Goal: Task Accomplishment & Management: Manage account settings

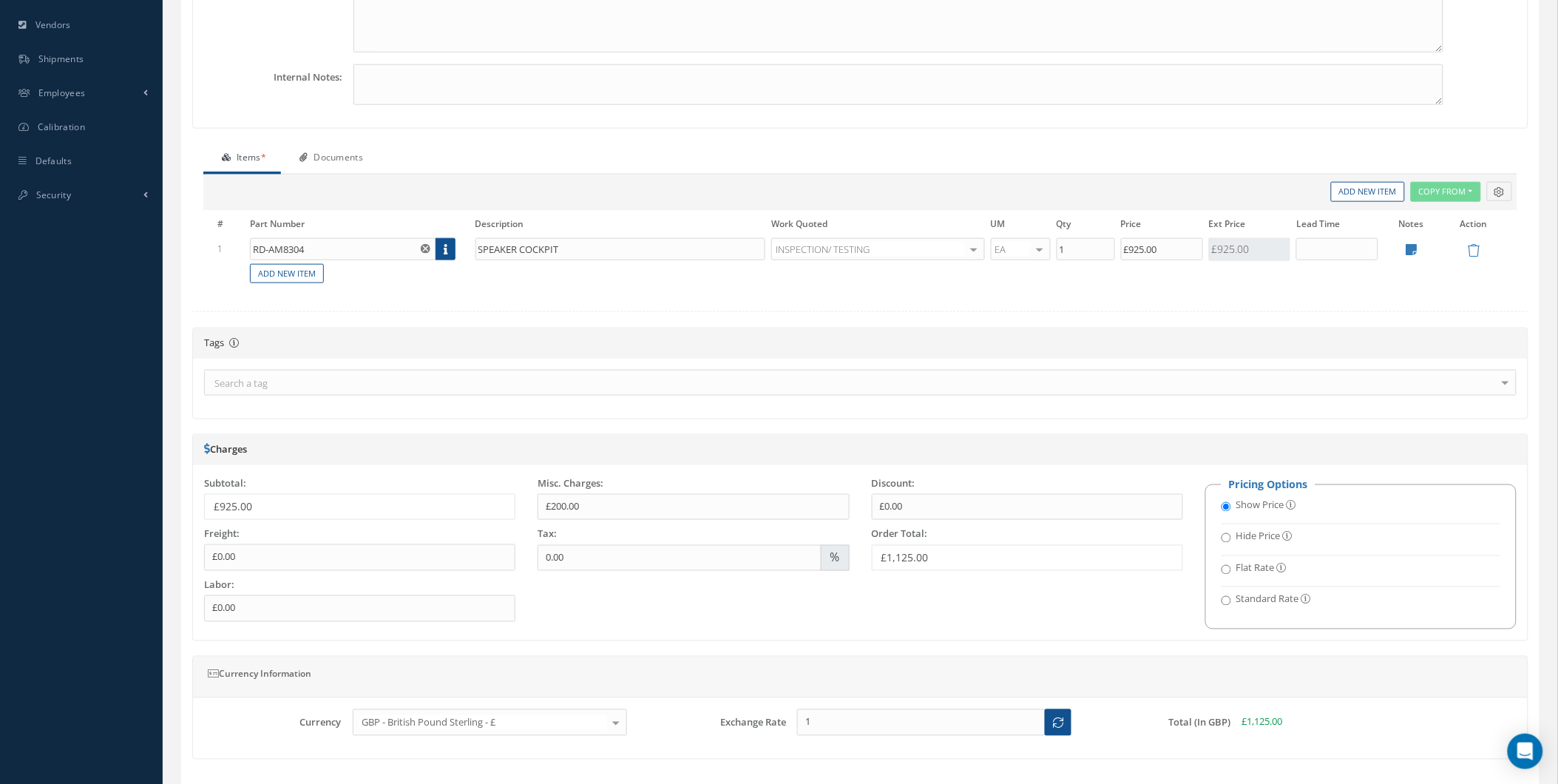
scroll to position [612, 0]
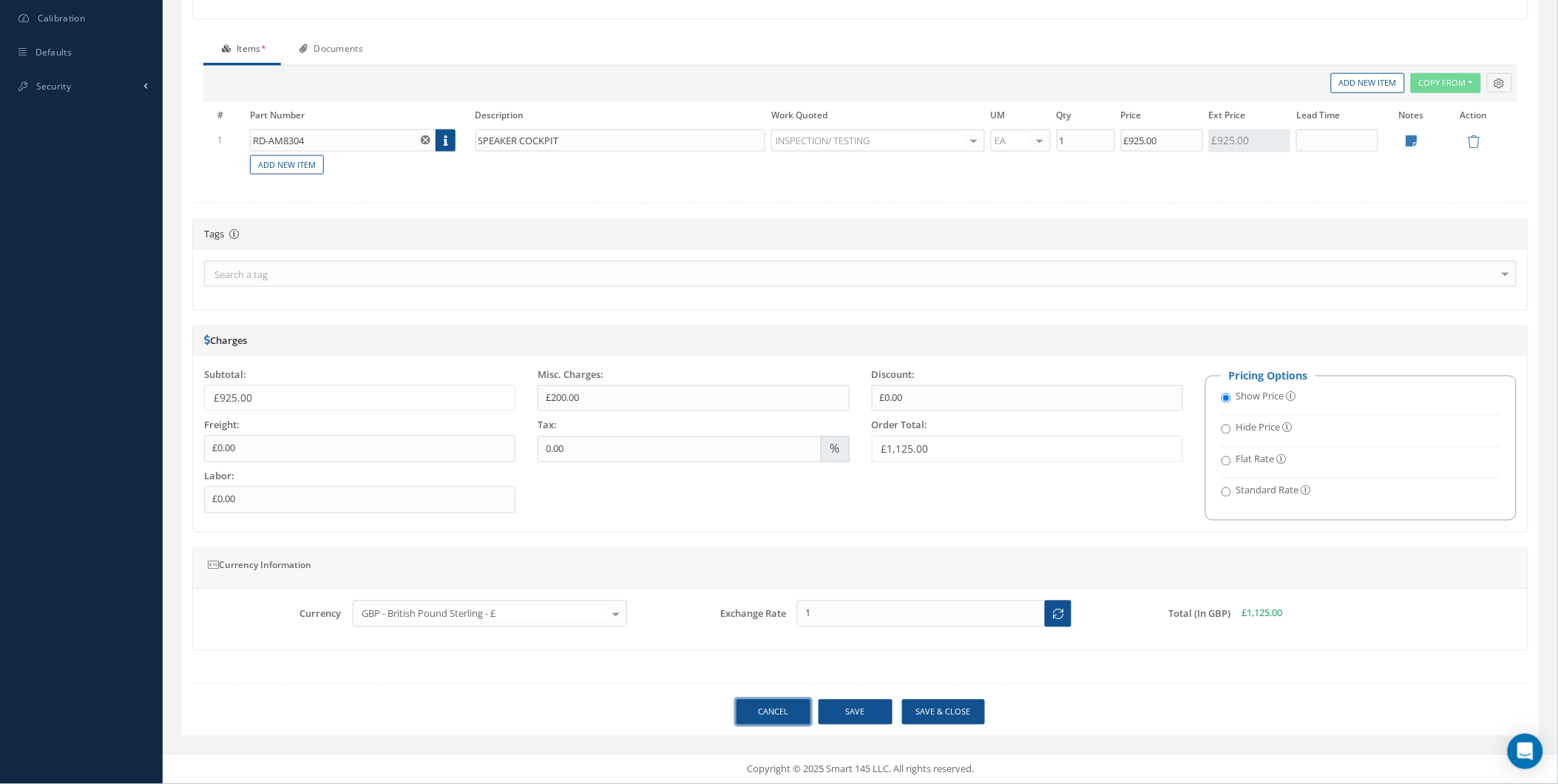
click at [752, 708] on link "Cancel" at bounding box center [774, 712] width 74 height 26
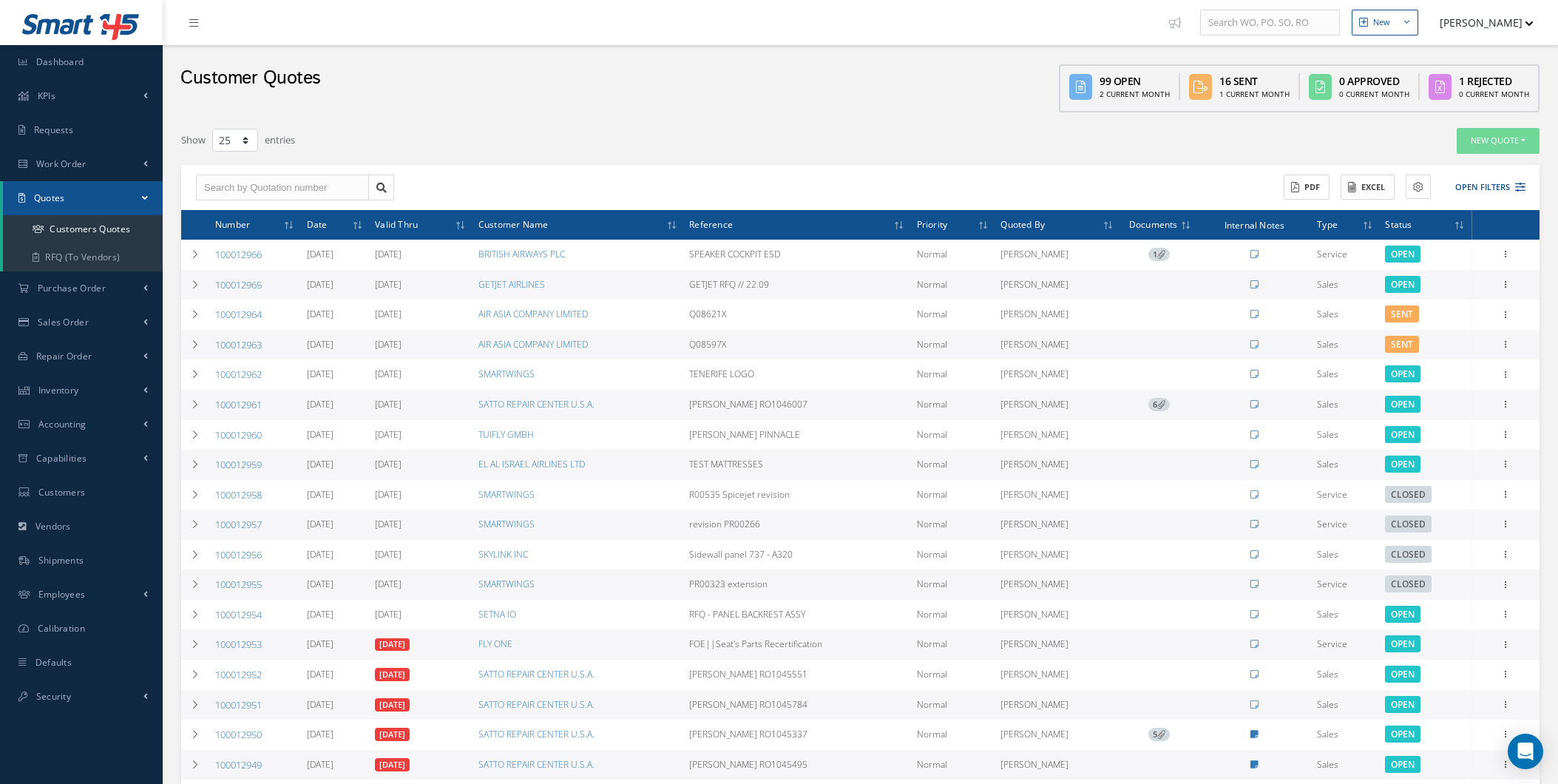
select select "25"
click at [1555, 32] on ul "New New Work Order New Purchase Order New Customer Quote New Sales Order New Re…" at bounding box center [1365, 23] width 407 height 45
click at [1532, 24] on icon "button" at bounding box center [1529, 23] width 8 height 4
click at [1477, 43] on link "Administration" at bounding box center [1475, 50] width 119 height 25
click at [107, 301] on link "Purchase Order" at bounding box center [81, 289] width 162 height 34
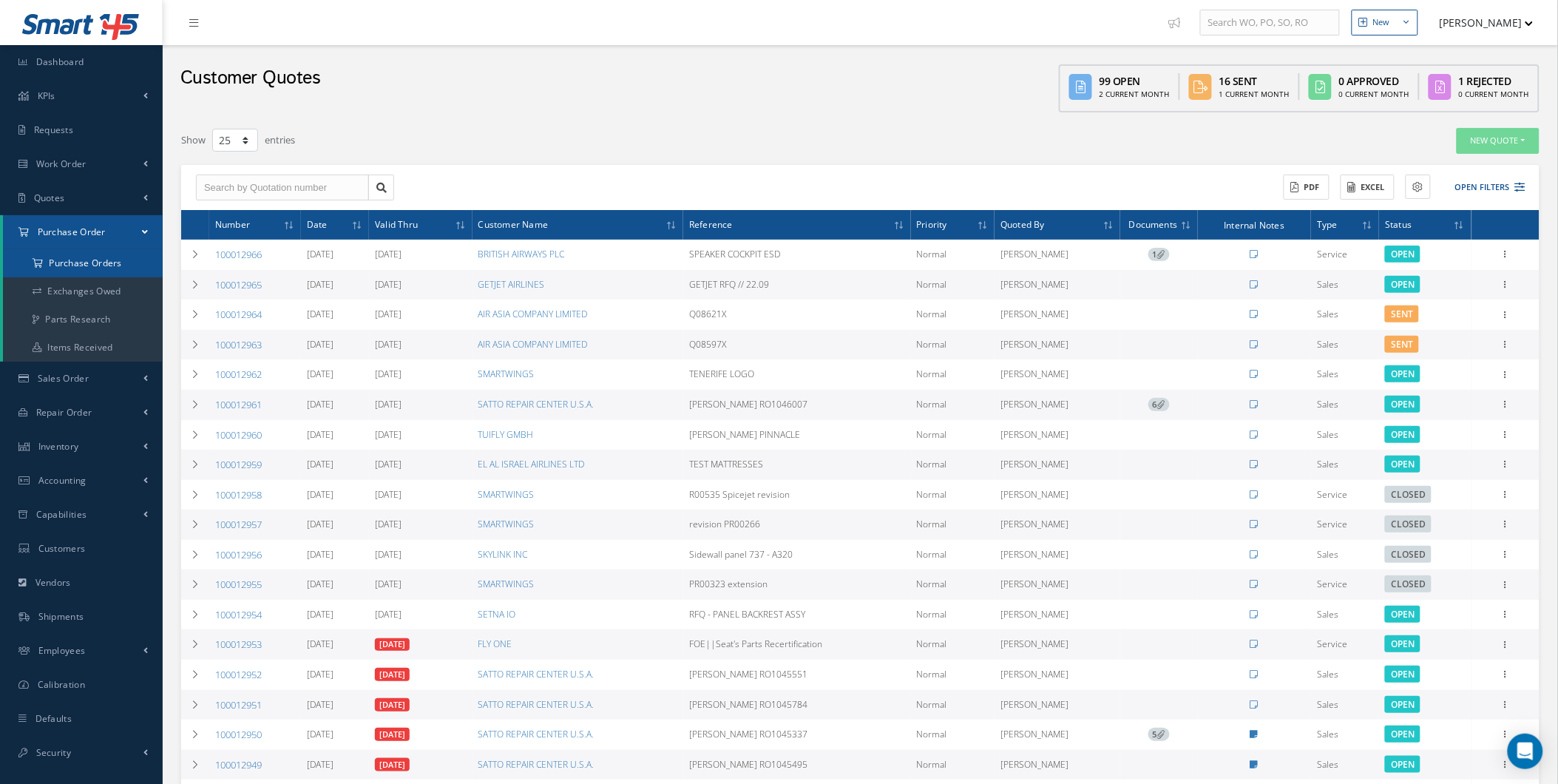
click at [143, 267] on a=1&status_id=2&status_id=3&status_id=5&collapsedFilters"] "Purchase Orders" at bounding box center [83, 262] width 160 height 28
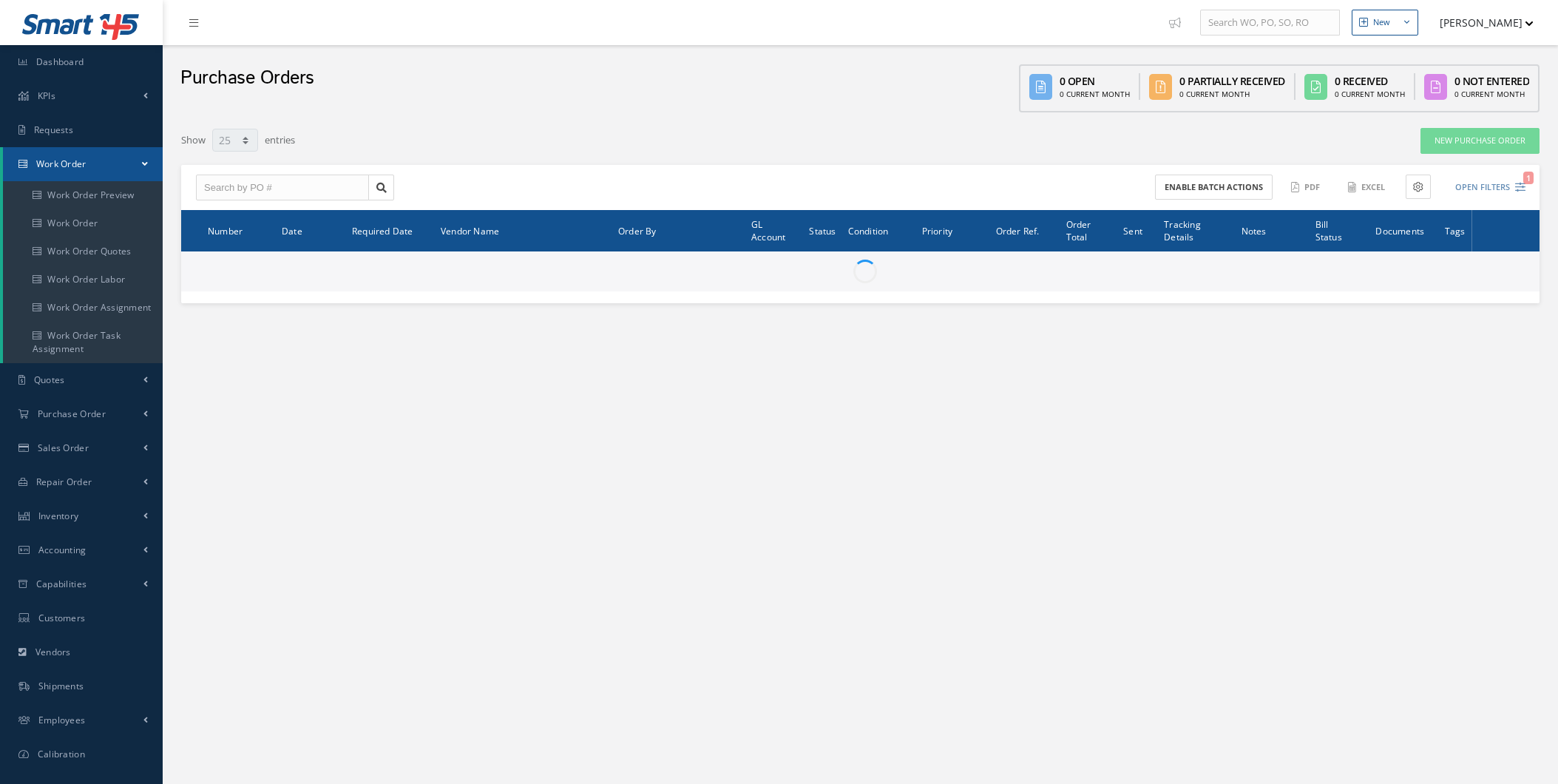
select select "25"
click at [109, 383] on link "Quotes" at bounding box center [81, 380] width 162 height 34
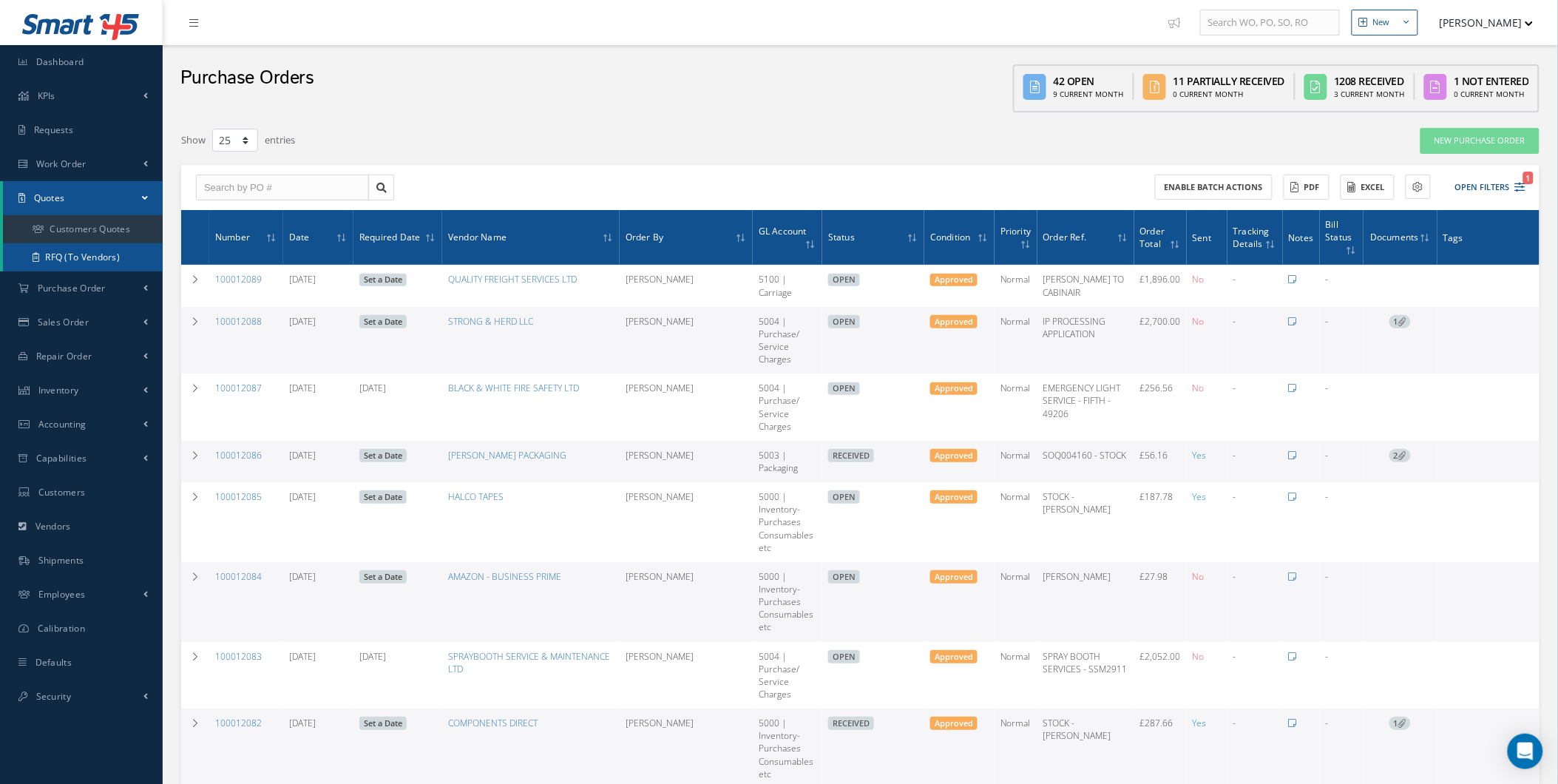
click at [130, 254] on link "RFQ (To Vendors)" at bounding box center [83, 257] width 160 height 28
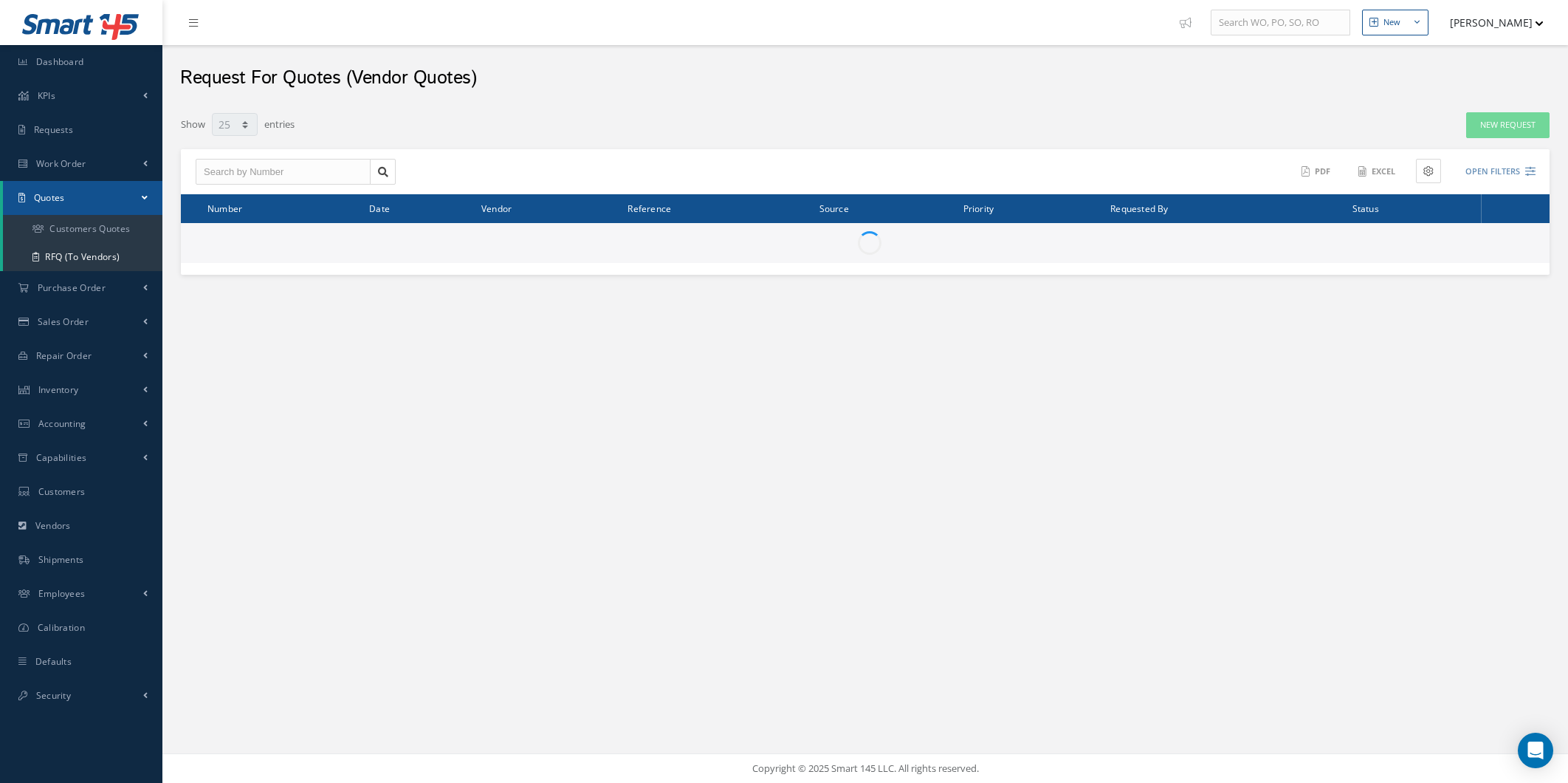
select select "25"
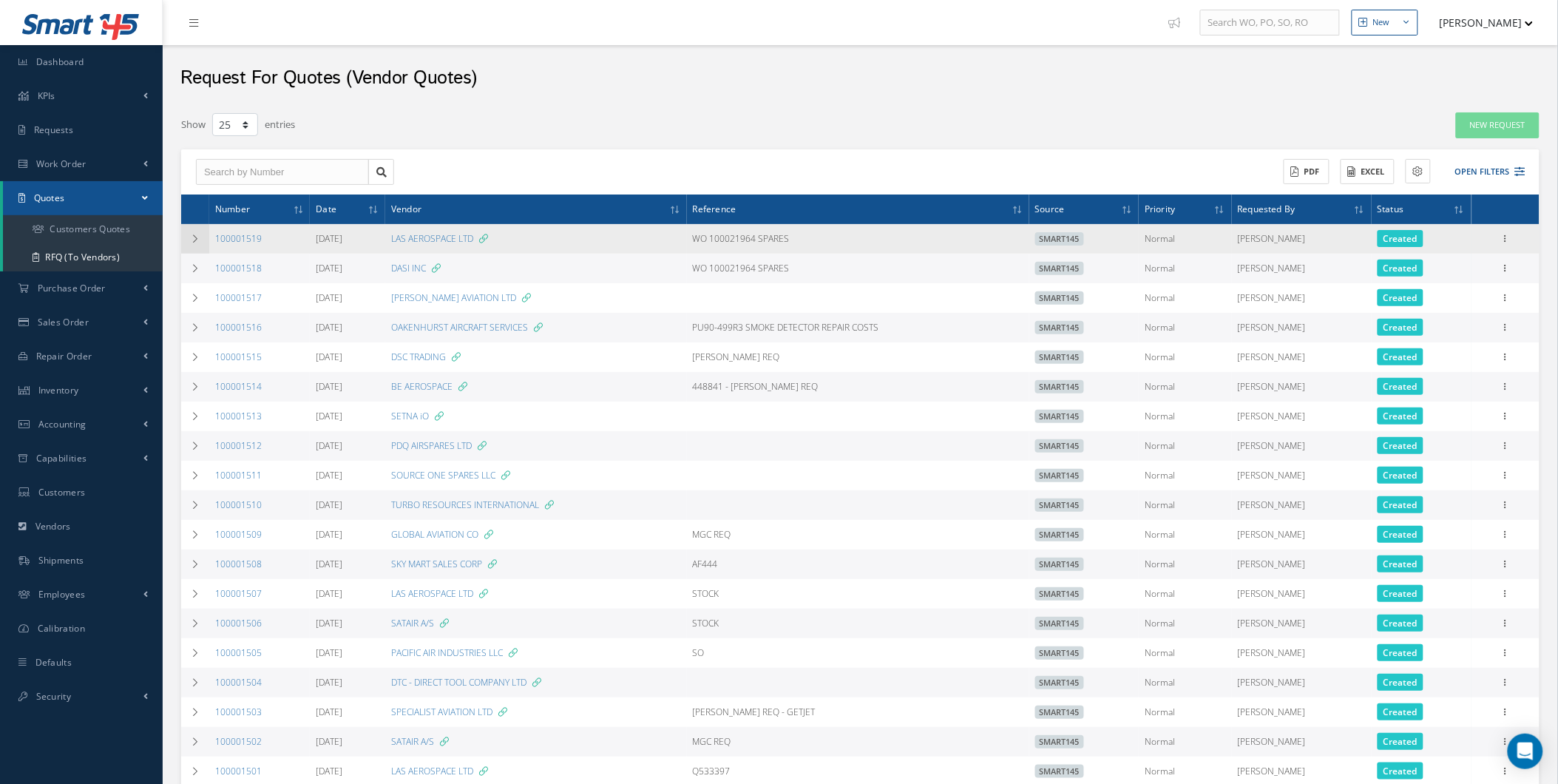
click at [199, 236] on icon at bounding box center [195, 239] width 10 height 9
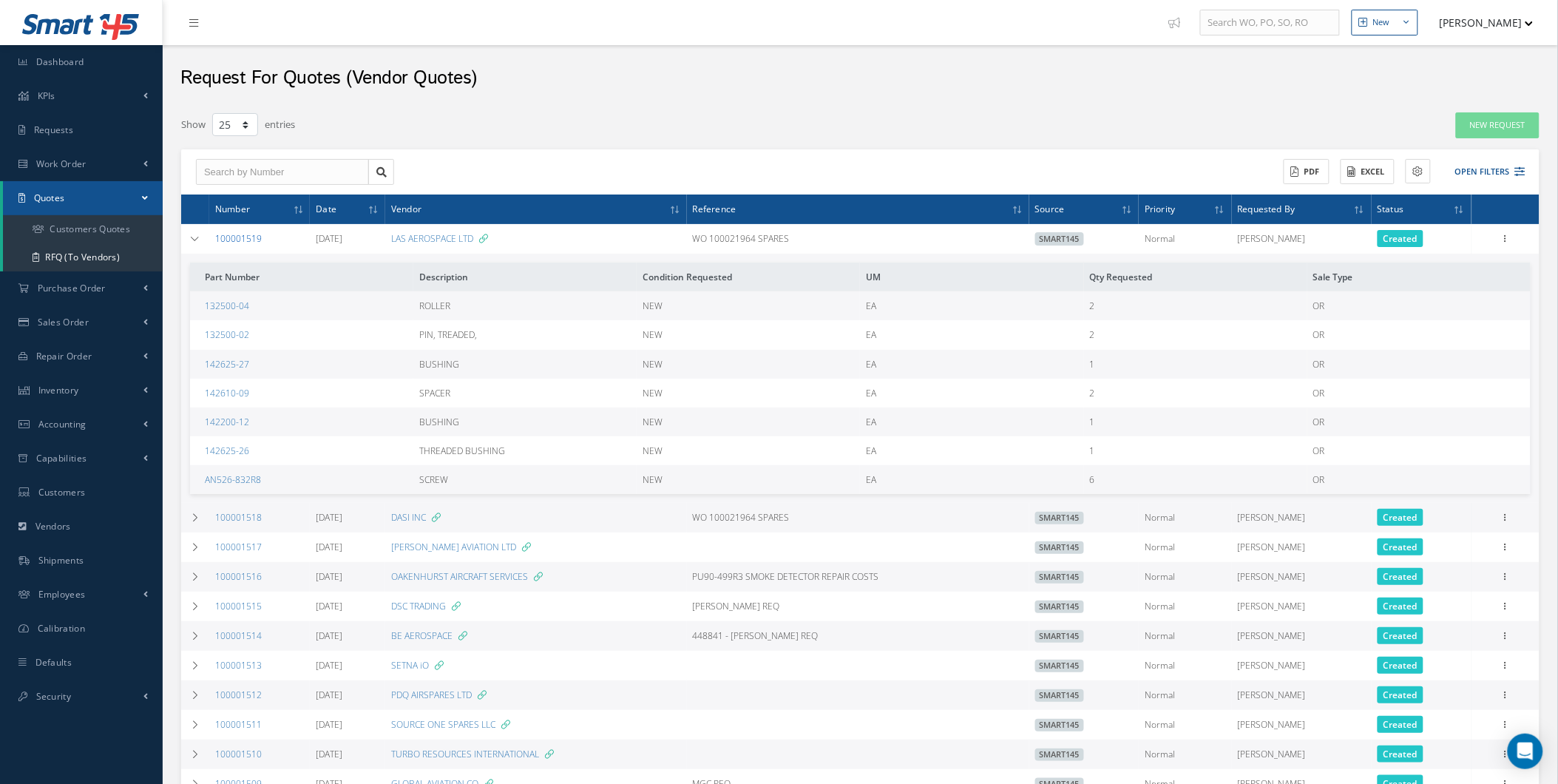
click at [223, 235] on link "100001519" at bounding box center [238, 238] width 46 height 13
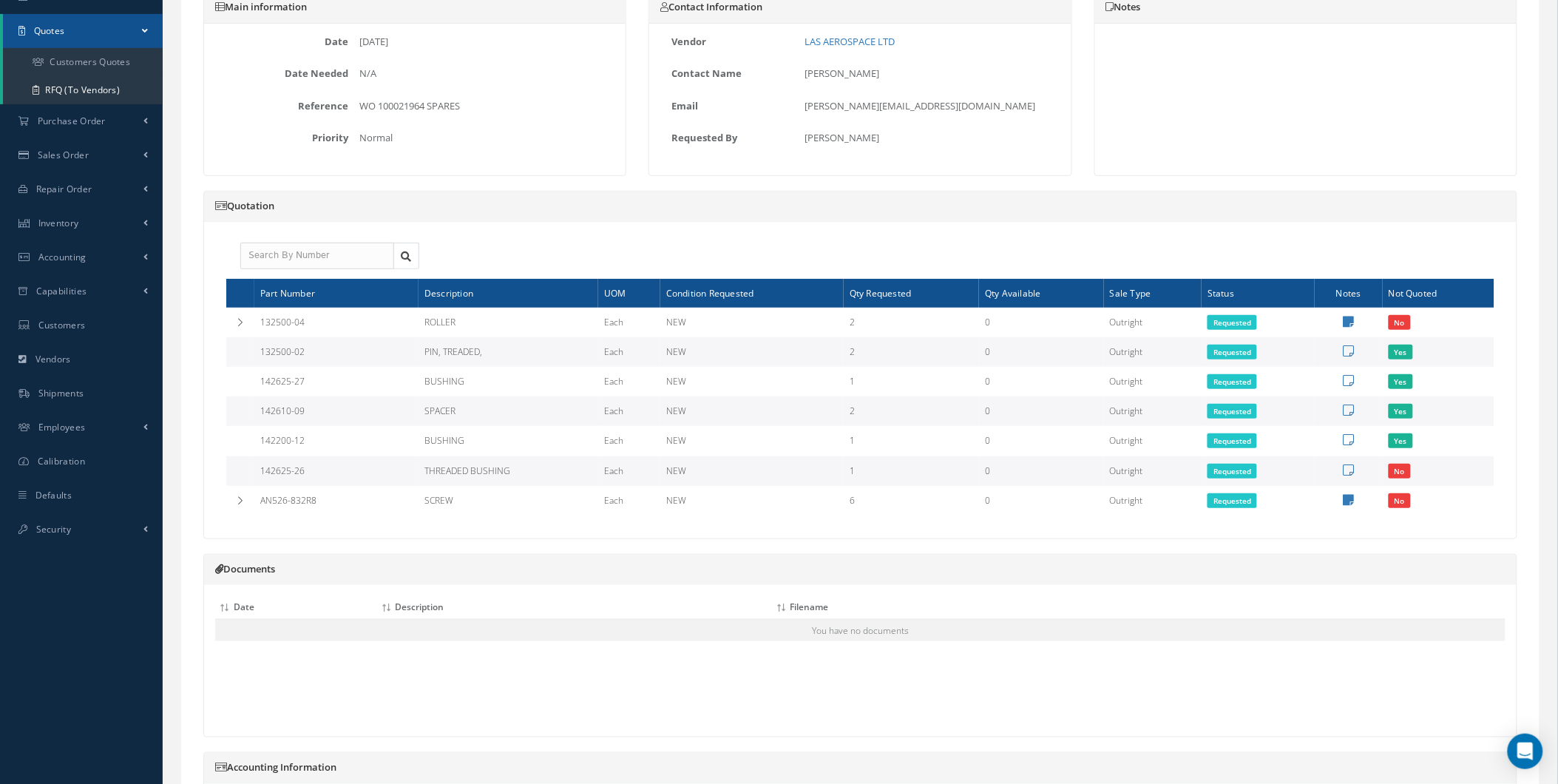
scroll to position [164, 0]
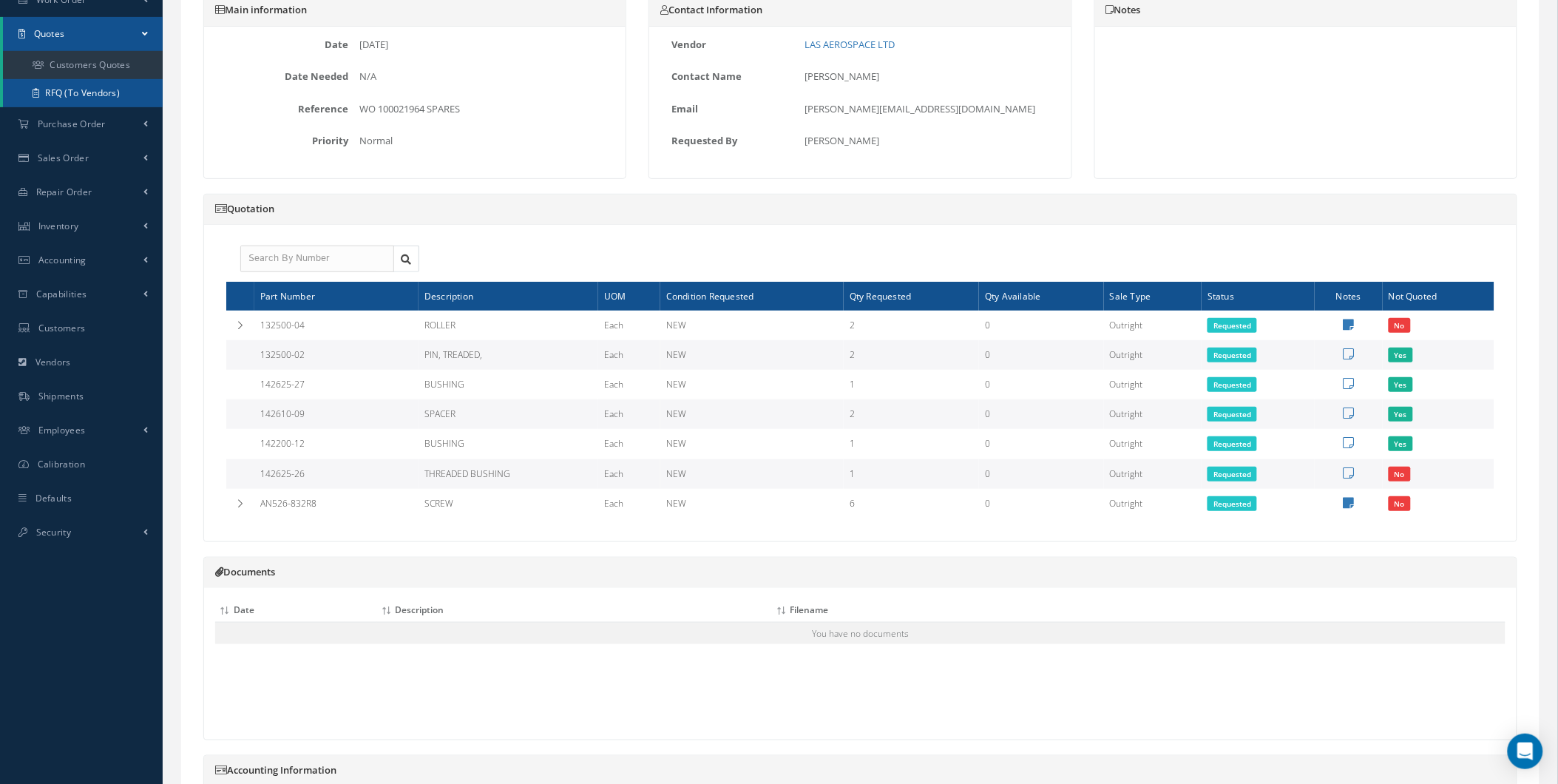
click at [83, 87] on link "RFQ (To Vendors)" at bounding box center [83, 93] width 160 height 28
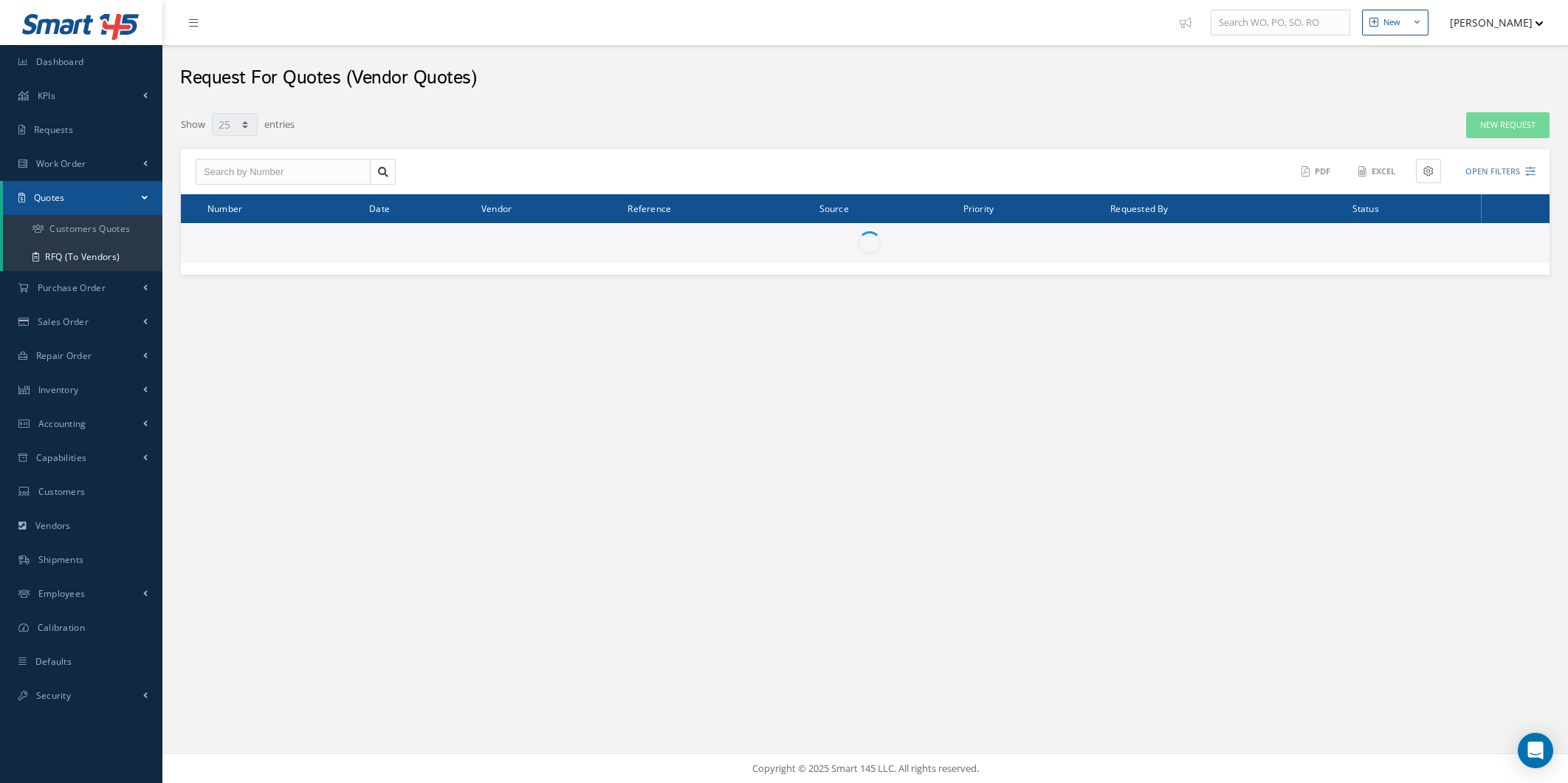
select select "25"
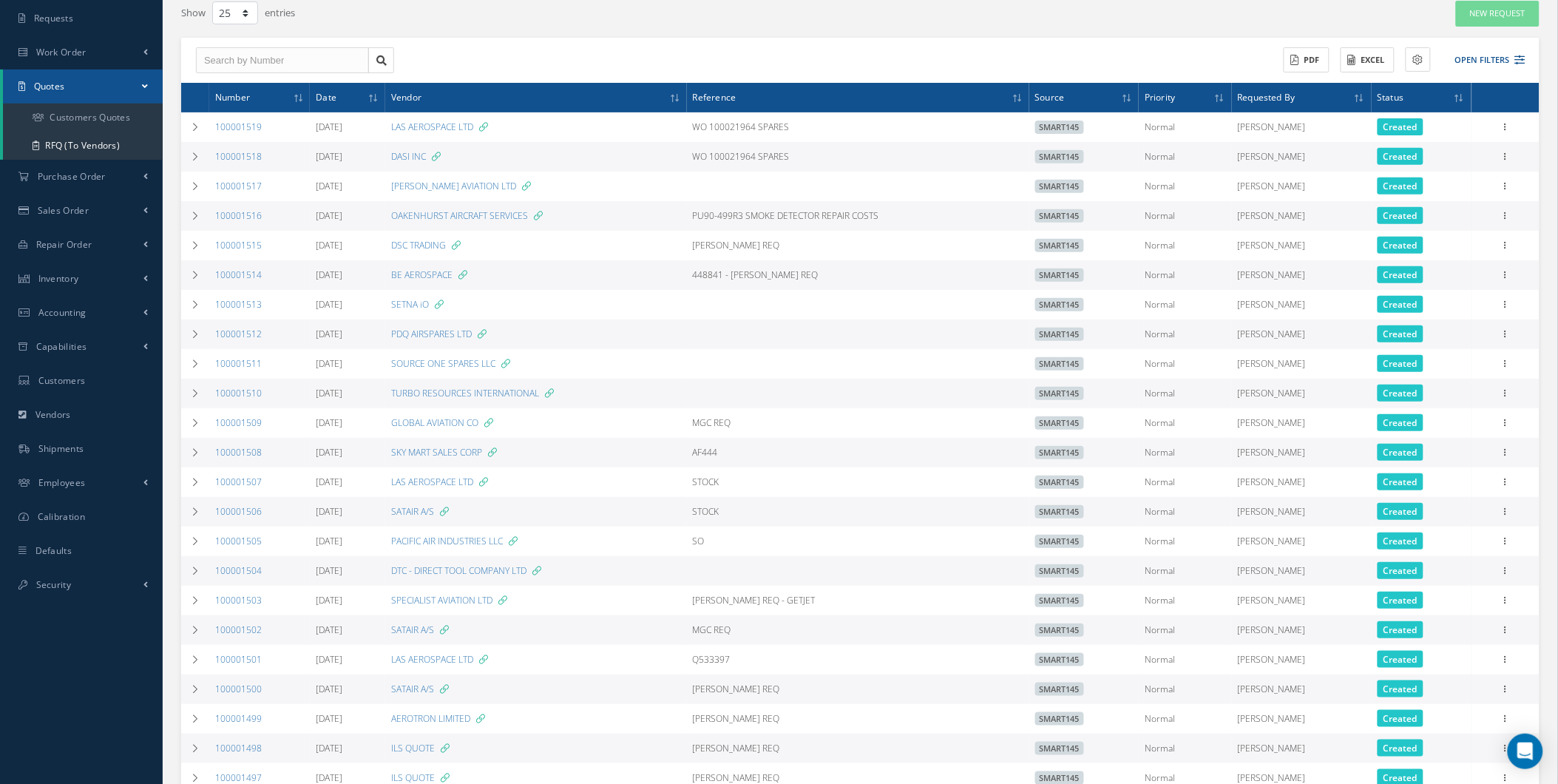
scroll to position [109, 0]
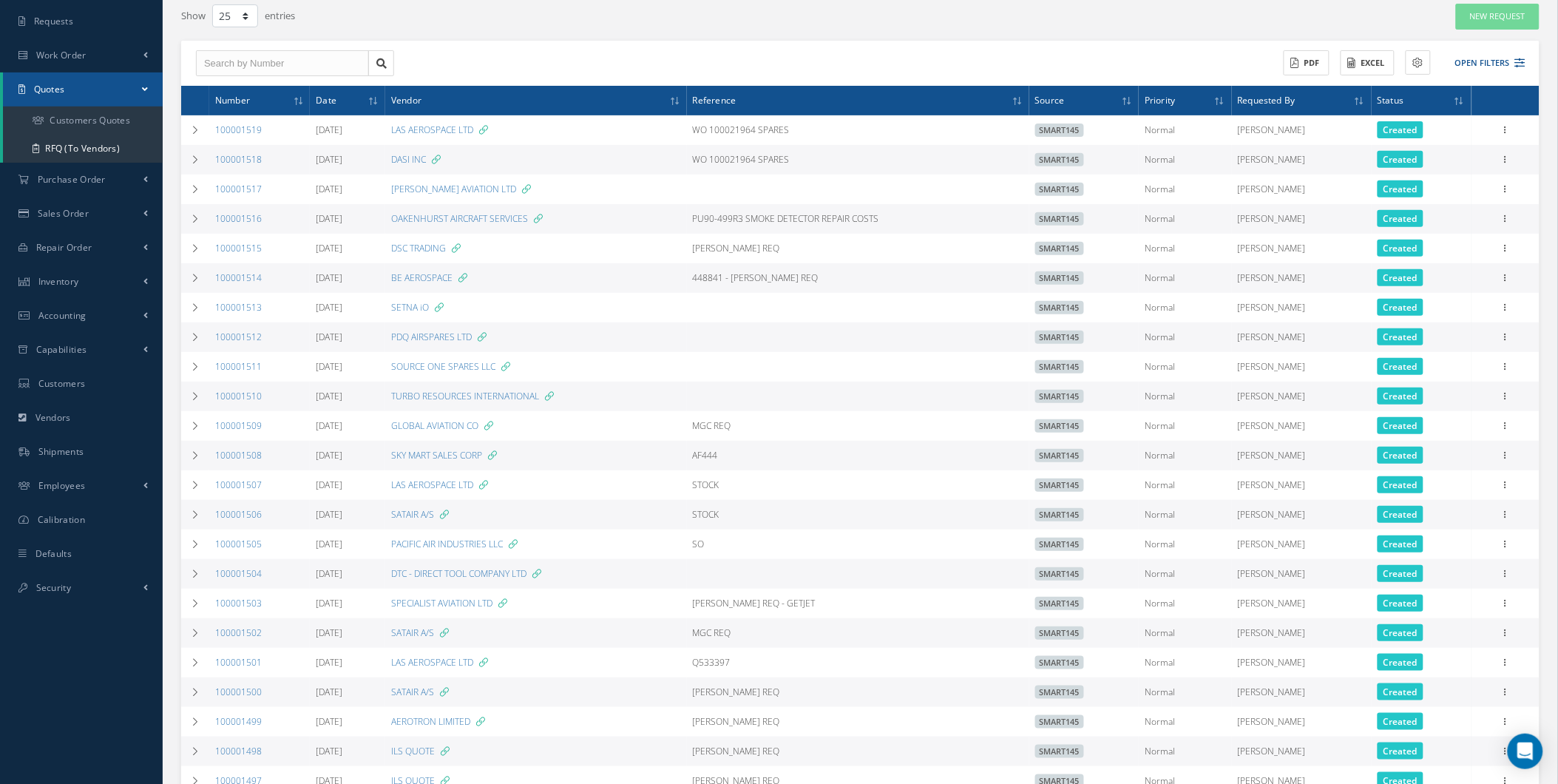
click at [1410, 164] on span "Created" at bounding box center [1401, 159] width 46 height 17
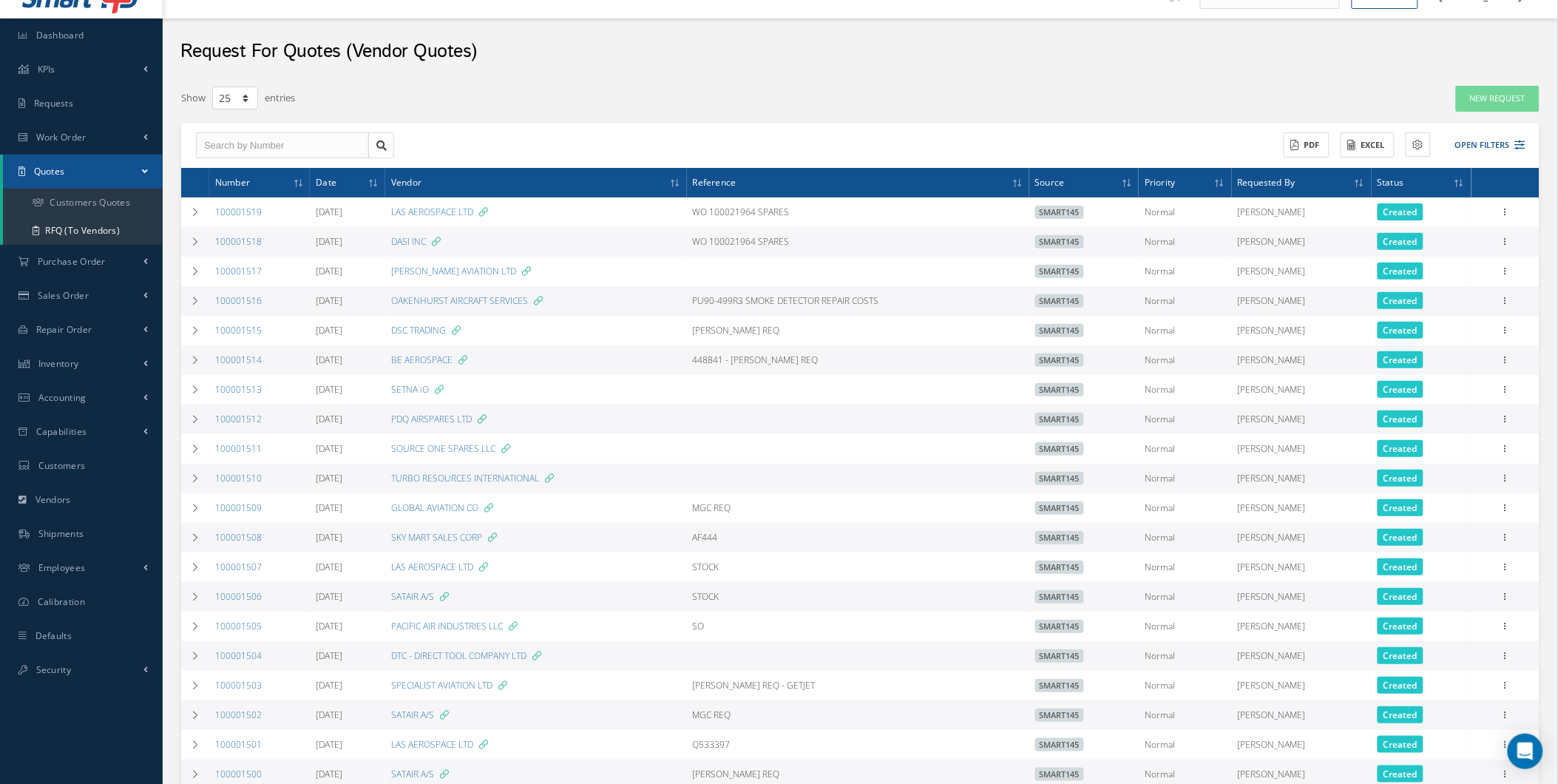
scroll to position [0, 0]
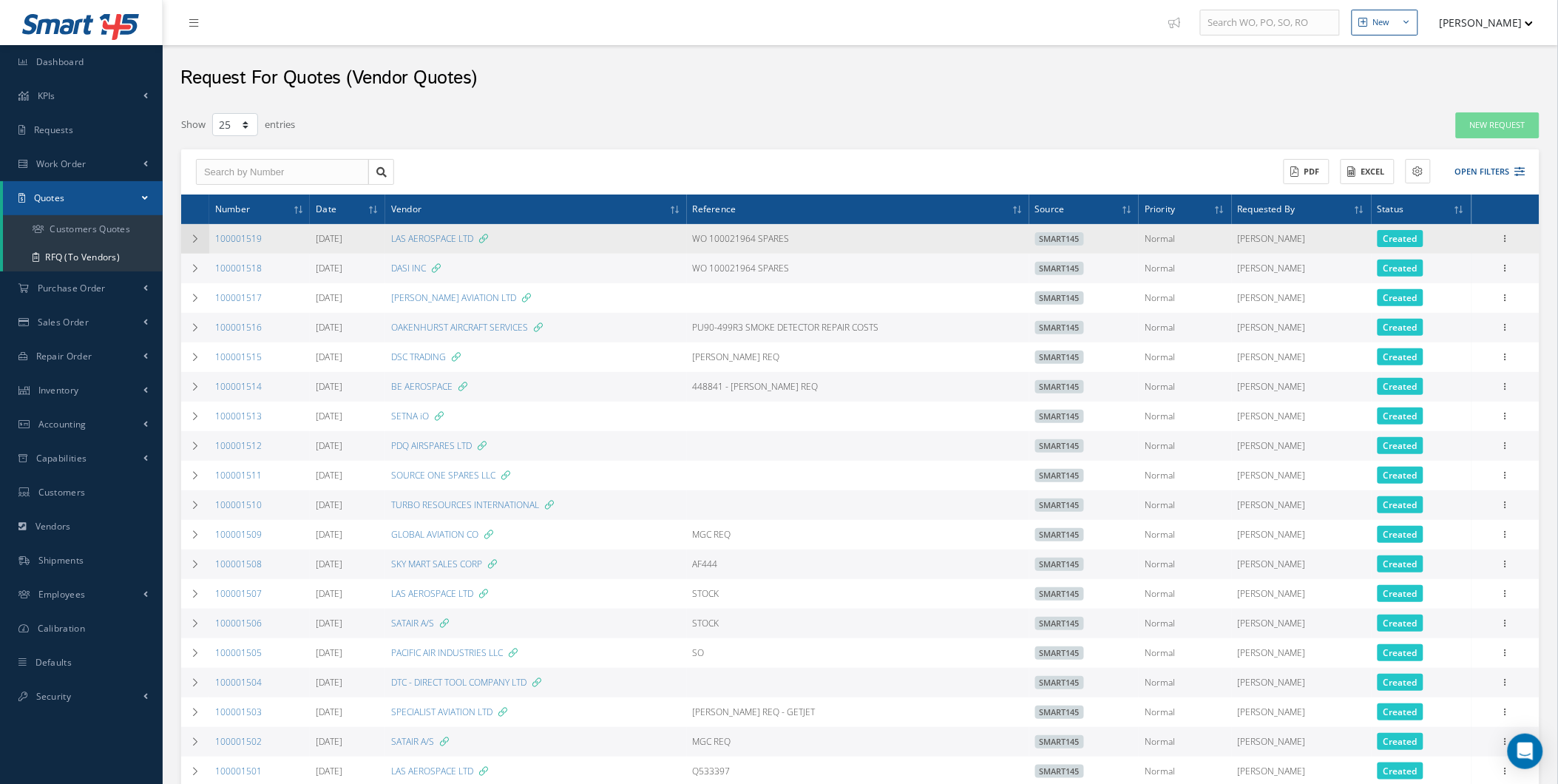
click at [193, 236] on icon at bounding box center [195, 239] width 10 height 9
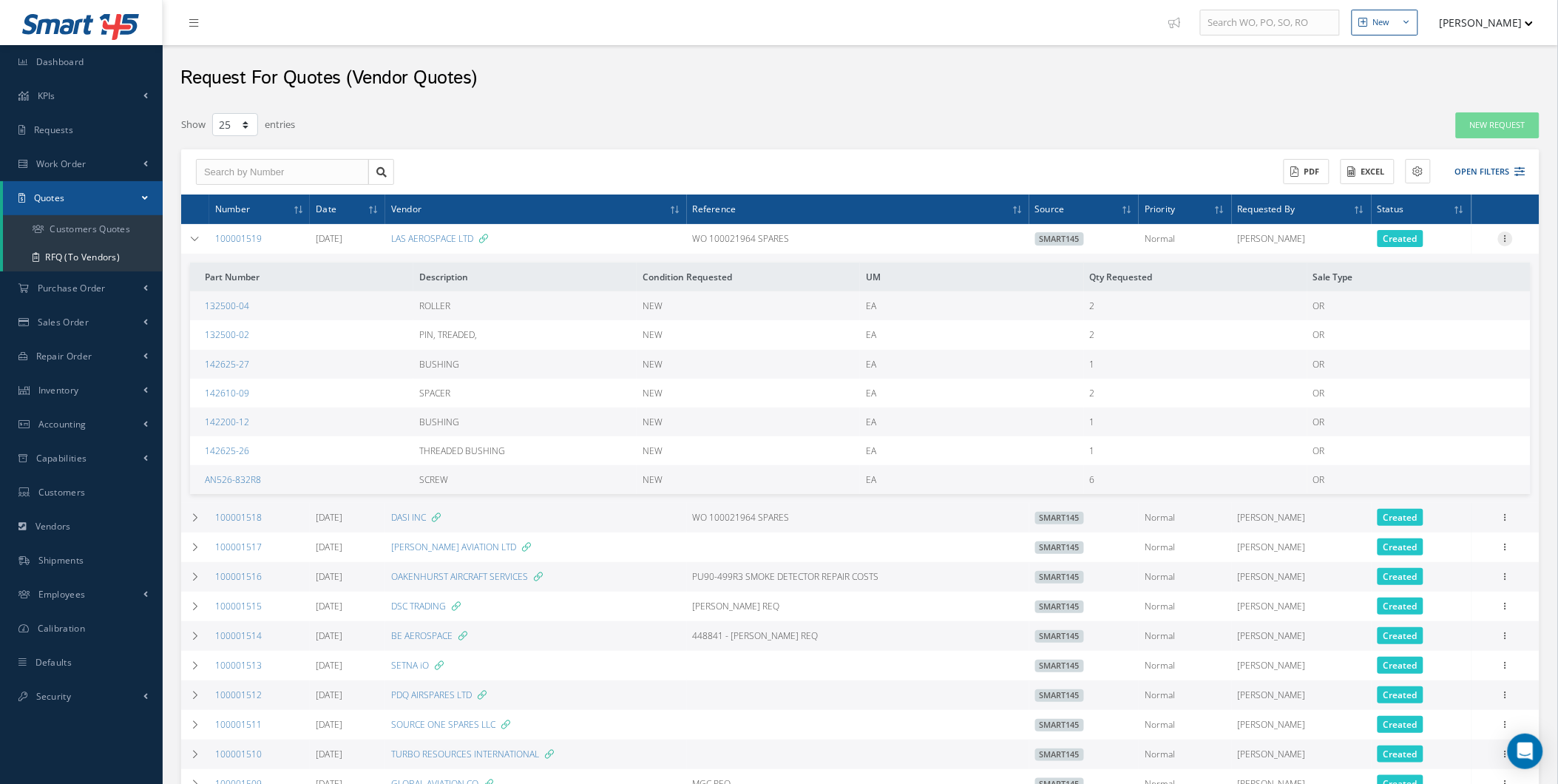
click at [1500, 235] on icon at bounding box center [1506, 237] width 15 height 12
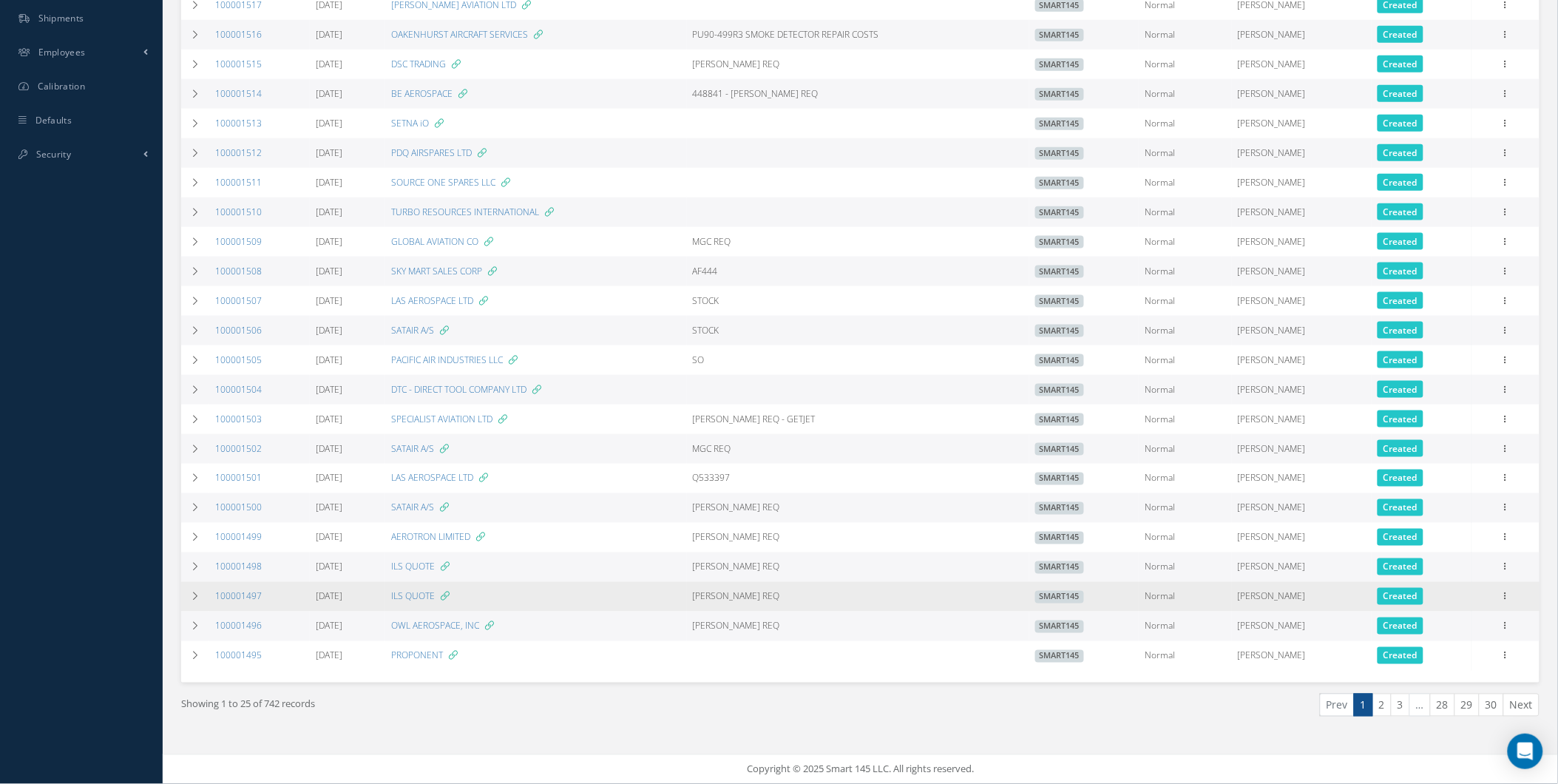
scroll to position [568, 0]
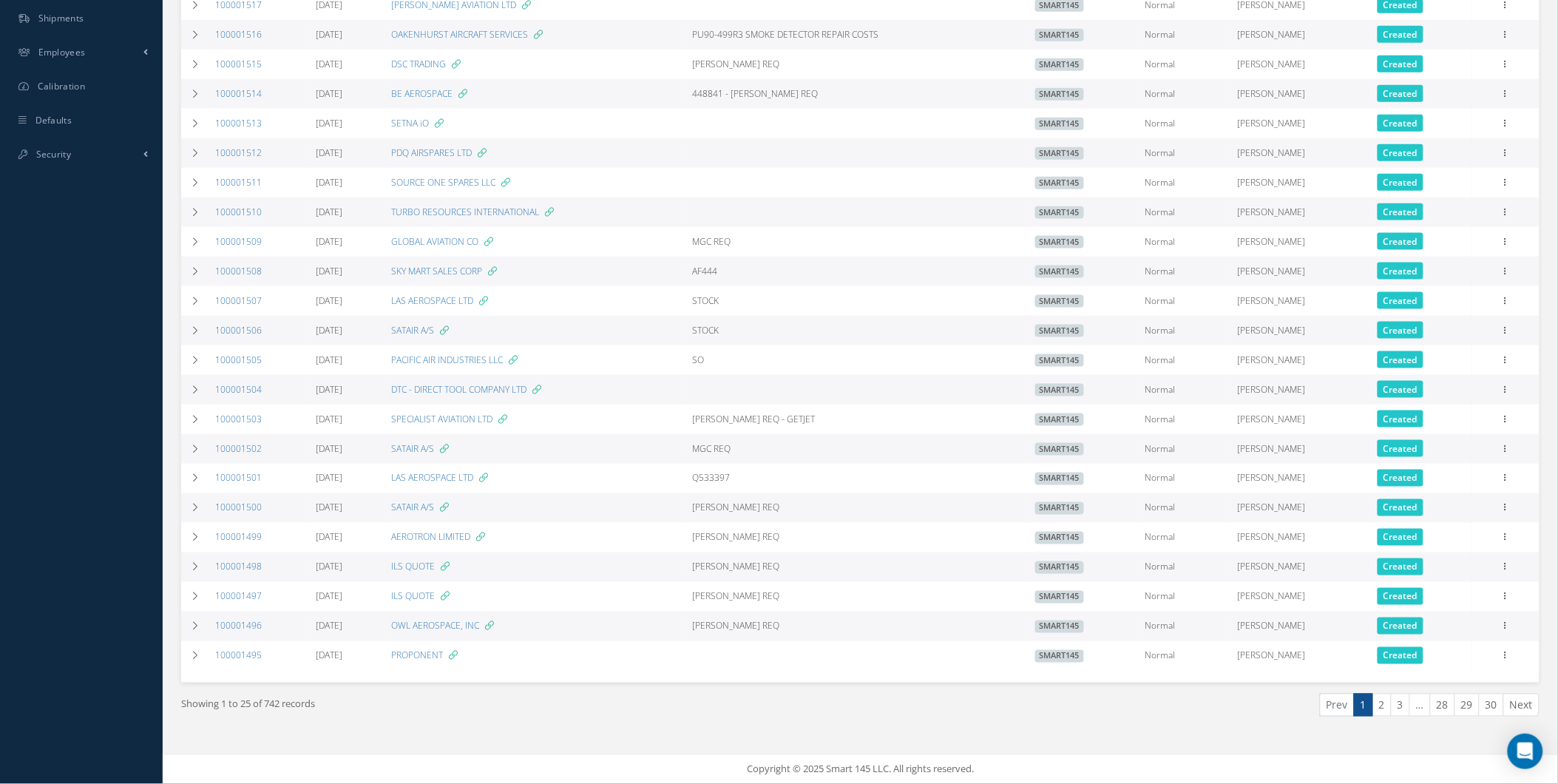
click at [1446, 701] on link "28" at bounding box center [1443, 705] width 25 height 23
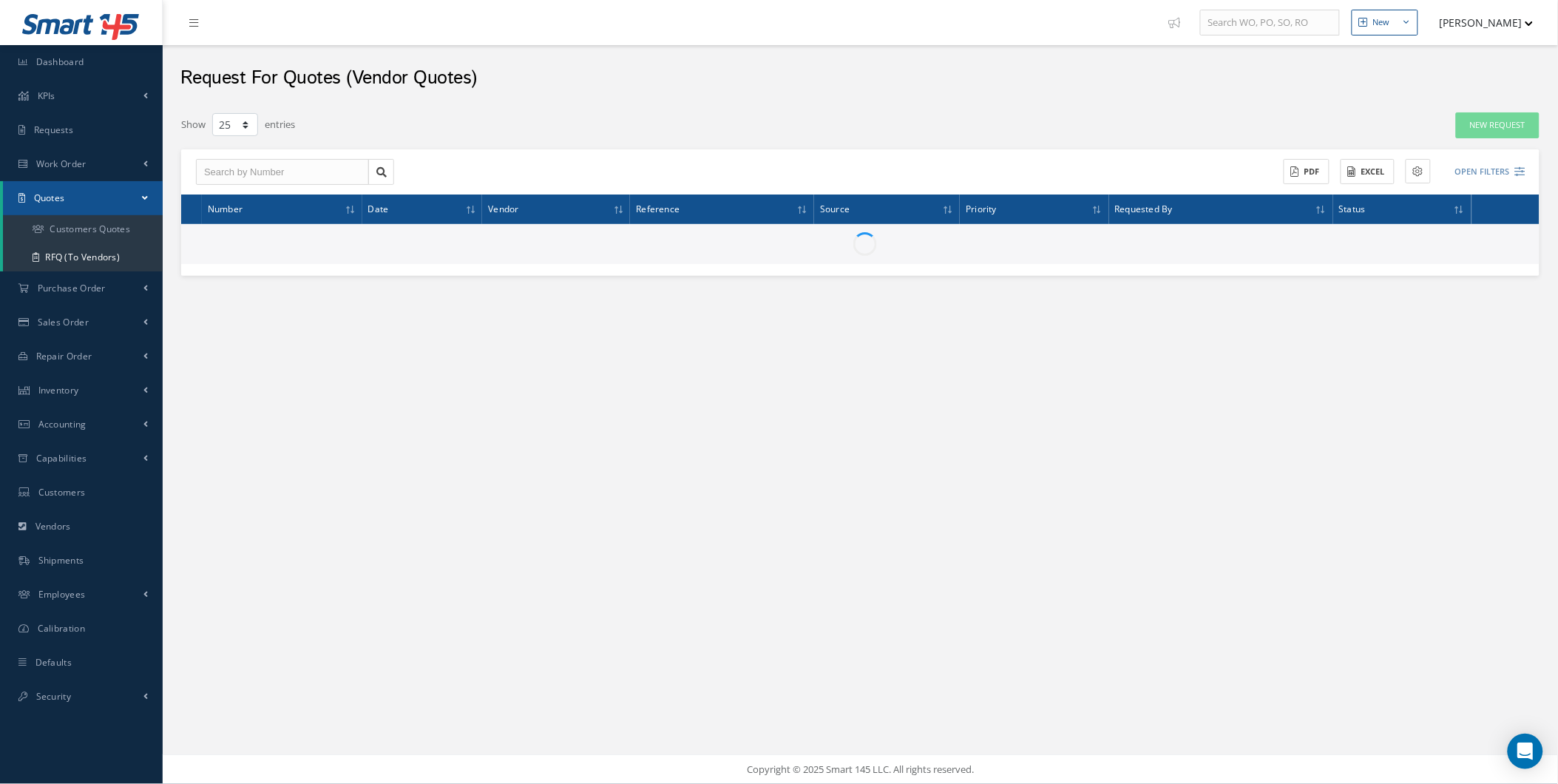
scroll to position [0, 0]
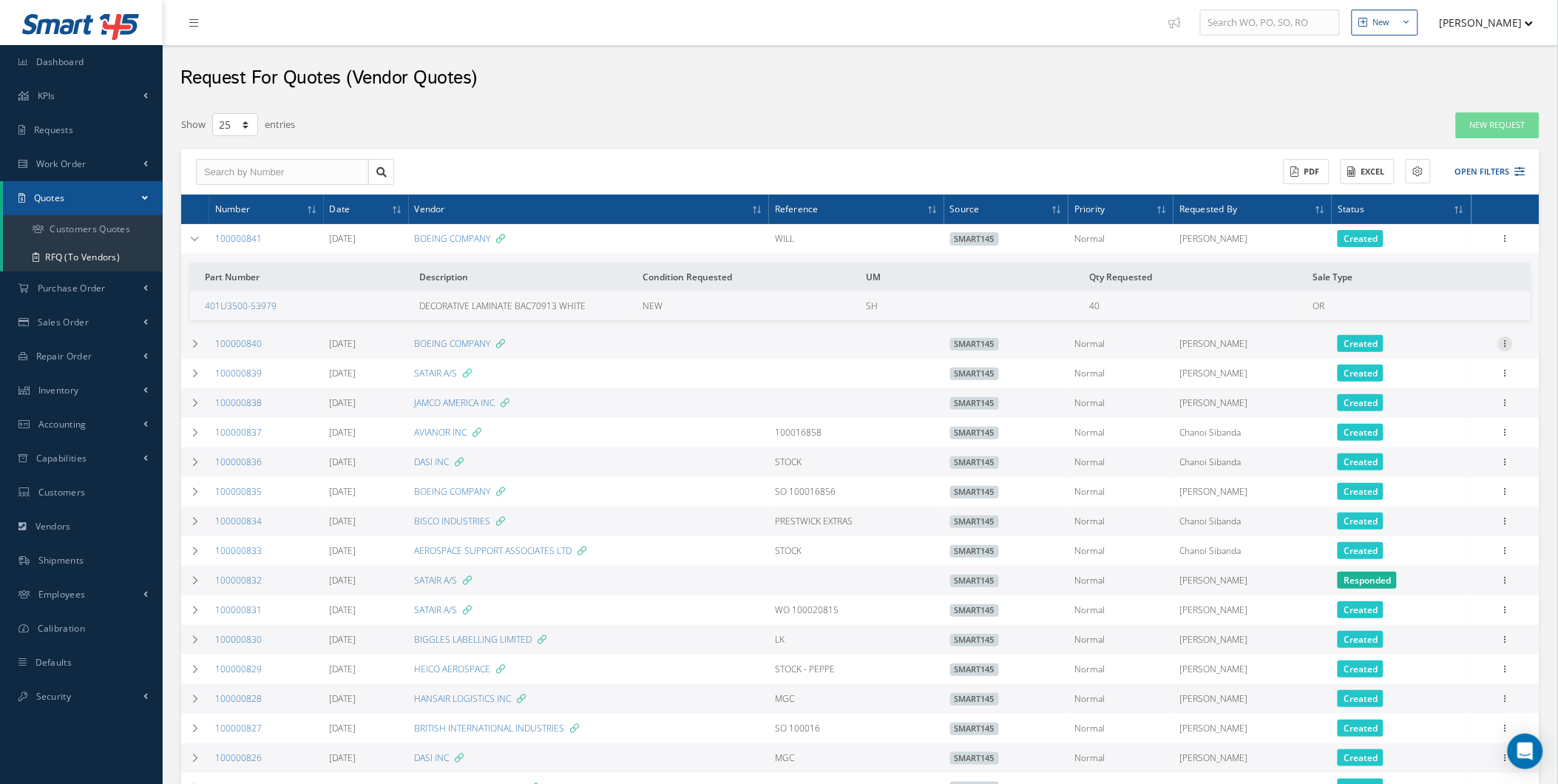
click at [1510, 345] on icon at bounding box center [1506, 342] width 15 height 12
click at [1469, 374] on link "Edit" at bounding box center [1438, 373] width 117 height 19
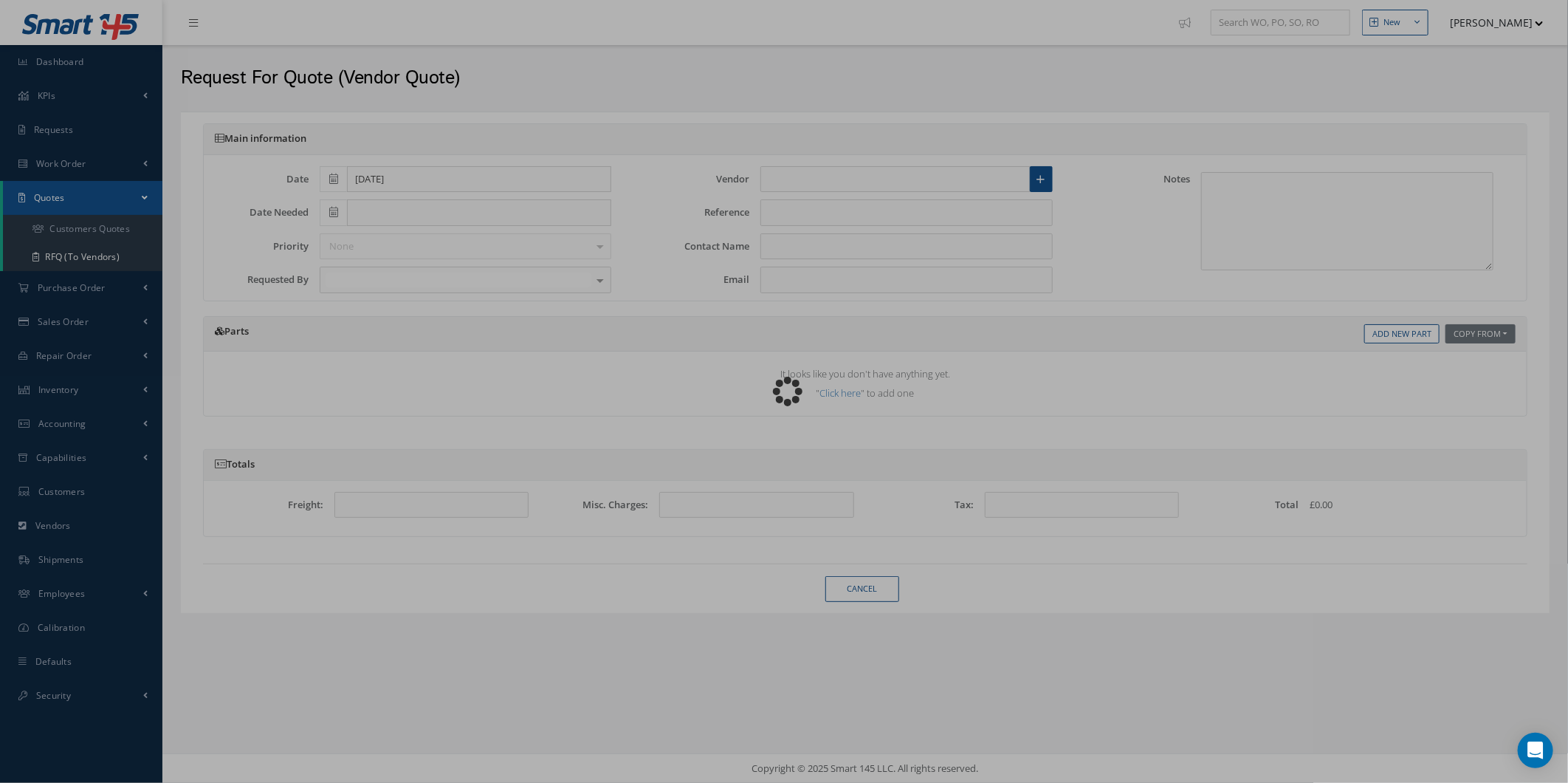
type input "10/24/2024"
type input "BOEING COMPANY"
type input "ONLINE PORTAL"
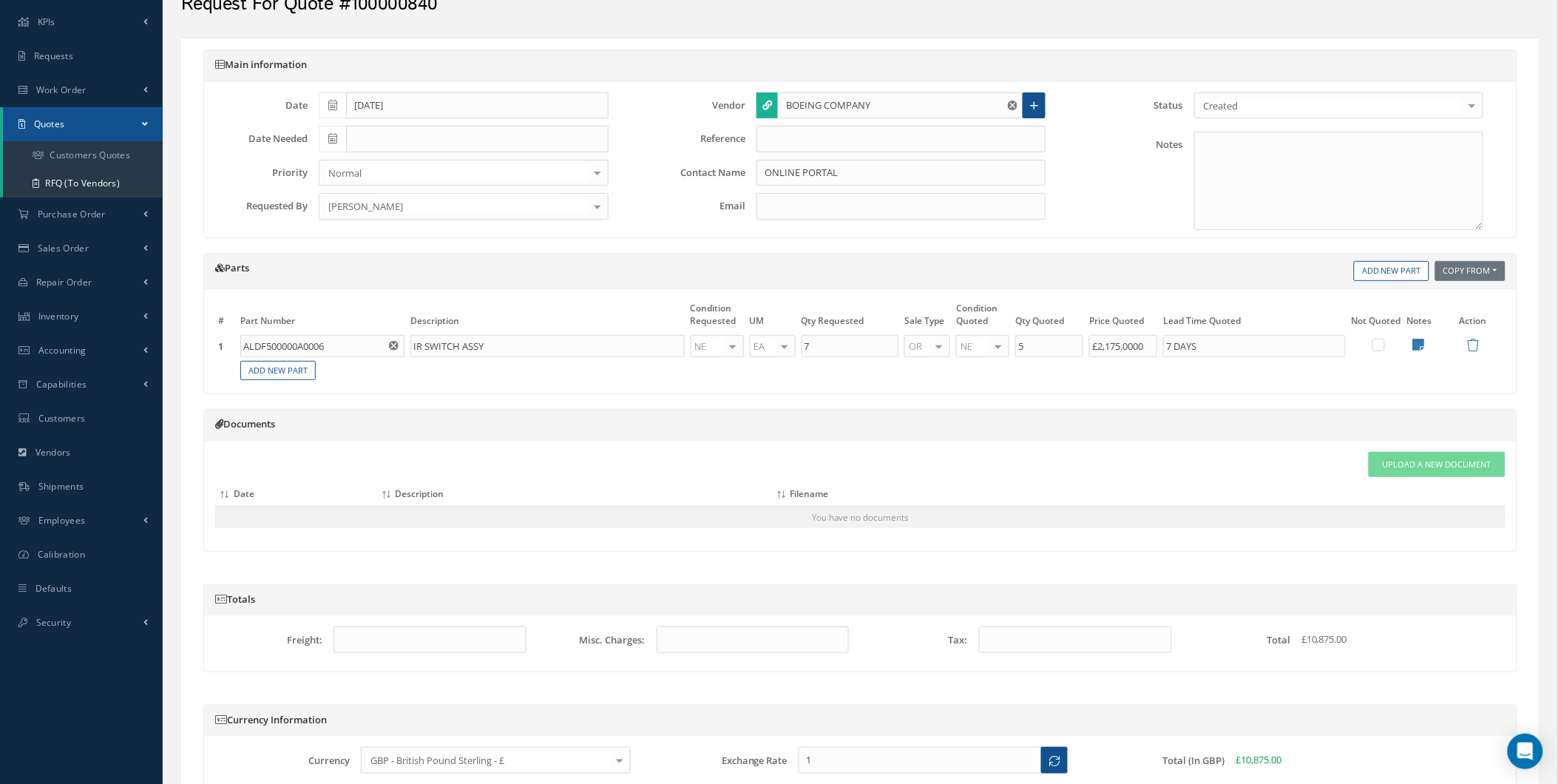
scroll to position [219, 0]
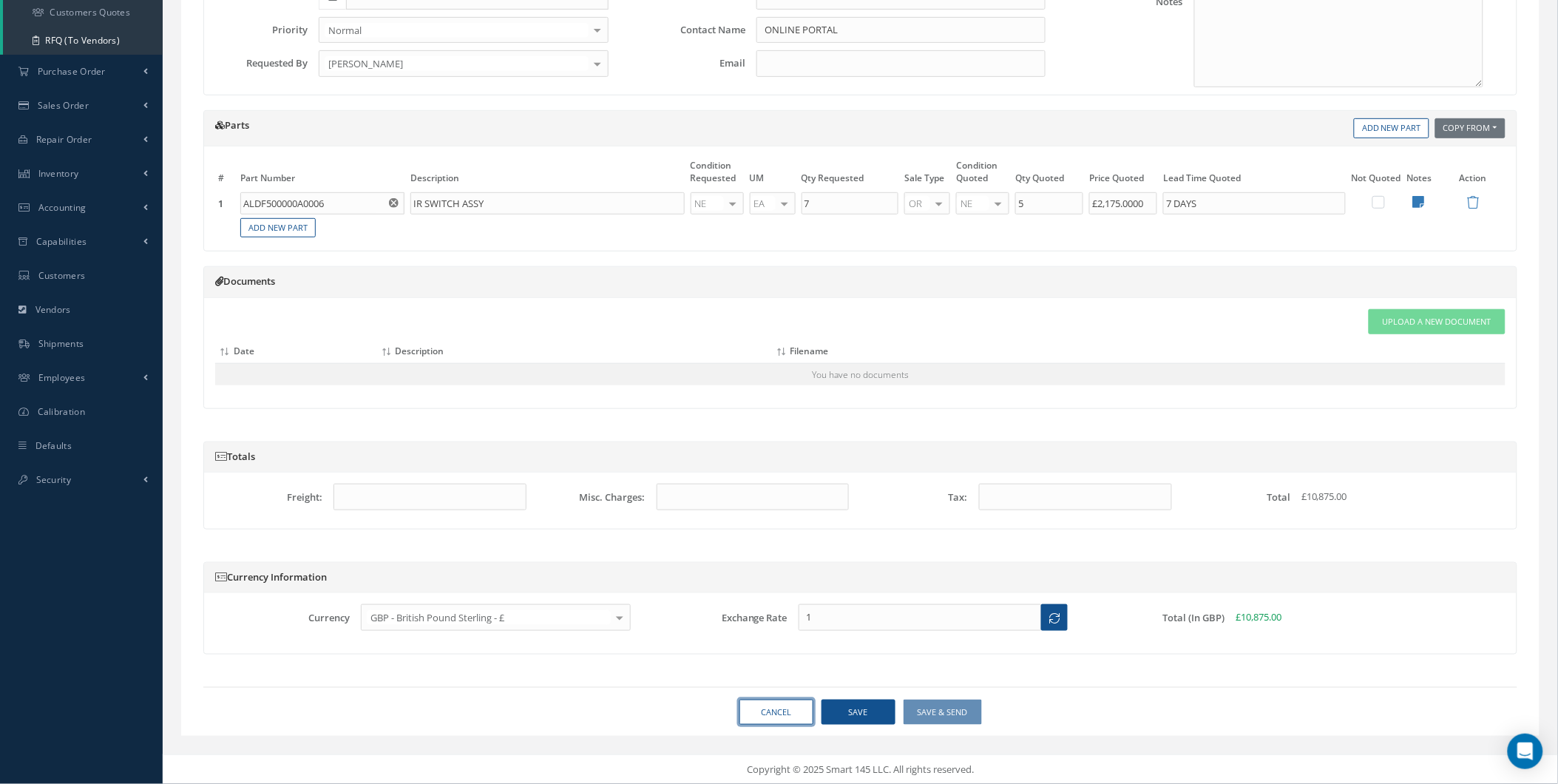
click at [768, 720] on link "Cancel" at bounding box center [776, 712] width 74 height 26
select select "25"
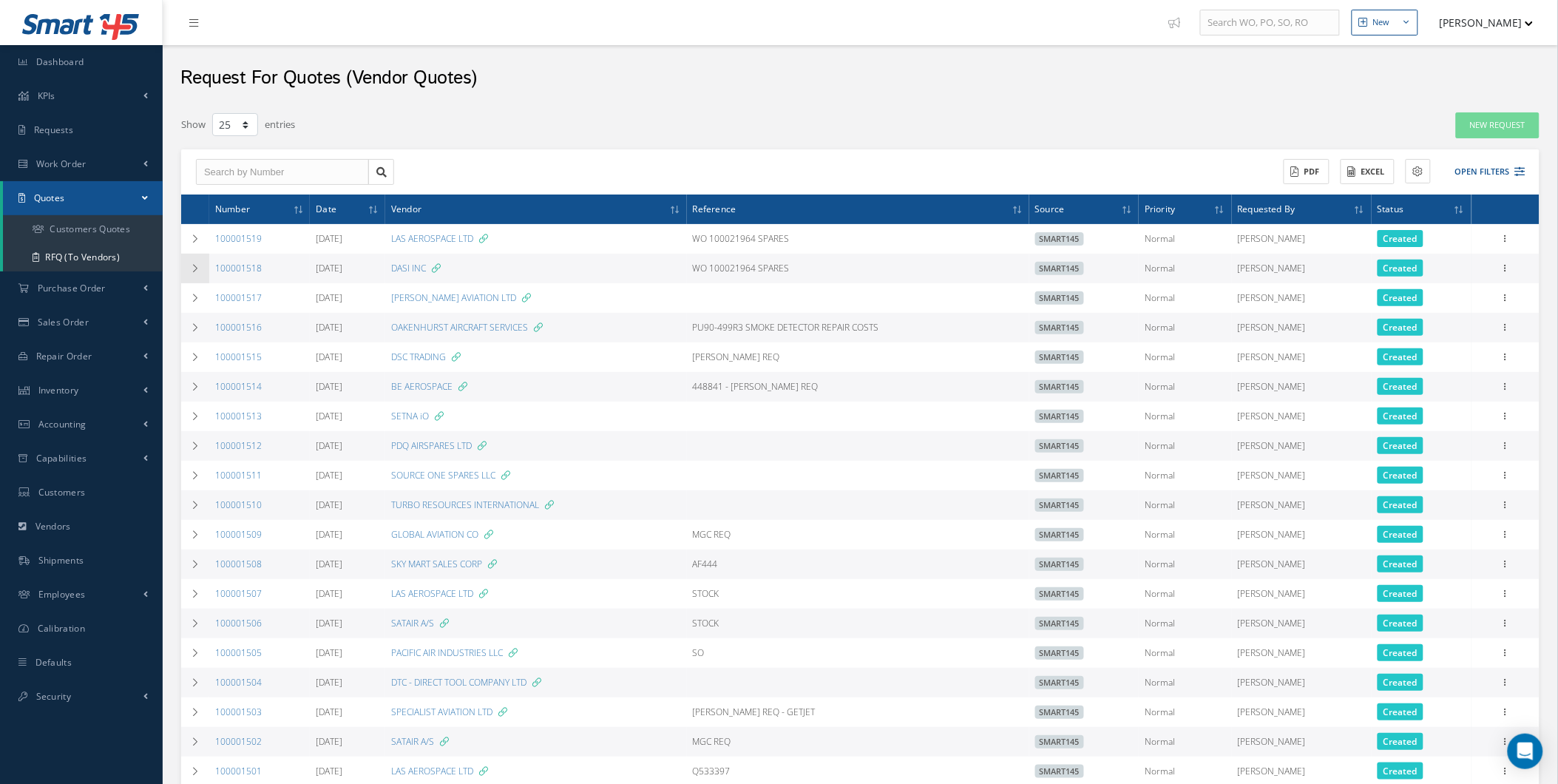
click at [187, 262] on td at bounding box center [194, 268] width 28 height 29
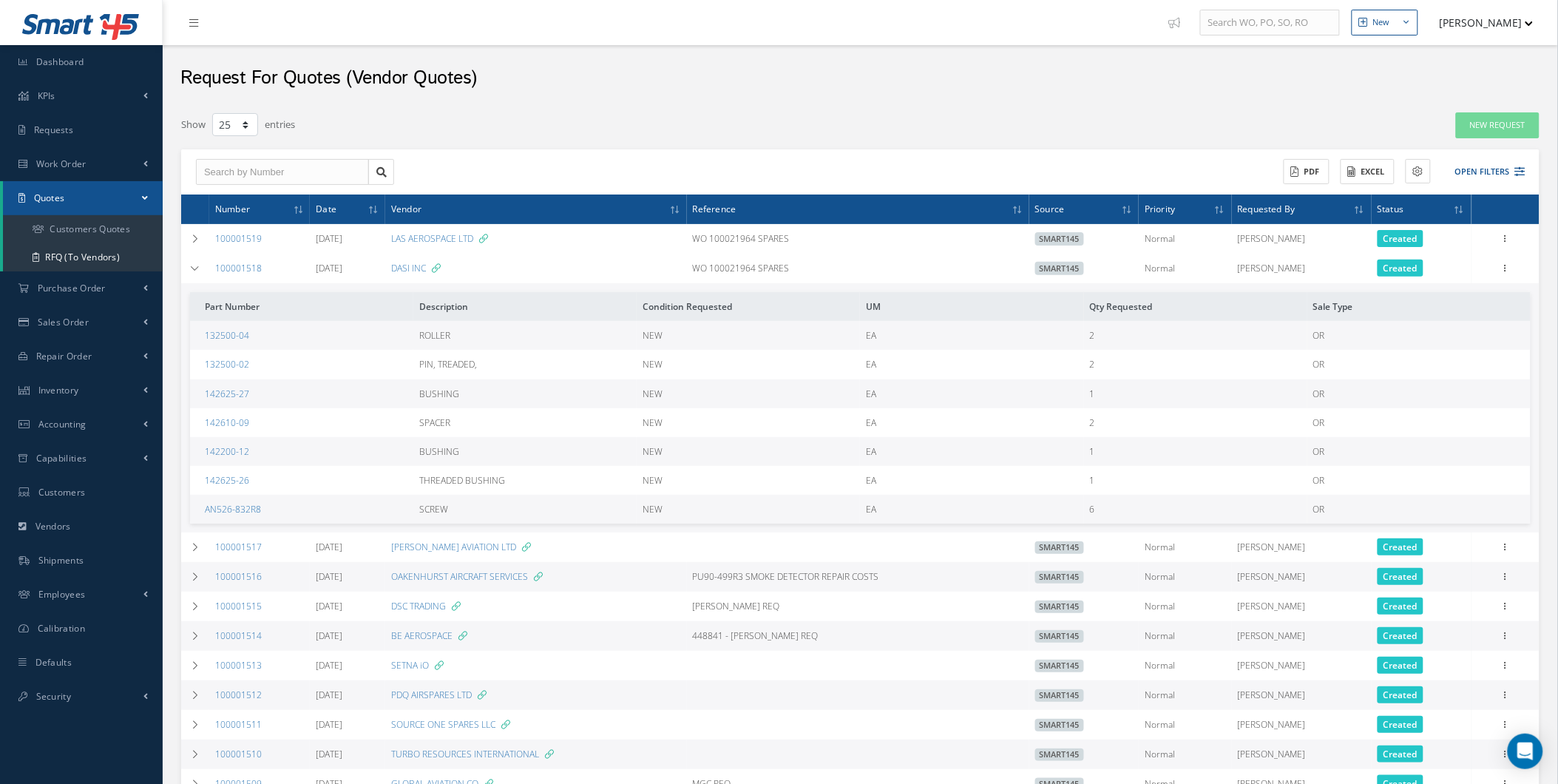
click at [213, 264] on td "100001518" at bounding box center [260, 268] width 101 height 29
click at [219, 266] on link "100001518" at bounding box center [238, 268] width 46 height 13
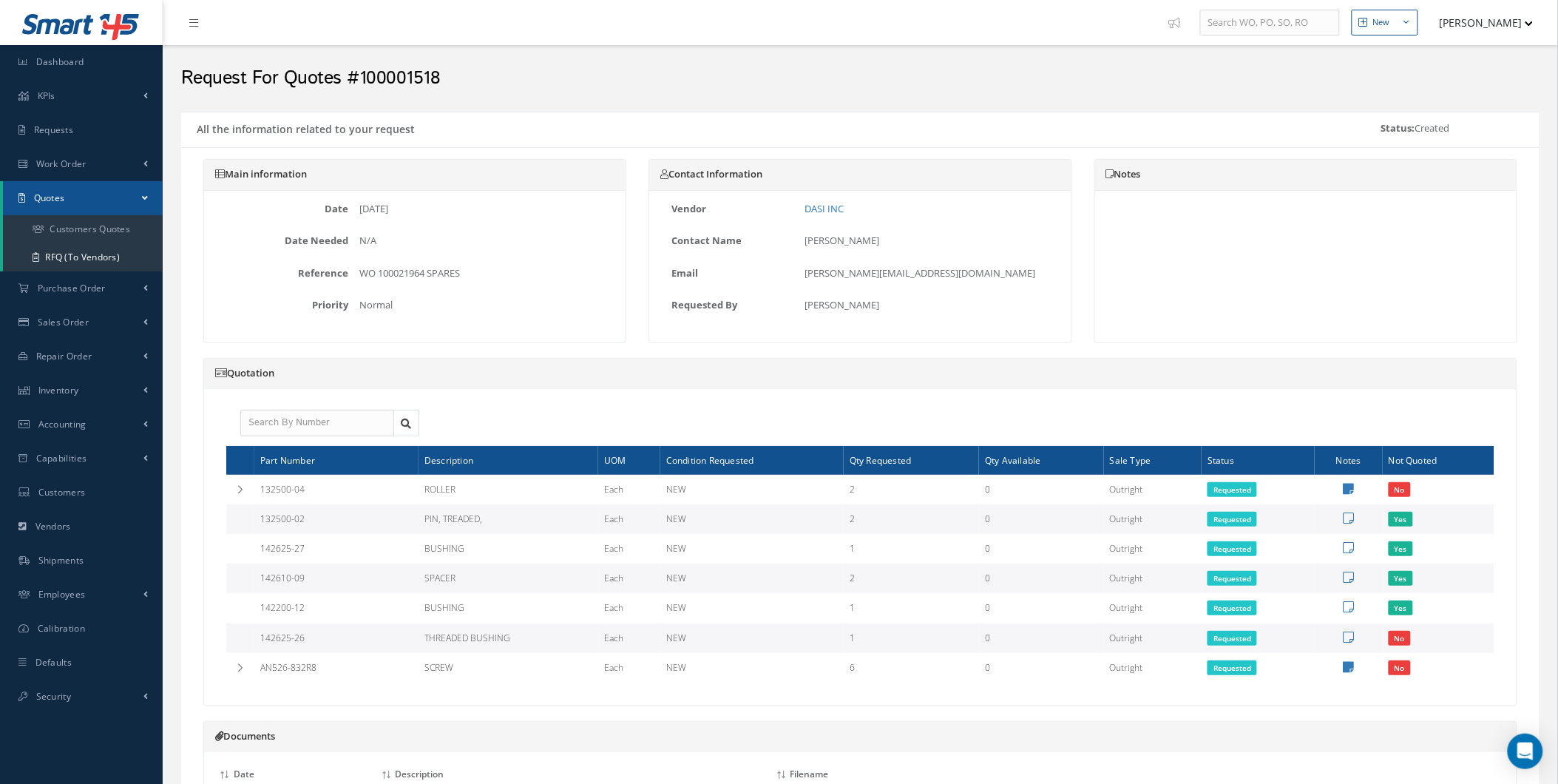
drag, startPoint x: 1374, startPoint y: 163, endPoint x: 1348, endPoint y: 162, distance: 26.0
click at [1354, 160] on div "Notes" at bounding box center [1306, 175] width 421 height 31
click at [88, 282] on span "Purchase Order" at bounding box center [72, 288] width 68 height 13
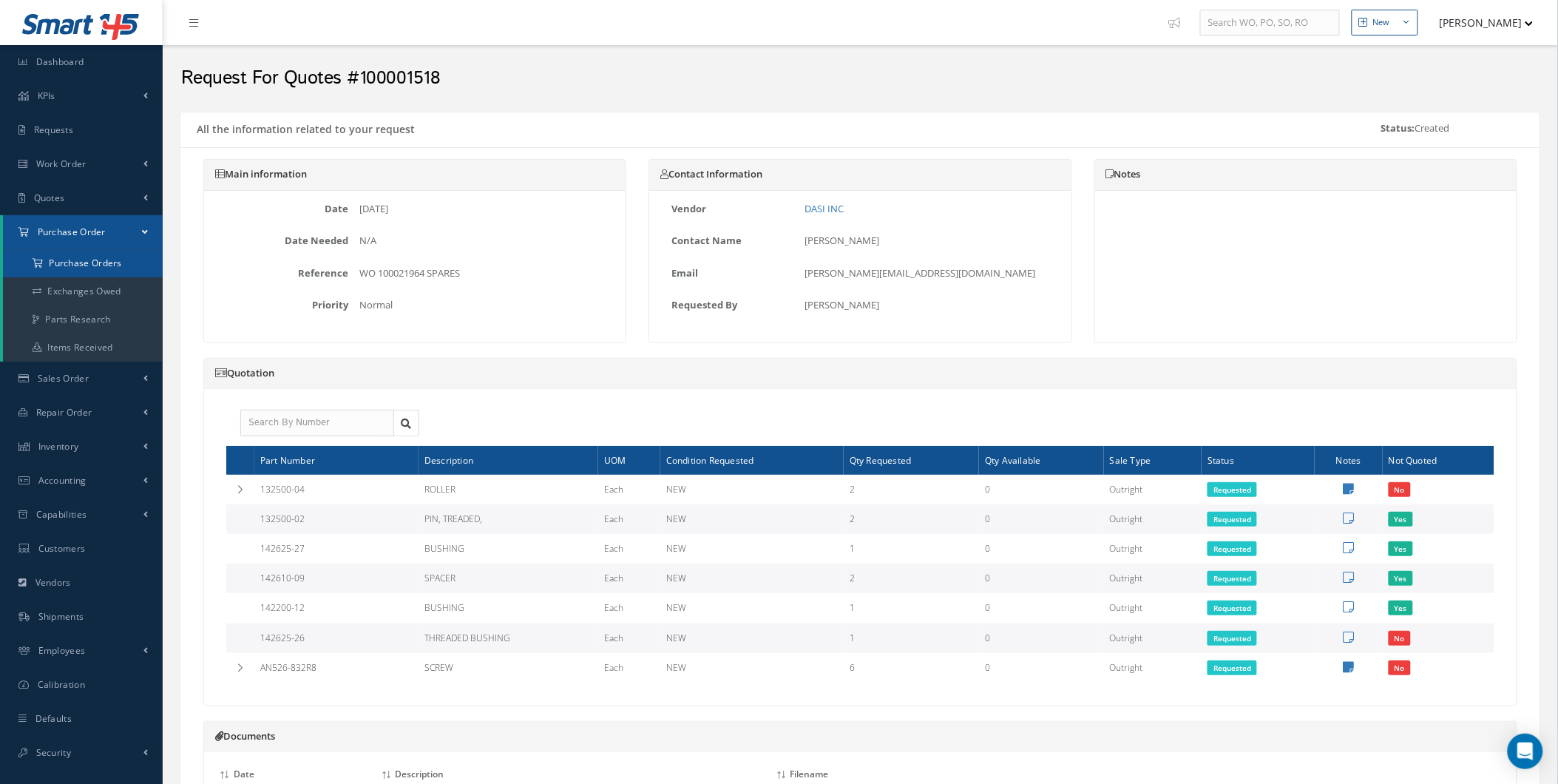
click at [107, 269] on a=1&status_id=2&status_id=3&status_id=5&collapsedFilters"] "Purchase Orders" at bounding box center [83, 262] width 160 height 28
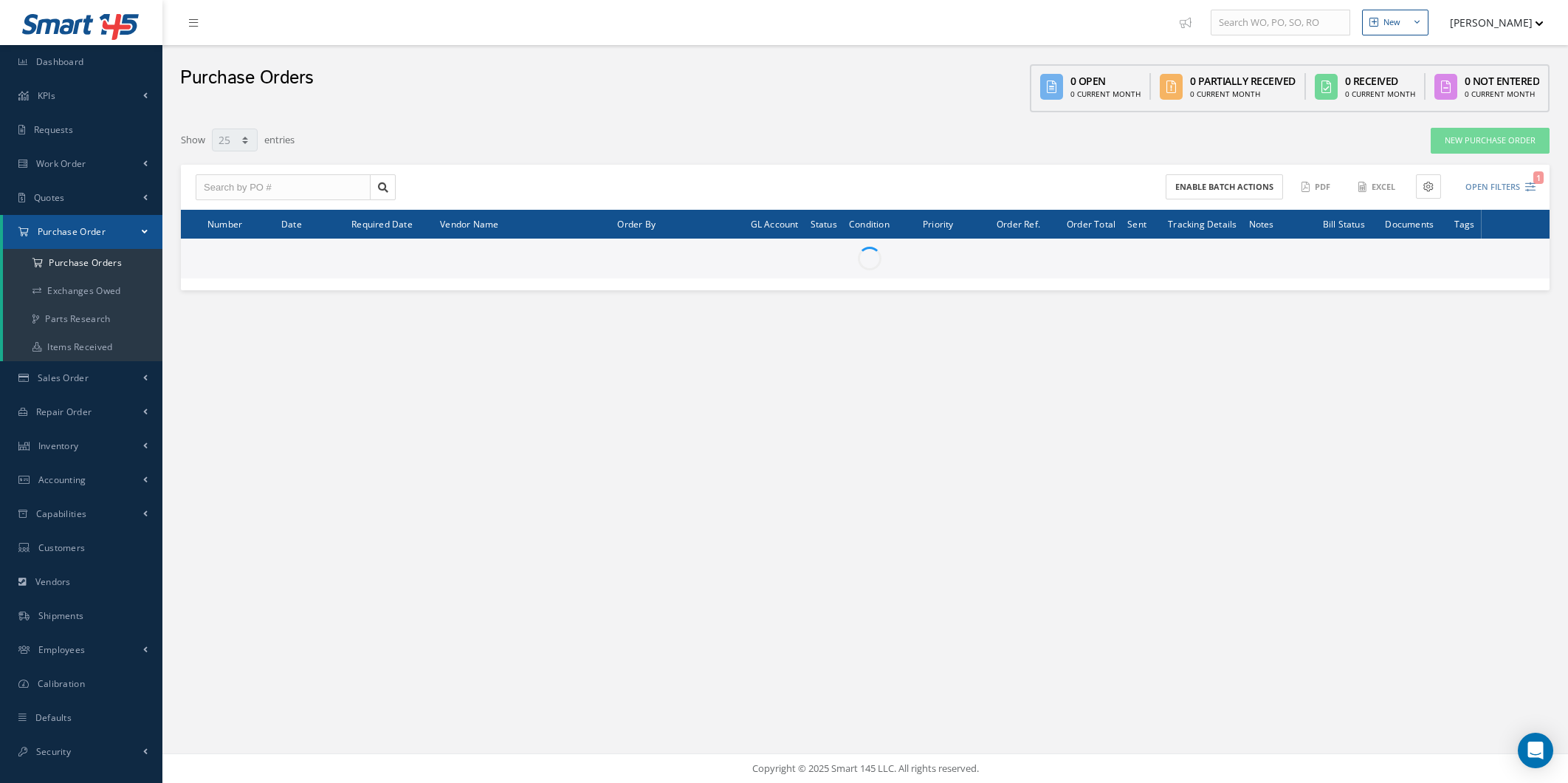
select select "25"
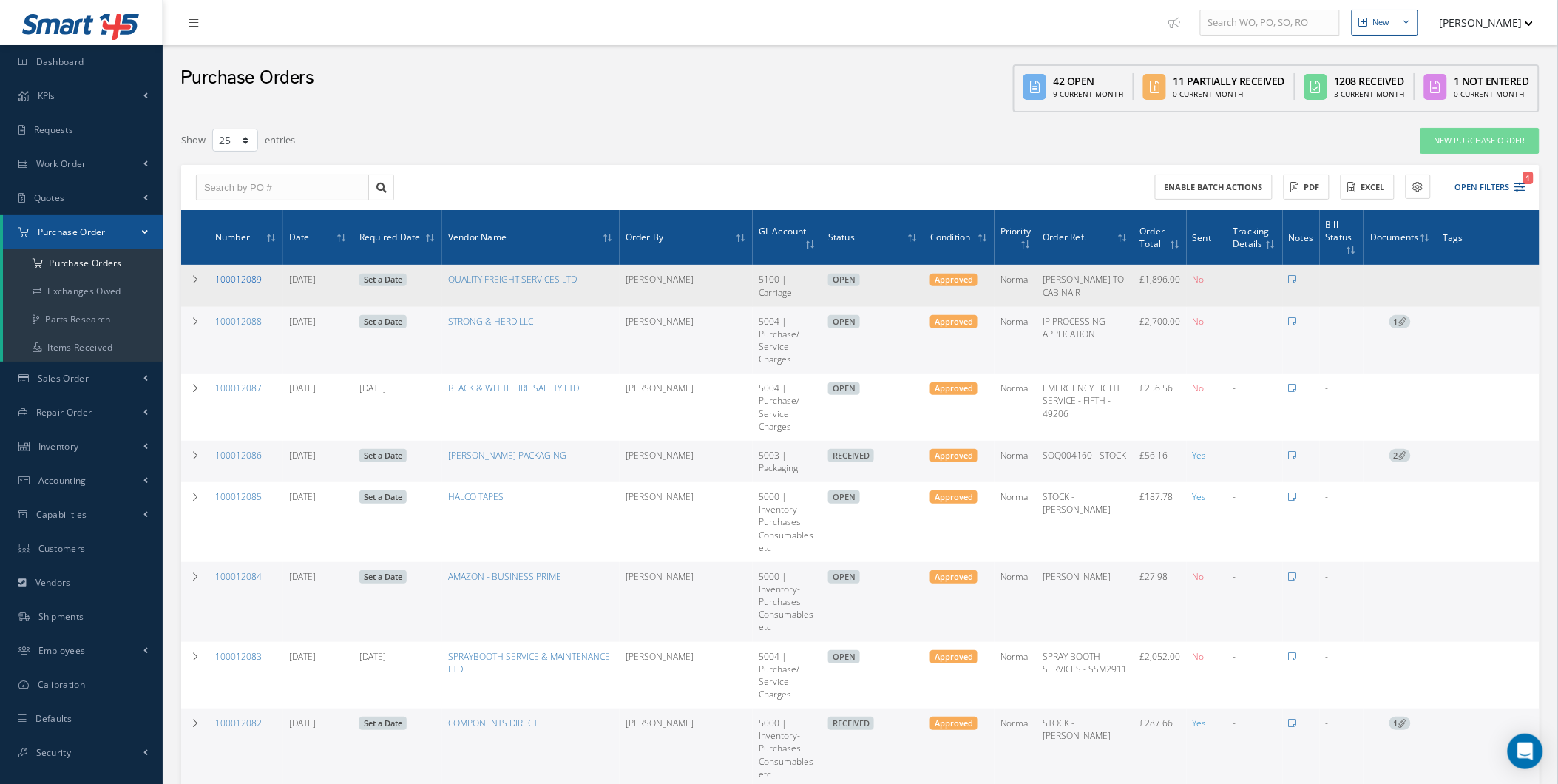
click at [241, 284] on link "100012089" at bounding box center [238, 278] width 46 height 13
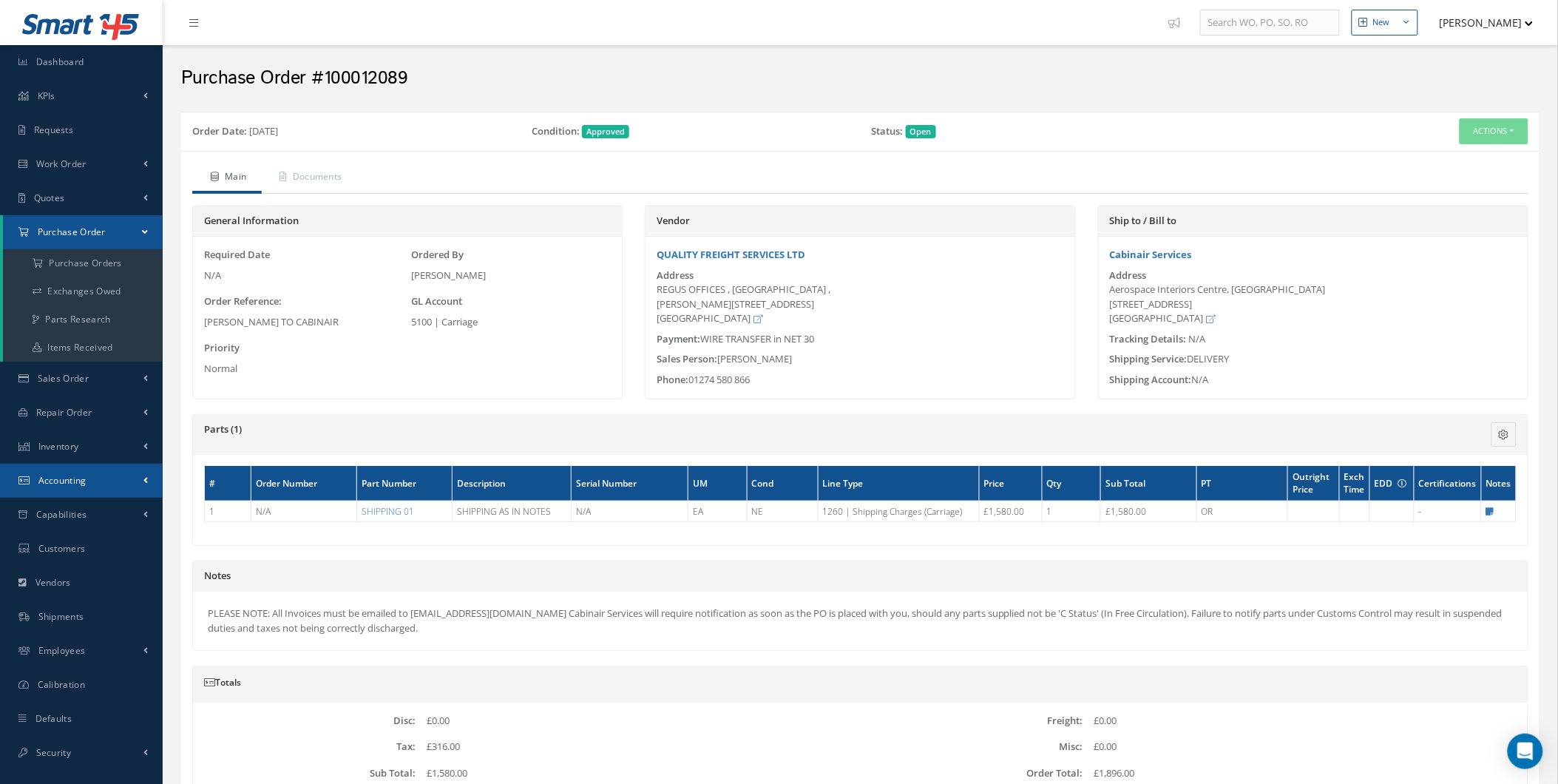
click at [133, 480] on link "Accounting" at bounding box center [81, 480] width 162 height 34
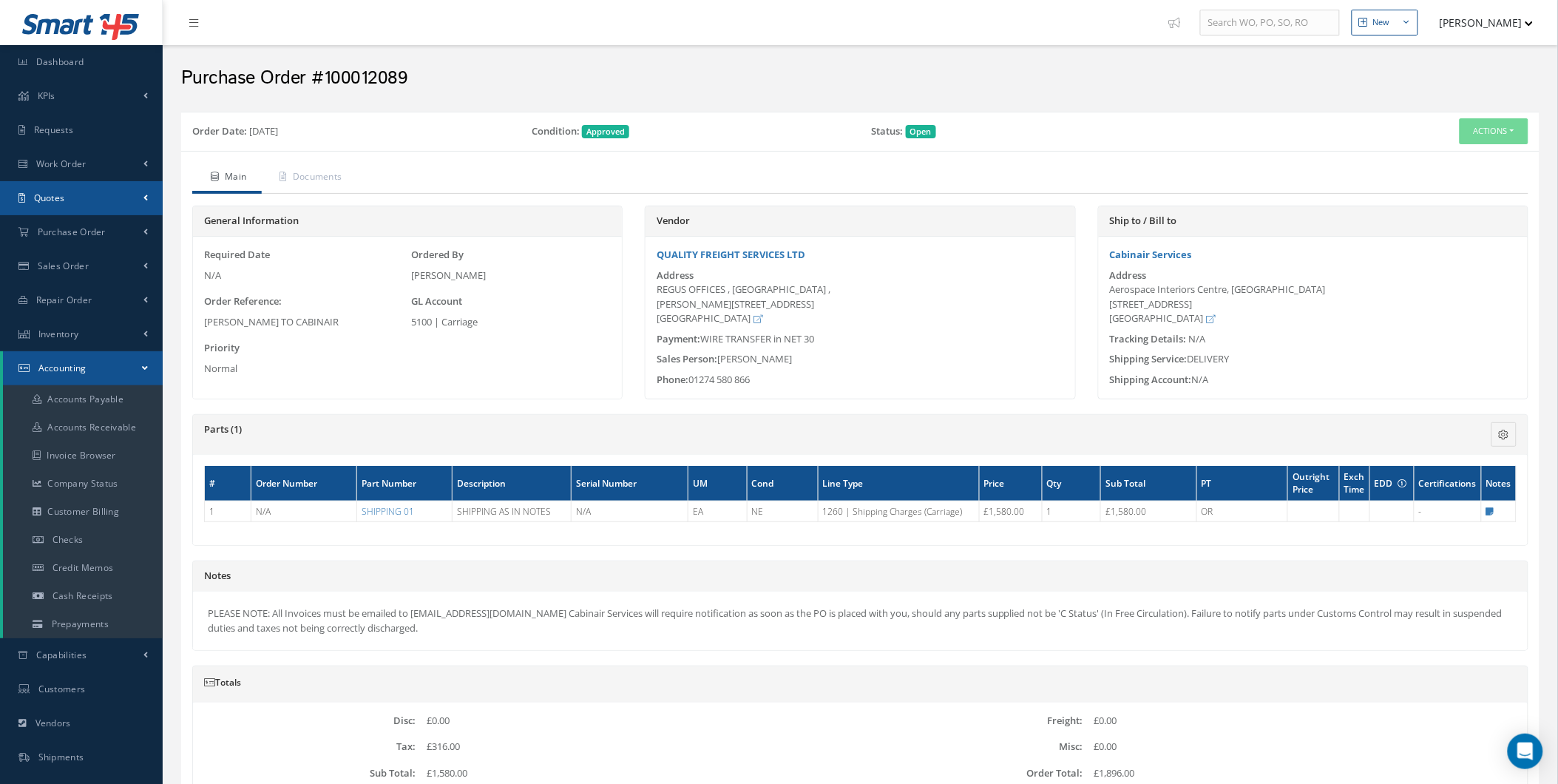
click at [121, 208] on link "Quotes" at bounding box center [81, 198] width 162 height 34
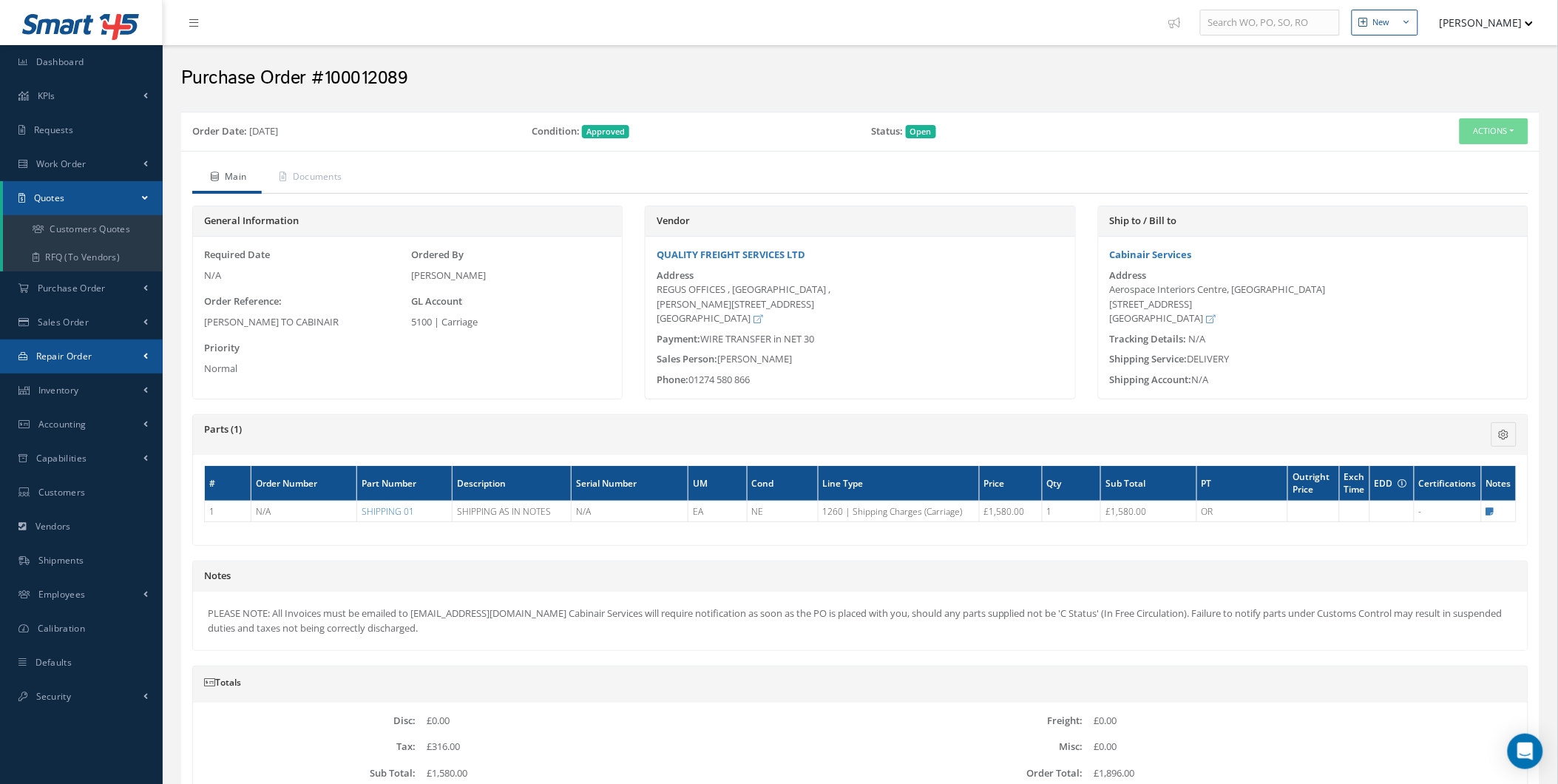
click at [116, 350] on link "Repair Order" at bounding box center [81, 357] width 162 height 34
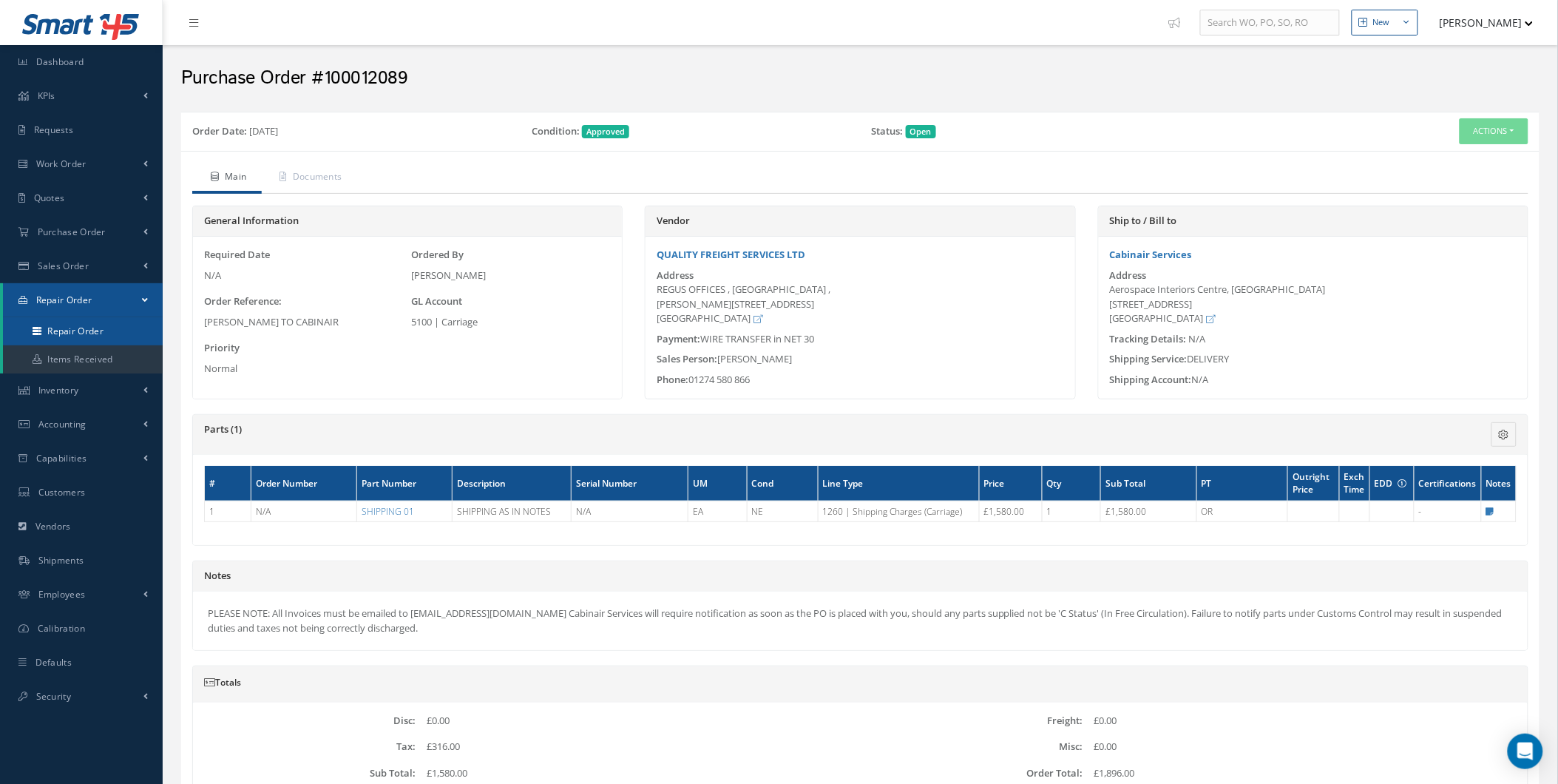
click at [119, 321] on link "Repair Order" at bounding box center [83, 331] width 160 height 28
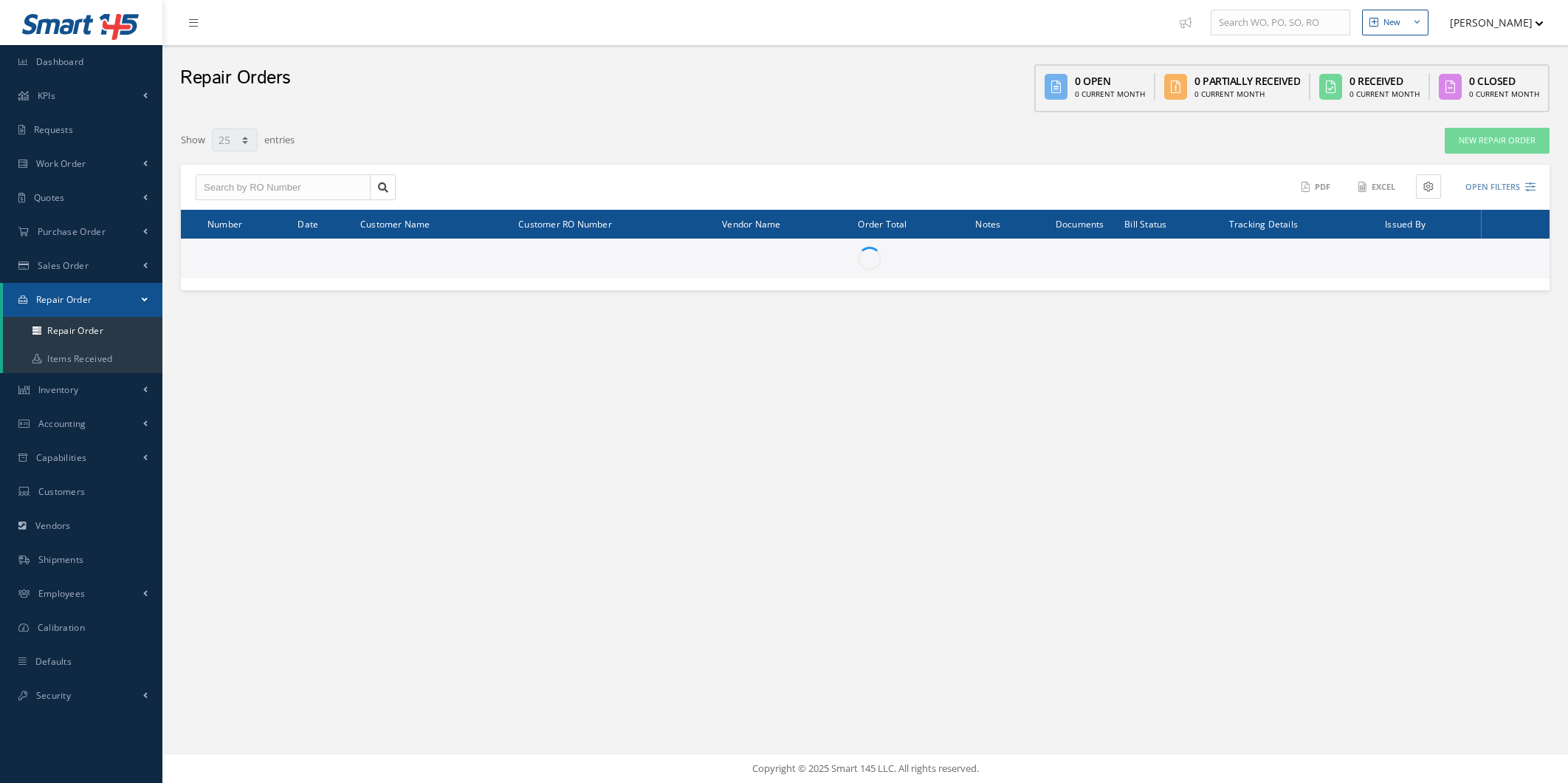
select select "25"
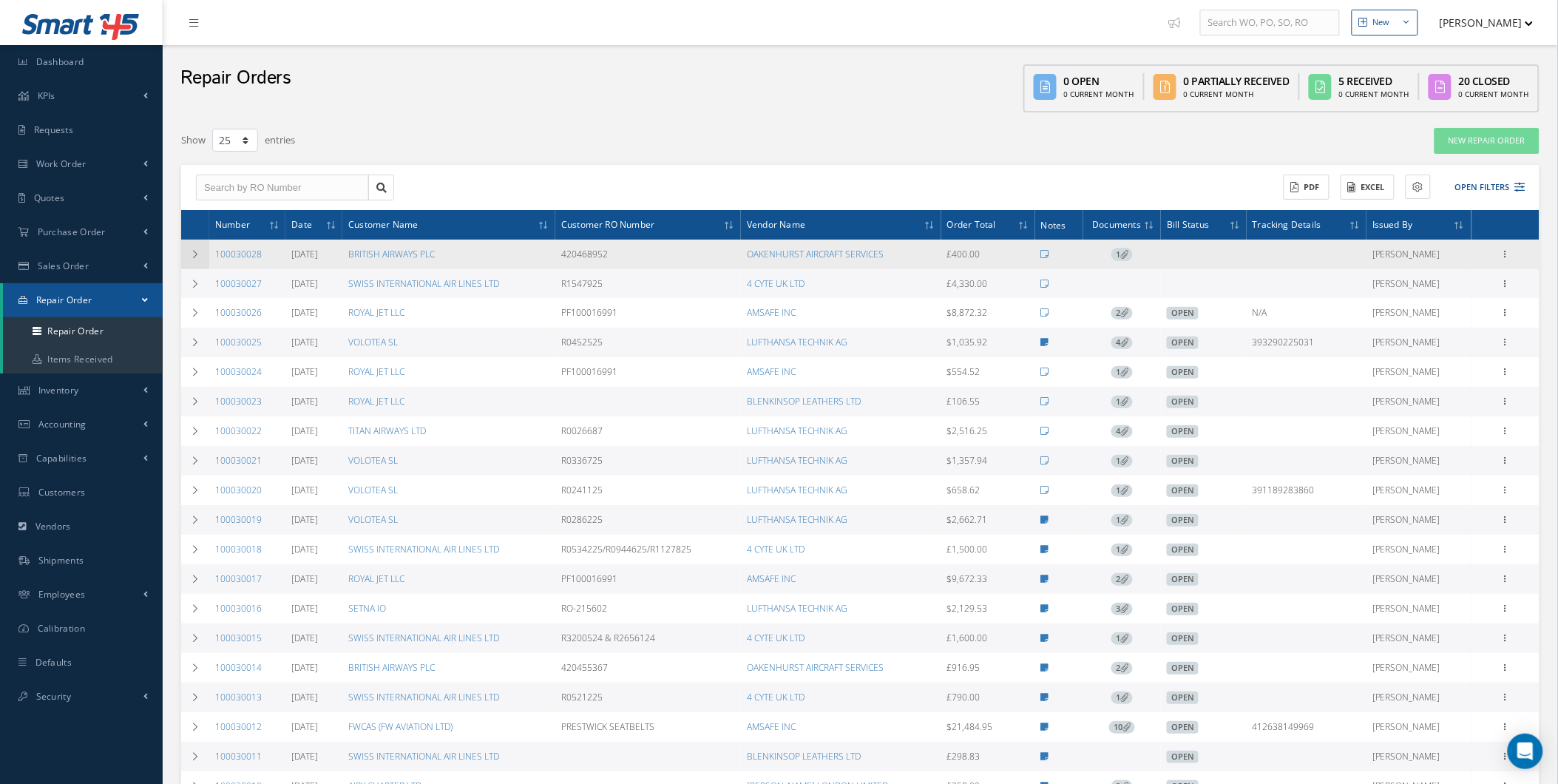
click at [200, 253] on td at bounding box center [194, 254] width 28 height 29
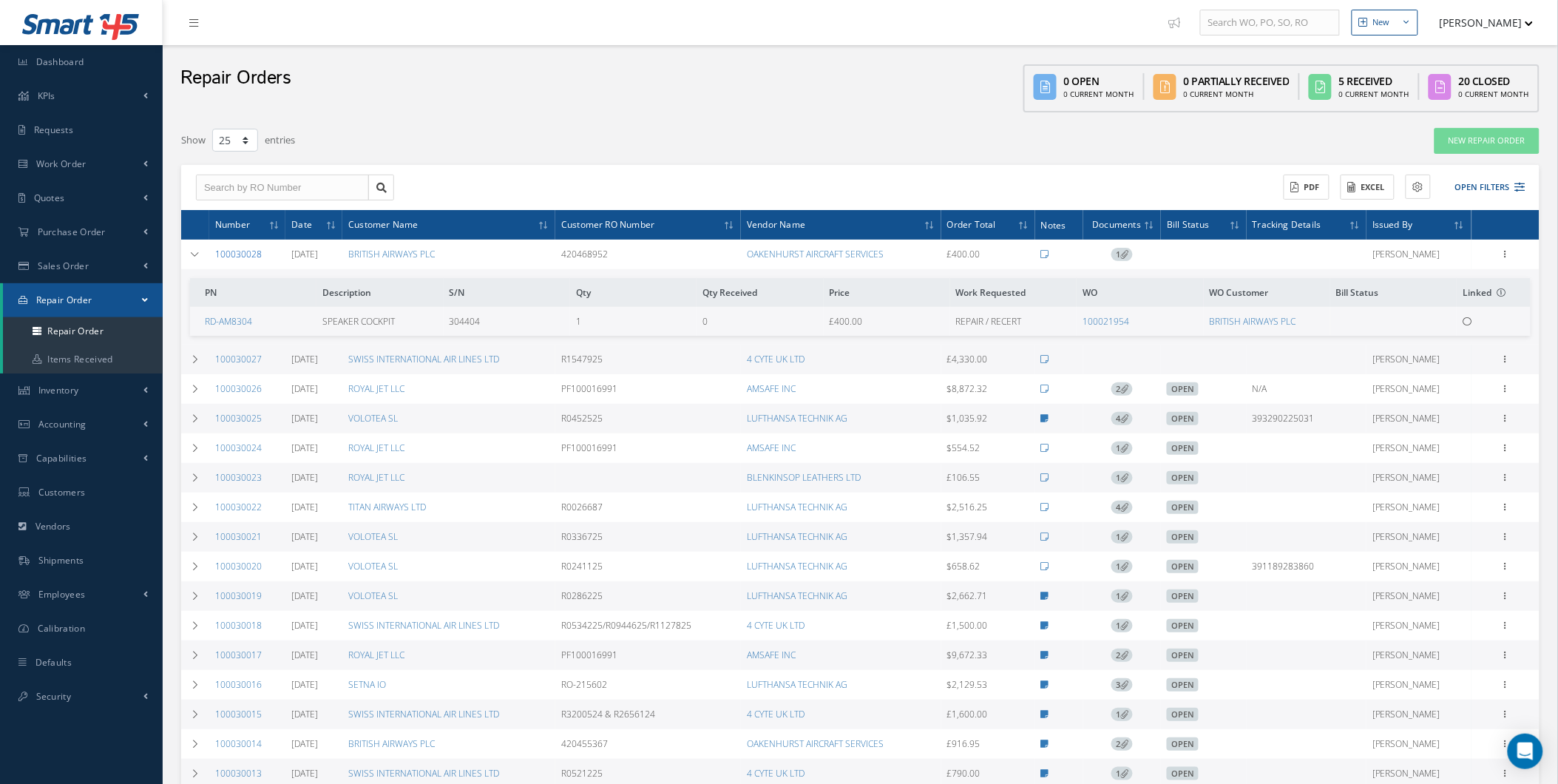
click at [226, 253] on link "100030028" at bounding box center [238, 254] width 46 height 13
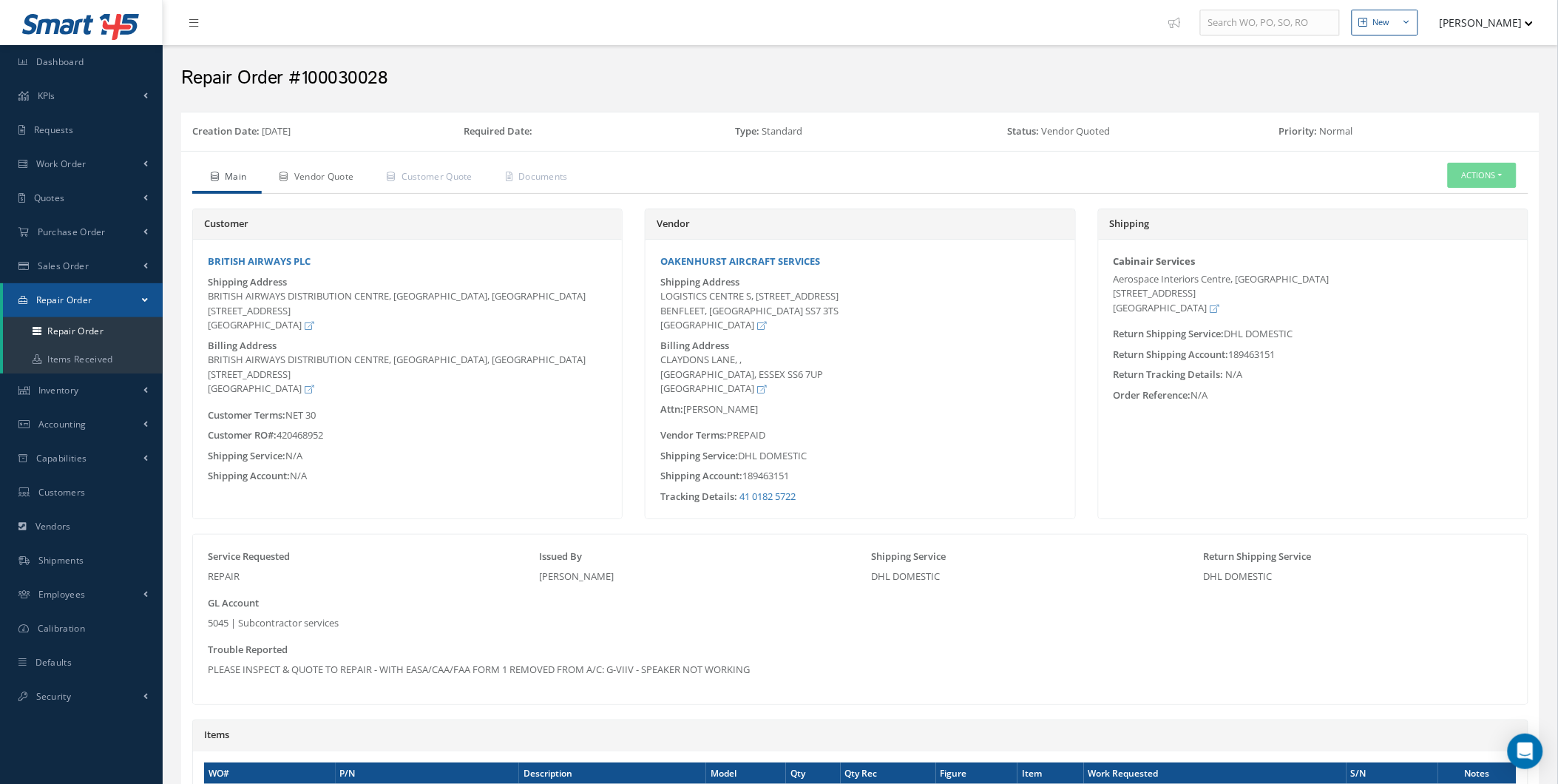
click at [342, 168] on link "Vendor Quote" at bounding box center [315, 177] width 107 height 31
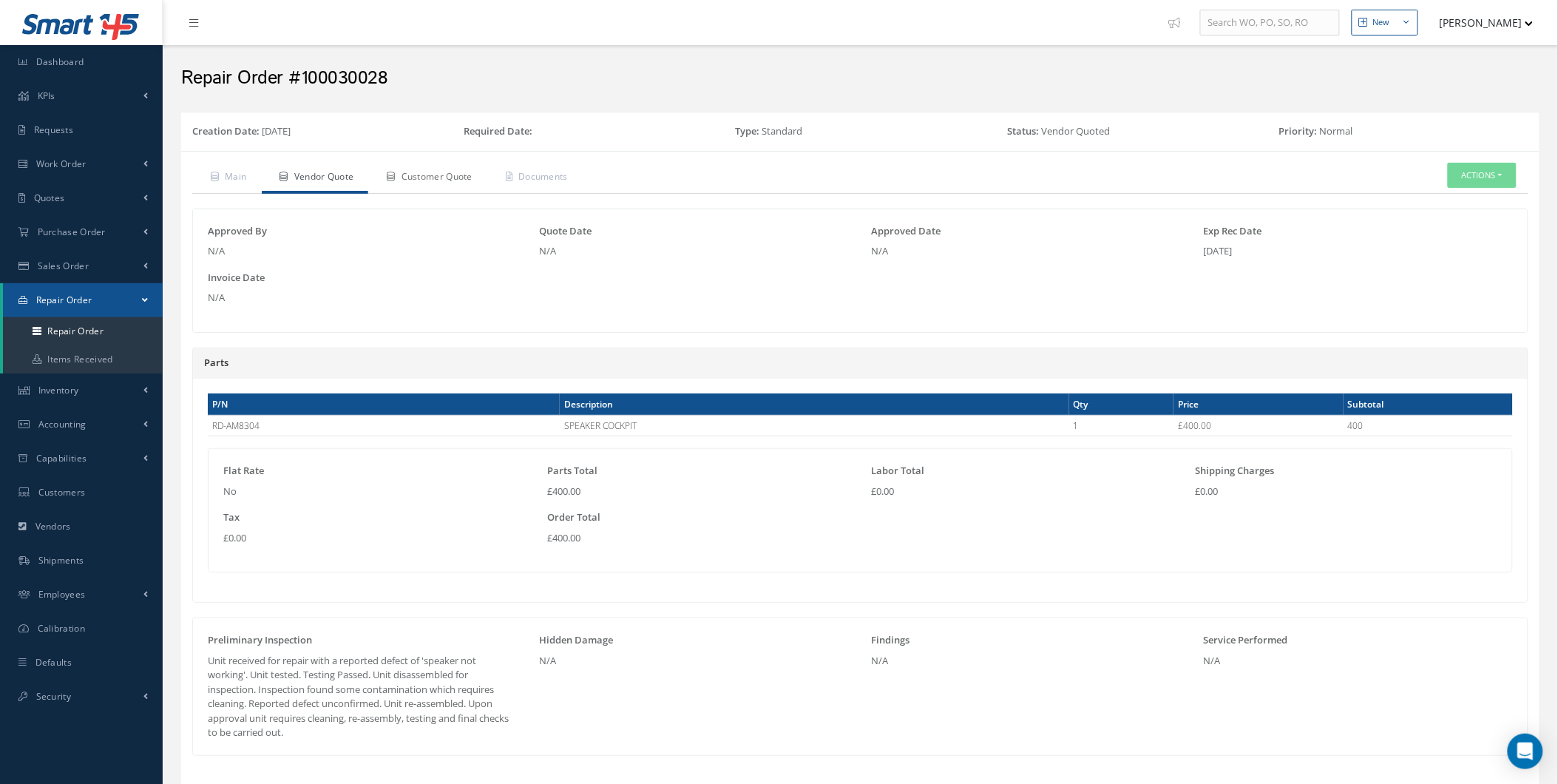
click at [408, 179] on link "Customer Quote" at bounding box center [428, 177] width 119 height 31
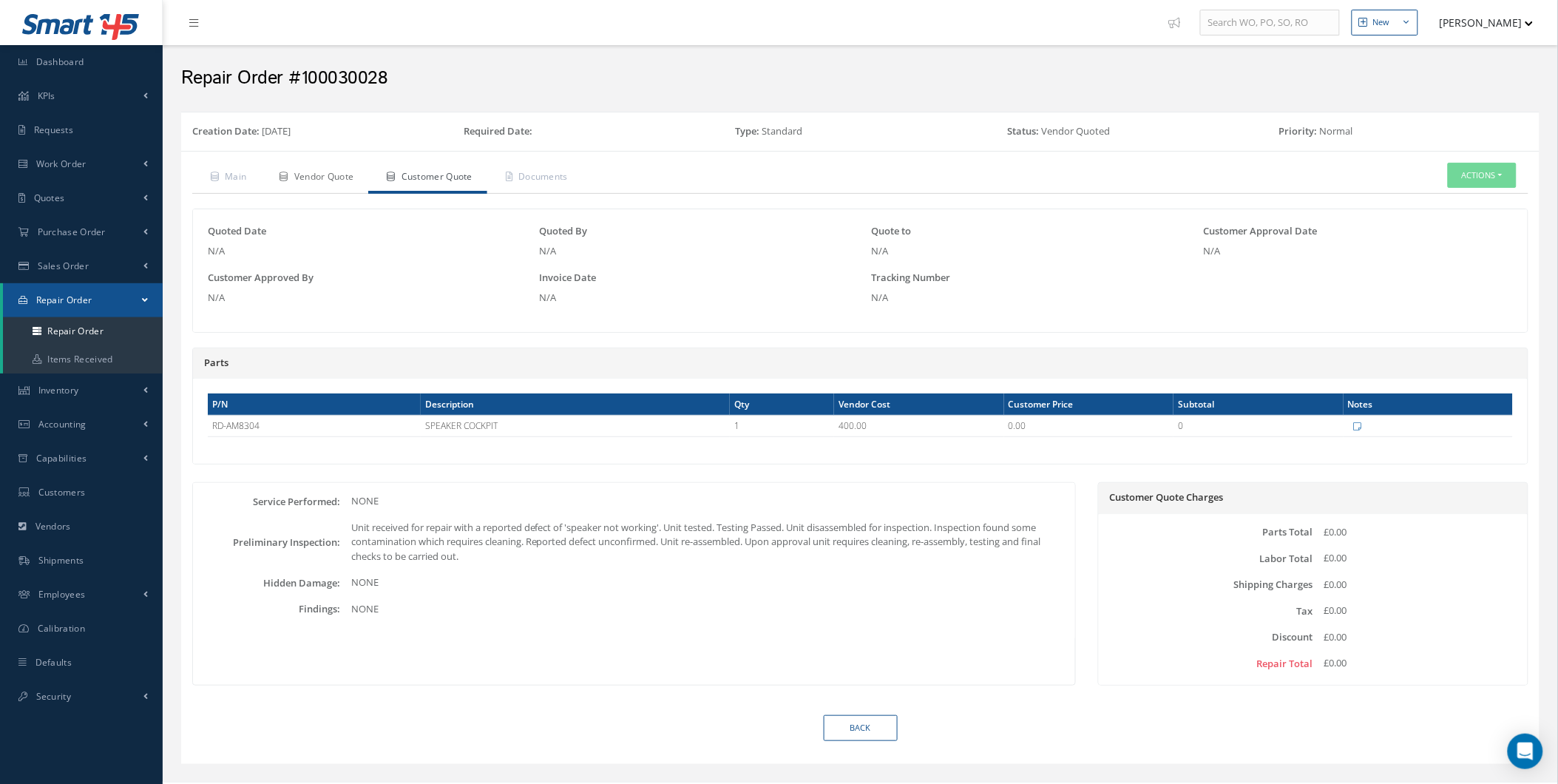
click at [329, 193] on div "Main Vendor Quote Customer Quote Documents Actions Edit Send By Email Receive C…" at bounding box center [861, 439] width 1337 height 554
click at [324, 187] on link "Vendor Quote" at bounding box center [315, 177] width 107 height 31
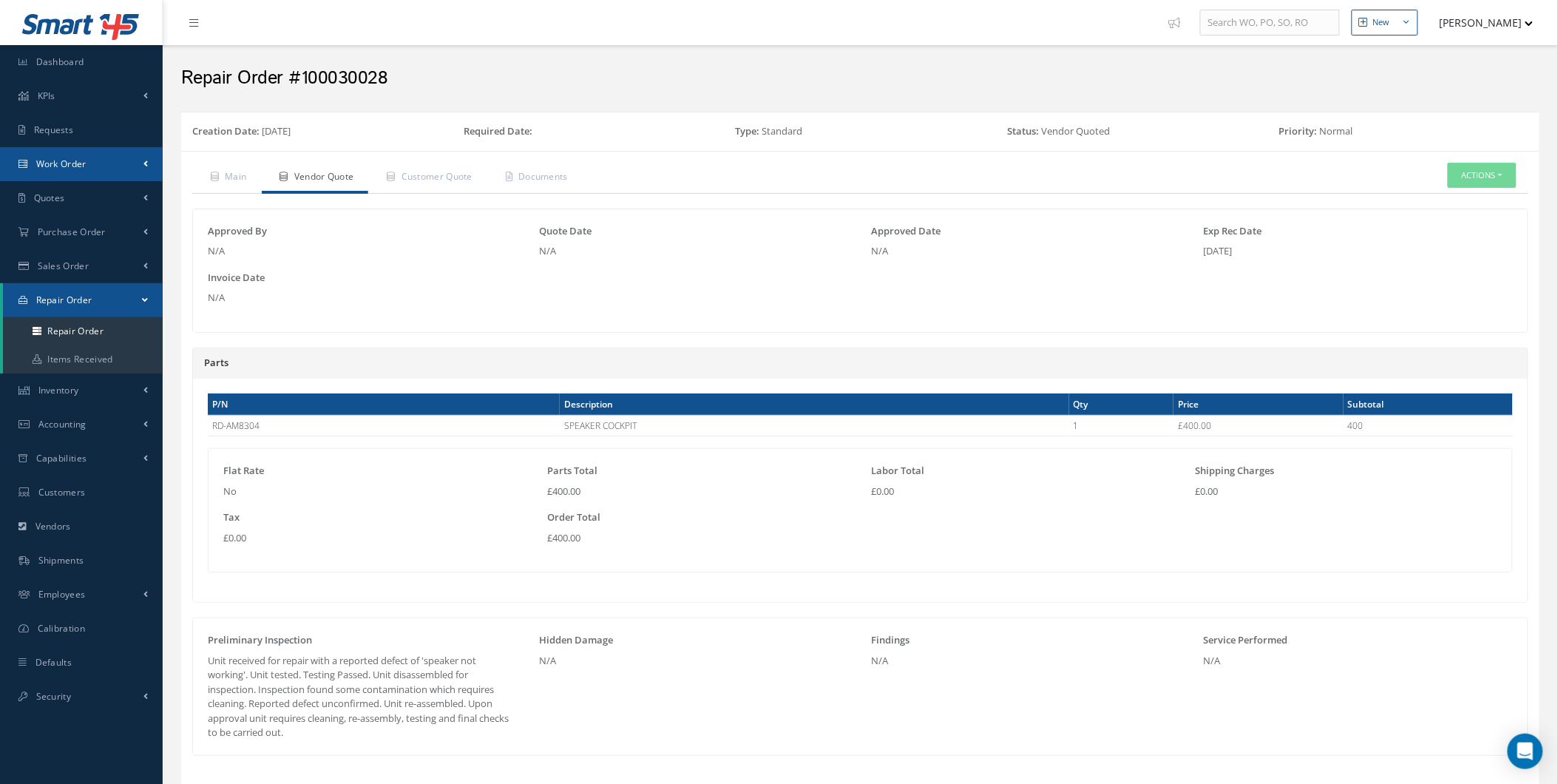
click at [111, 172] on link "Work Order" at bounding box center [81, 164] width 162 height 34
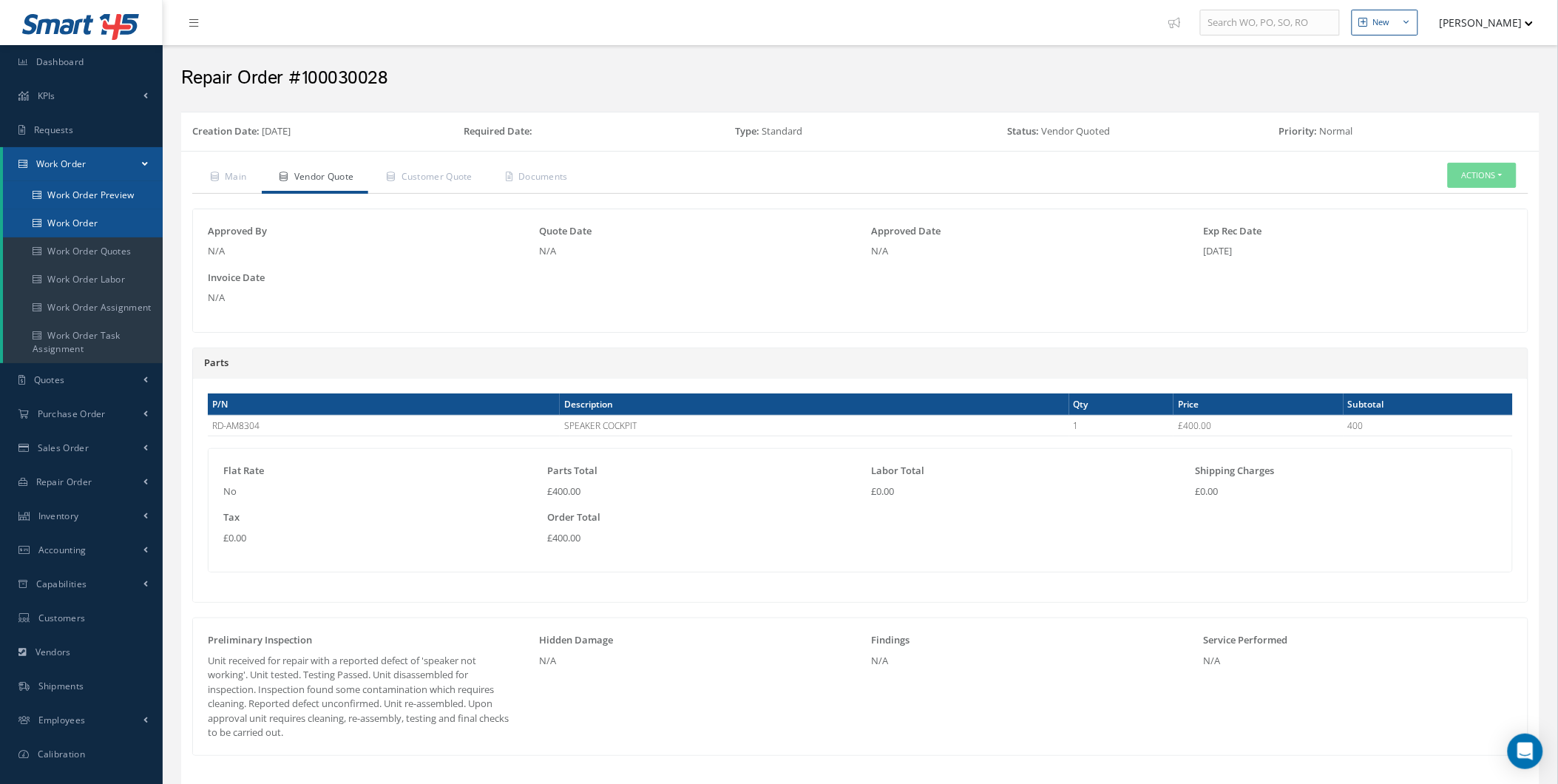
drag, startPoint x: 104, startPoint y: 203, endPoint x: 107, endPoint y: 213, distance: 10.4
click at [107, 213] on ul "Work Order Preview Work Order Work Order Quotes Work Order Labor Work Order Ass…" at bounding box center [83, 272] width 160 height 182
click at [107, 213] on link "Work Order" at bounding box center [83, 223] width 160 height 28
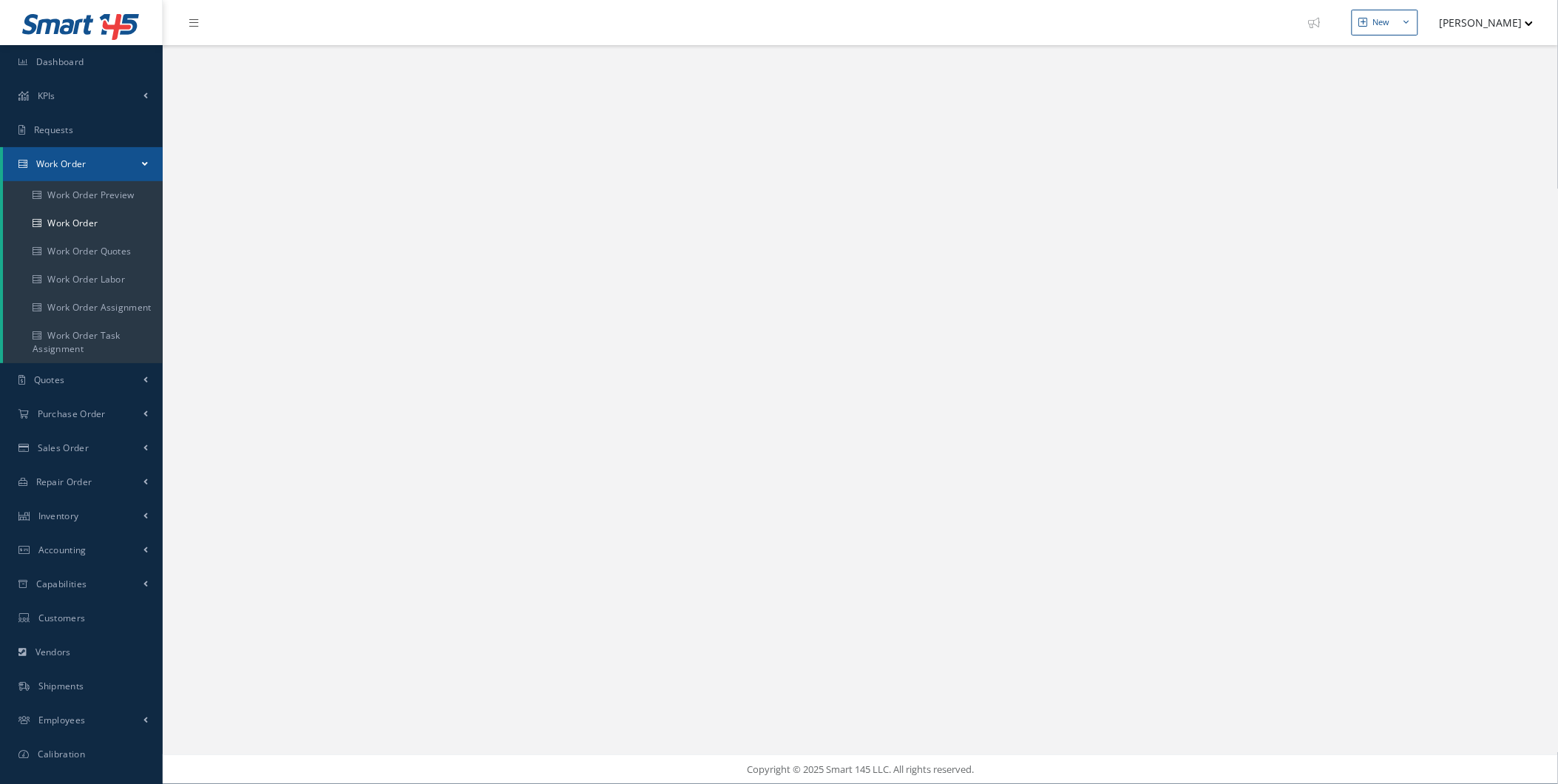
select select "25"
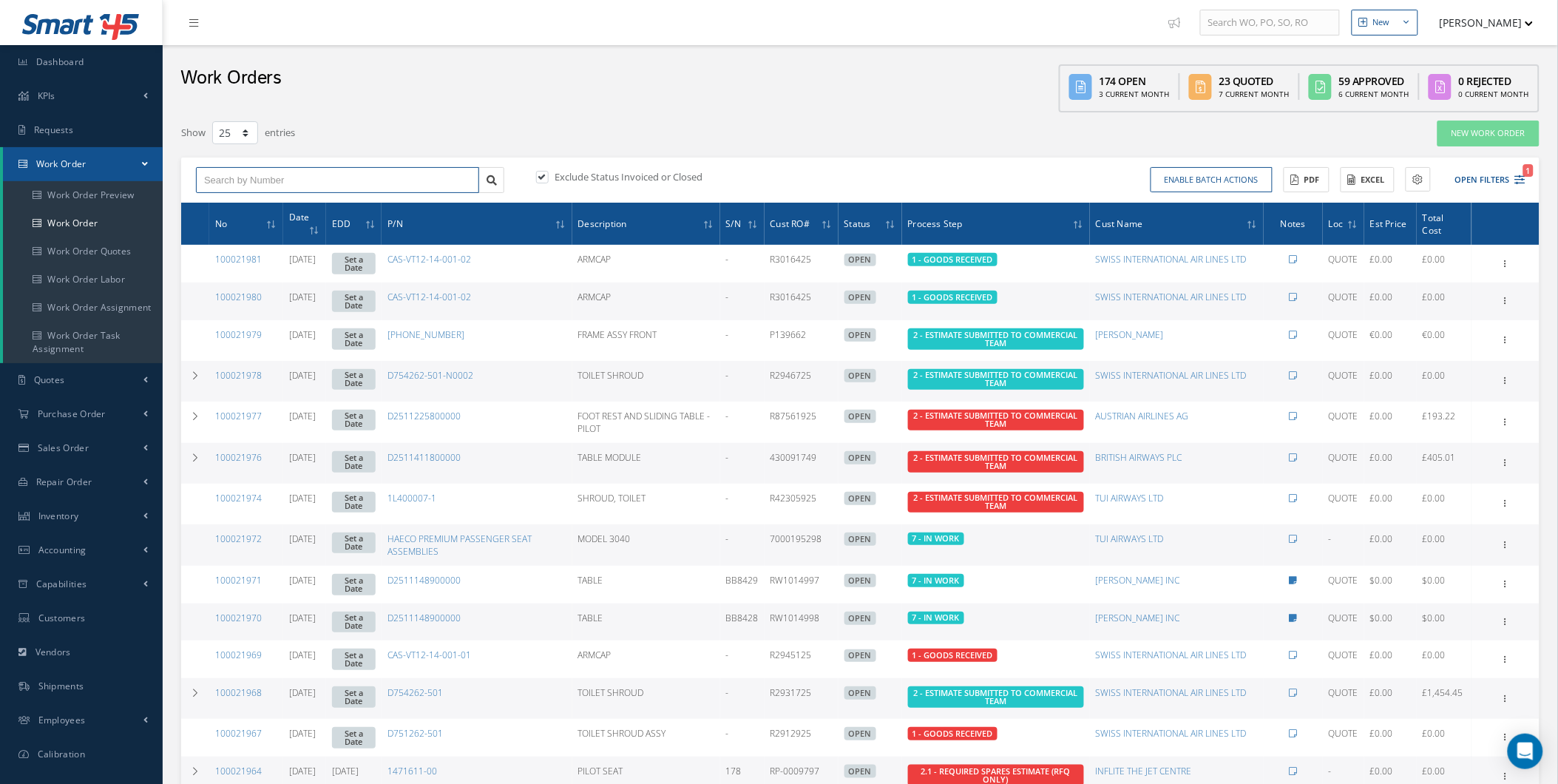
click at [383, 174] on input "text" at bounding box center [337, 181] width 284 height 27
paste input "100021926"
click at [309, 205] on div "100021926" at bounding box center [337, 206] width 267 height 15
type input "100021926"
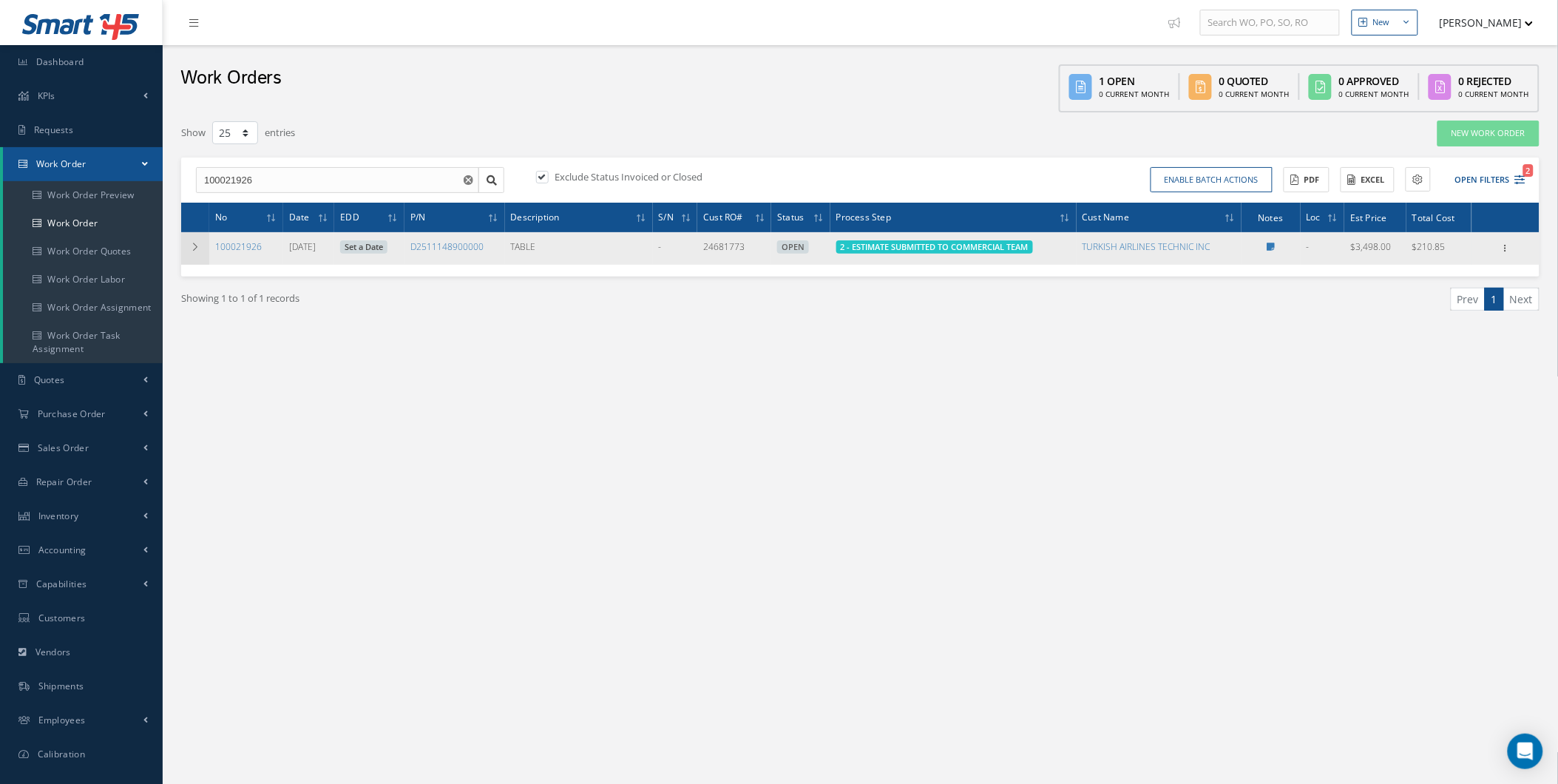
click at [190, 250] on icon at bounding box center [195, 246] width 10 height 9
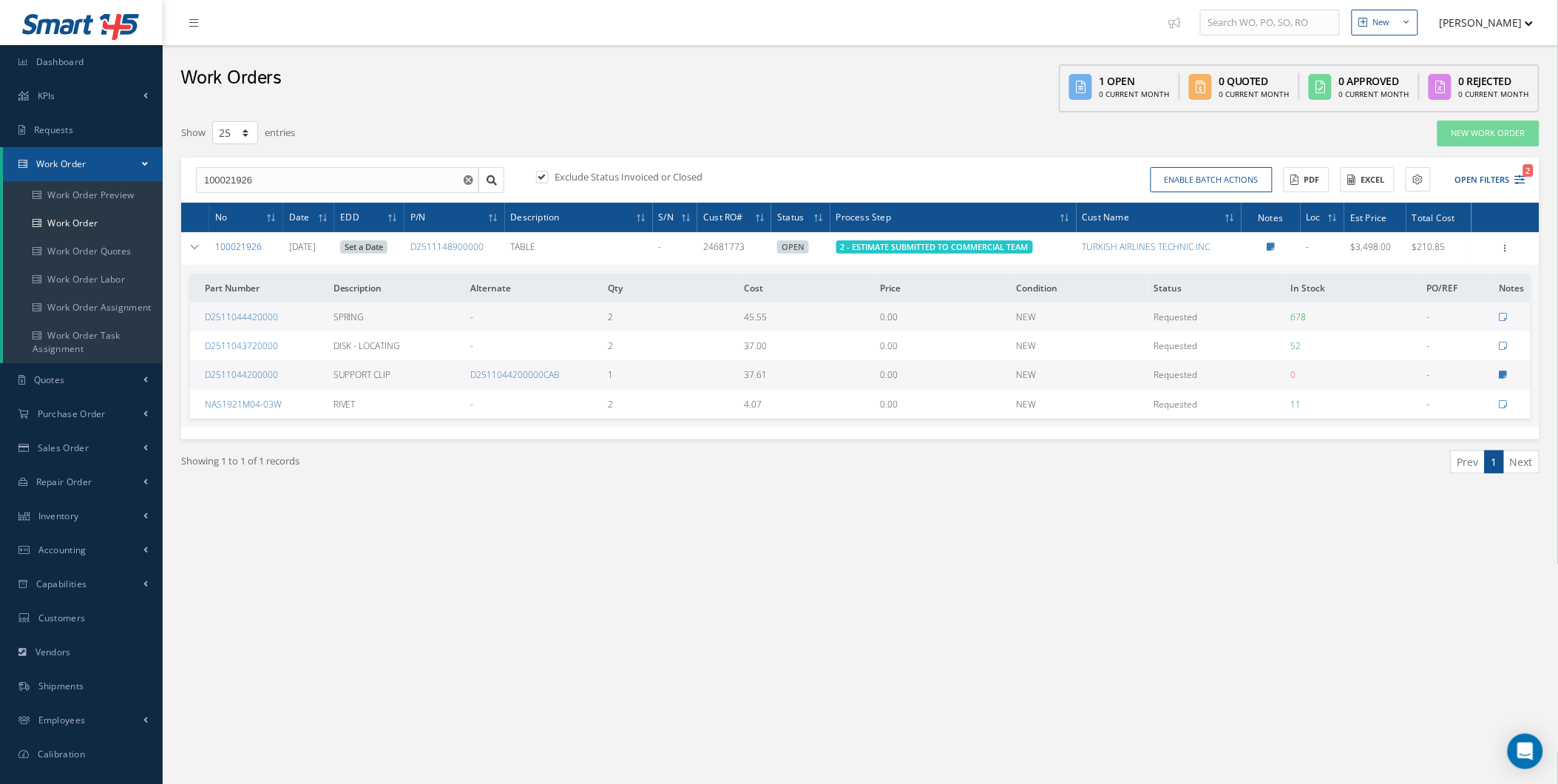
click at [215, 252] on link "100021926" at bounding box center [238, 246] width 46 height 13
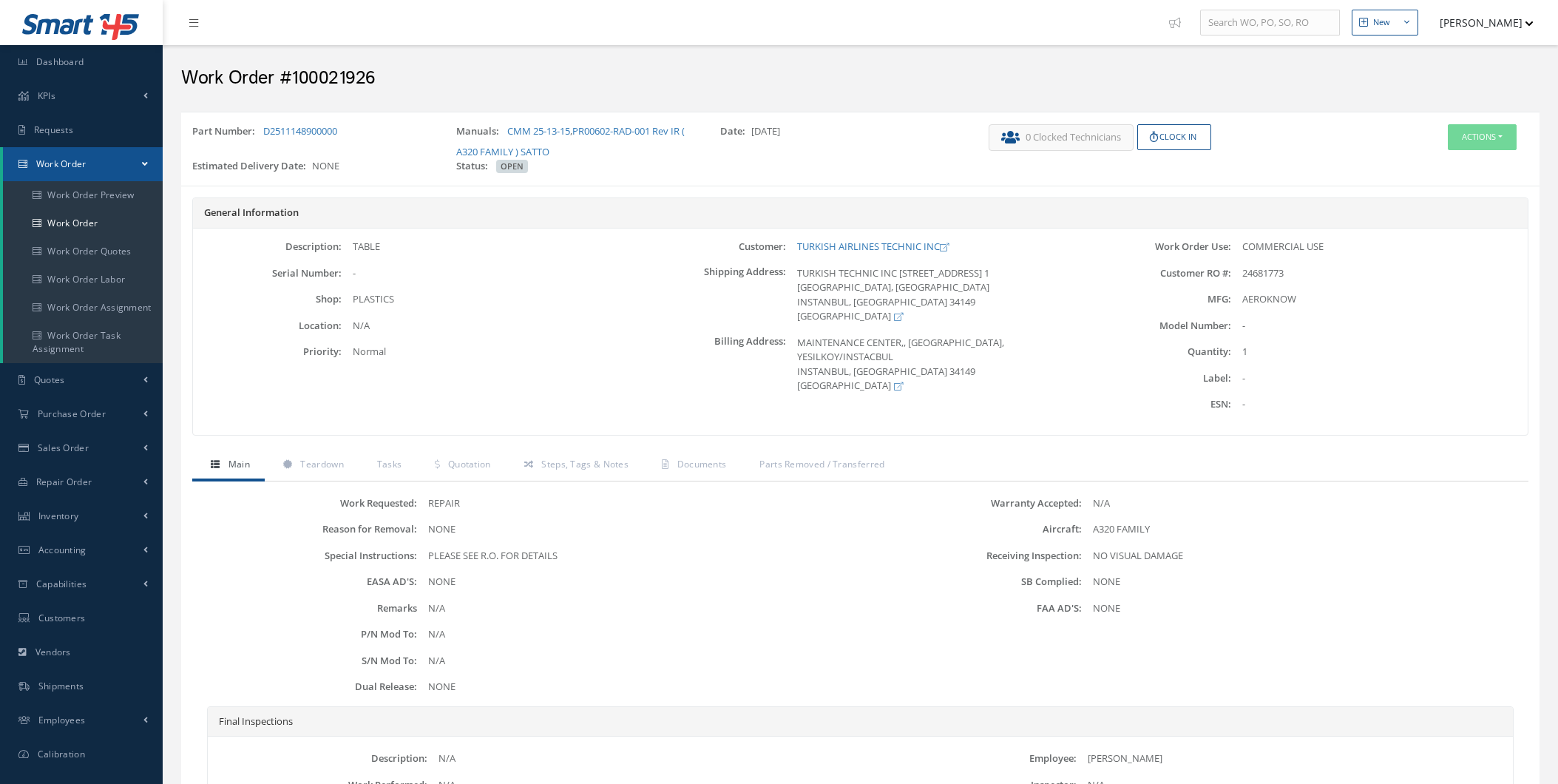
scroll to position [176, 0]
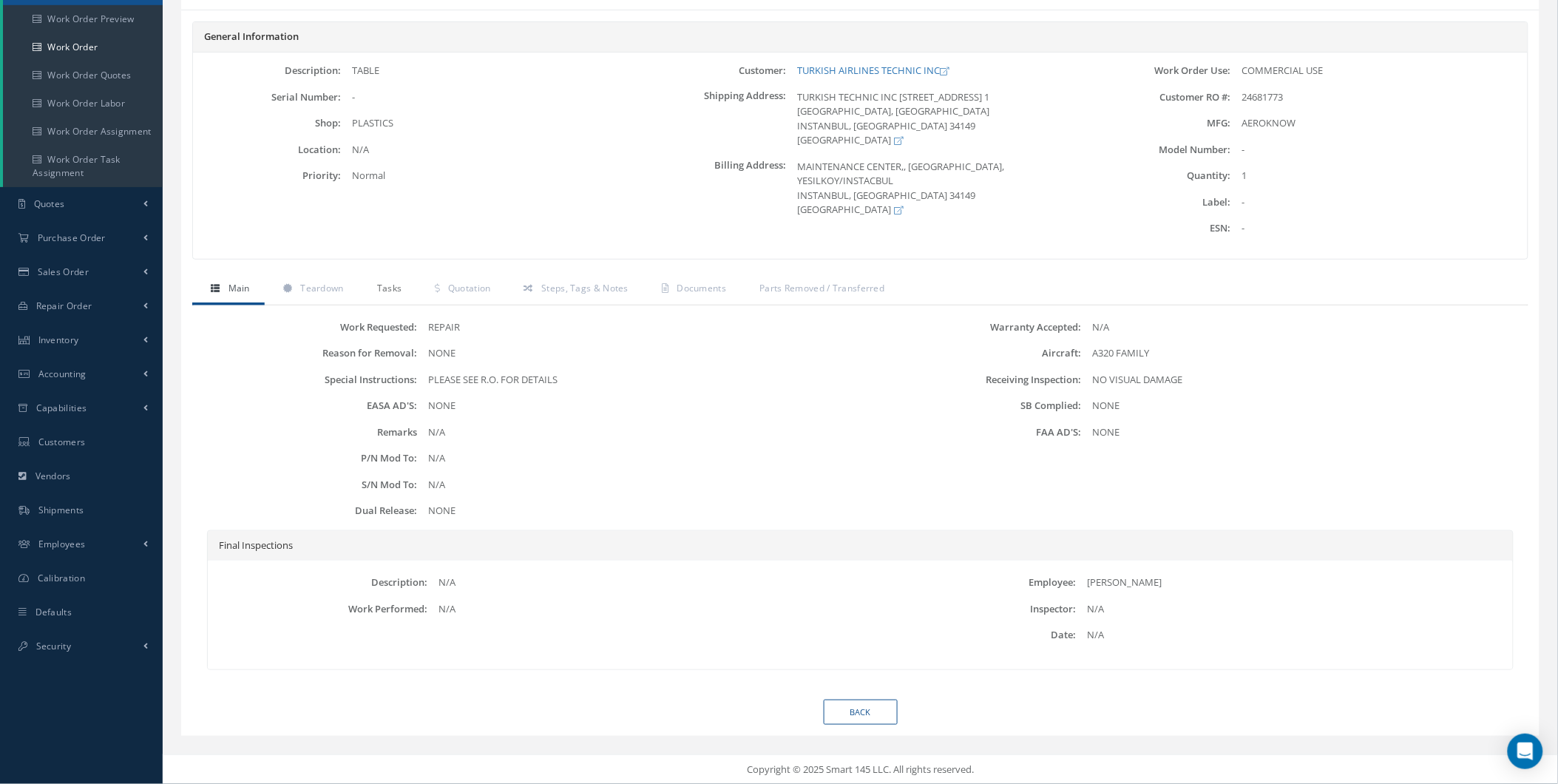
drag, startPoint x: 365, startPoint y: 300, endPoint x: 390, endPoint y: 301, distance: 25.0
click at [368, 302] on link "Tasks" at bounding box center [387, 289] width 58 height 31
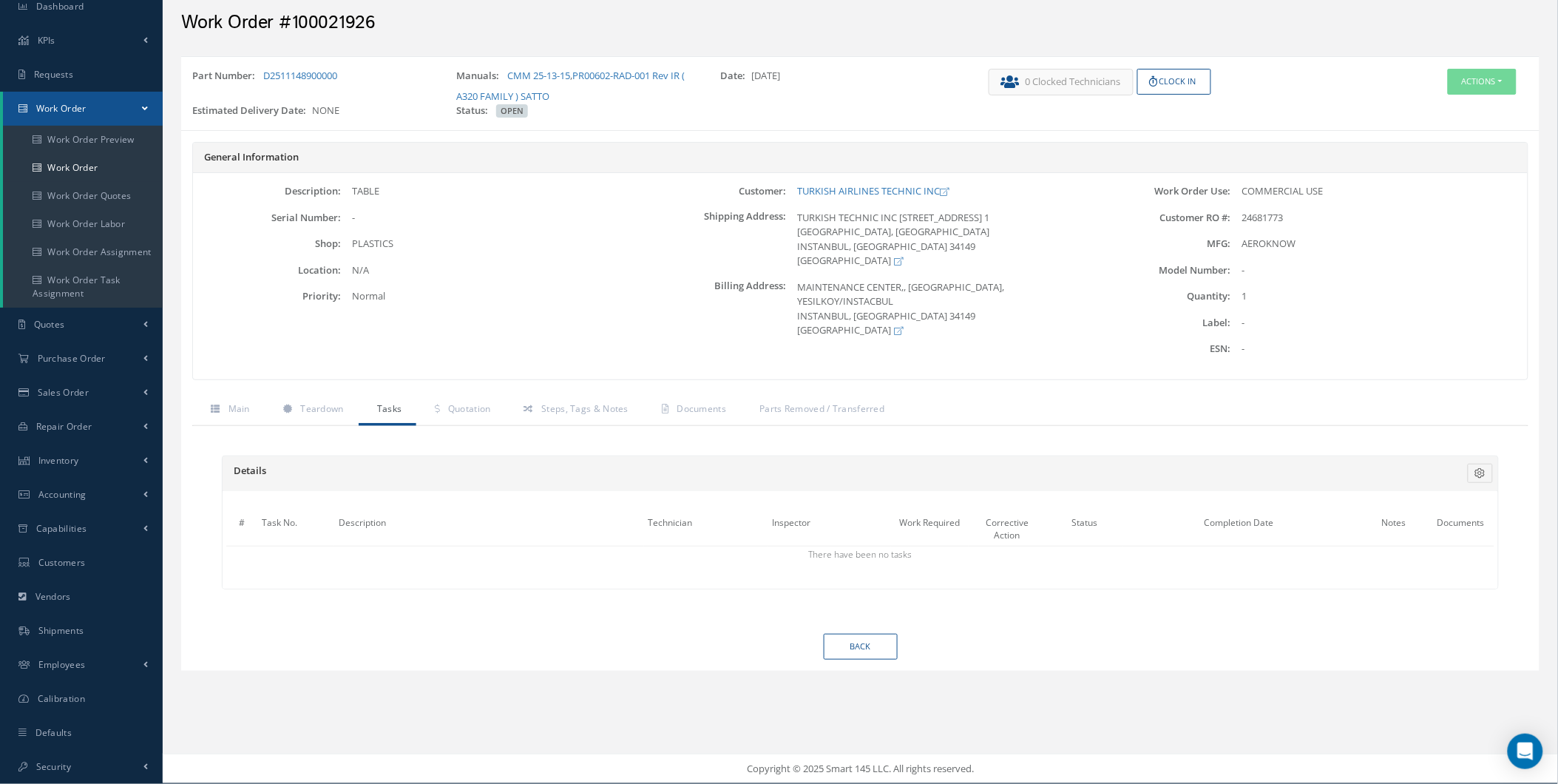
scroll to position [55, 0]
click at [431, 290] on div "Normal" at bounding box center [490, 298] width 297 height 15
click at [469, 392] on div "General Information Description: TABLE Serial Number: - Shop: Location: Priorit…" at bounding box center [860, 269] width 1359 height 253
click at [474, 400] on link "Quotation" at bounding box center [460, 411] width 88 height 31
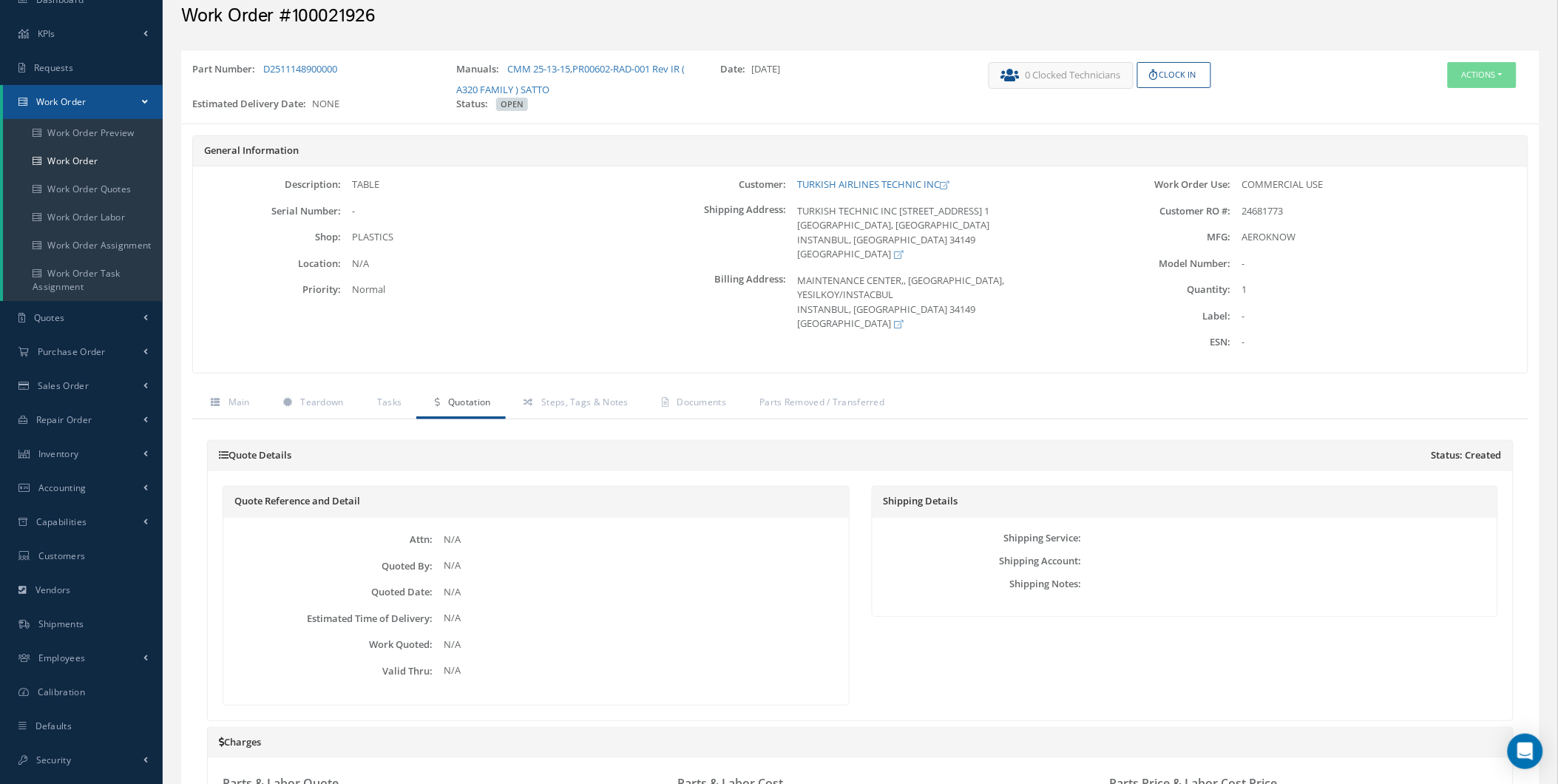
scroll to position [0, 0]
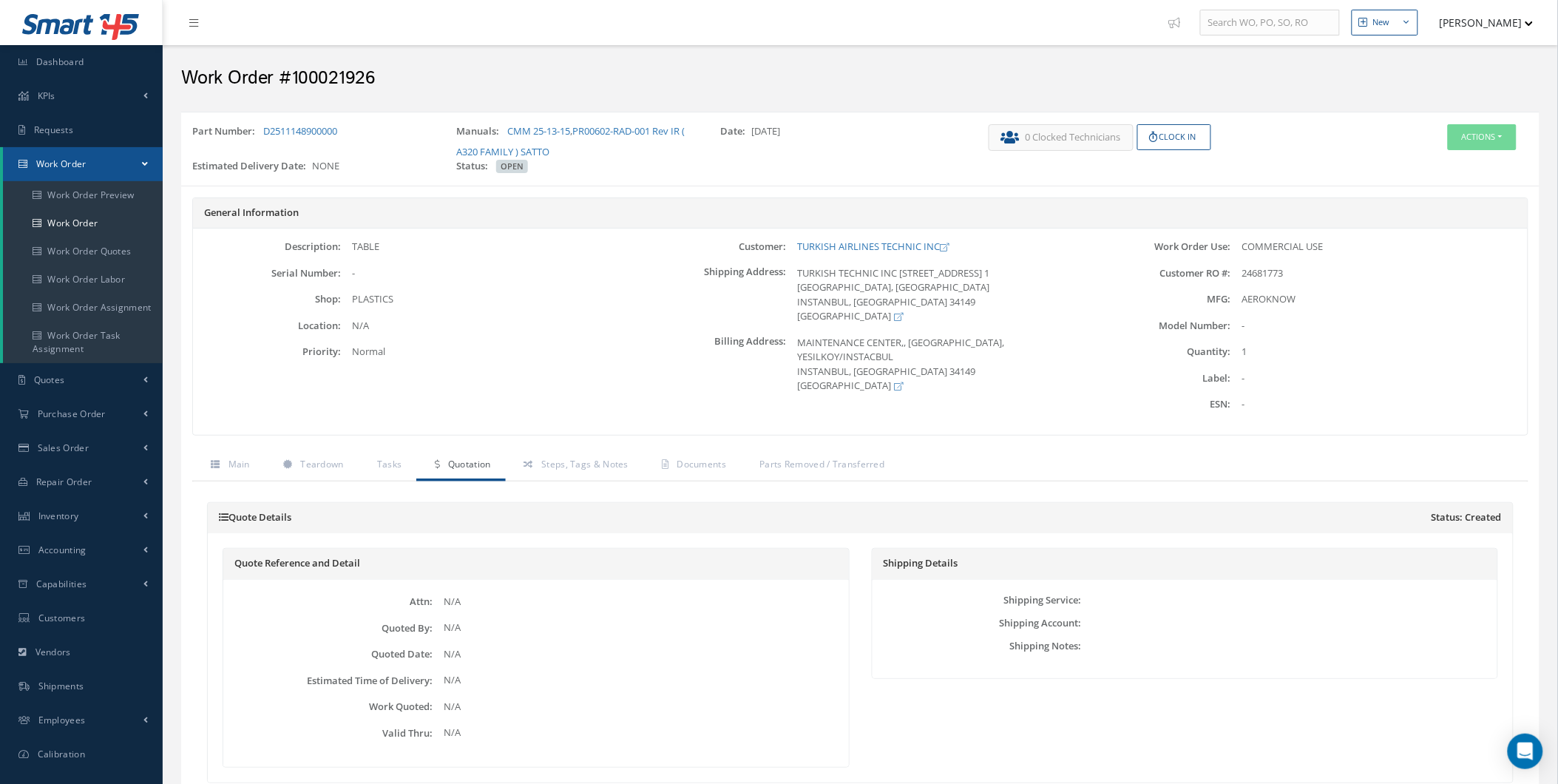
drag, startPoint x: 1460, startPoint y: 174, endPoint x: 1469, endPoint y: 154, distance: 21.9
click at [1469, 154] on div "Actions Edit Invoicing Close Part Issue Send By Email Print-Outs Receiving Insp…" at bounding box center [1426, 152] width 226 height 56
click at [1484, 135] on button "Actions" at bounding box center [1482, 137] width 69 height 26
click at [1469, 159] on link "Edit" at bounding box center [1458, 165] width 119 height 20
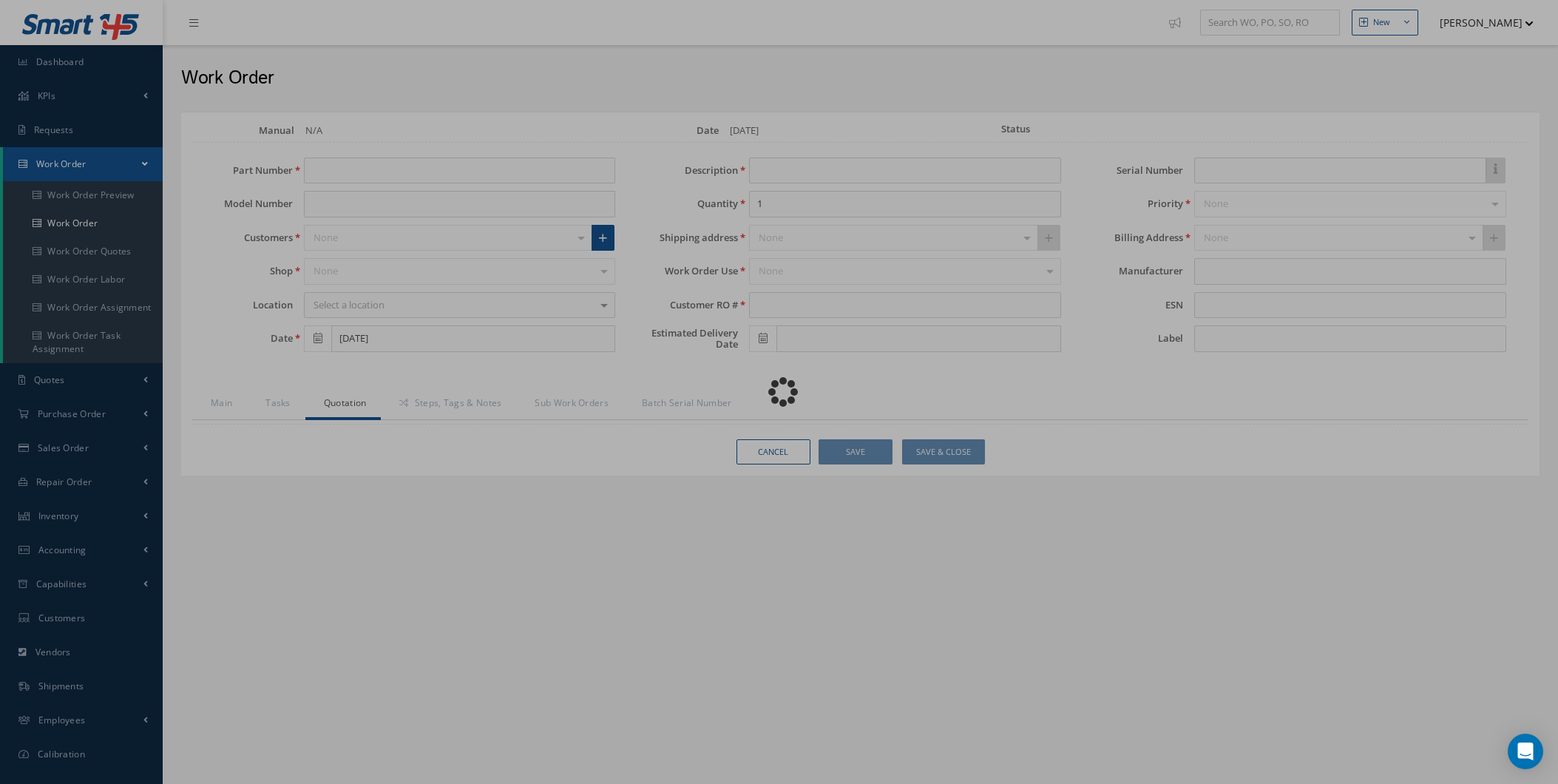
scroll to position [55, 0]
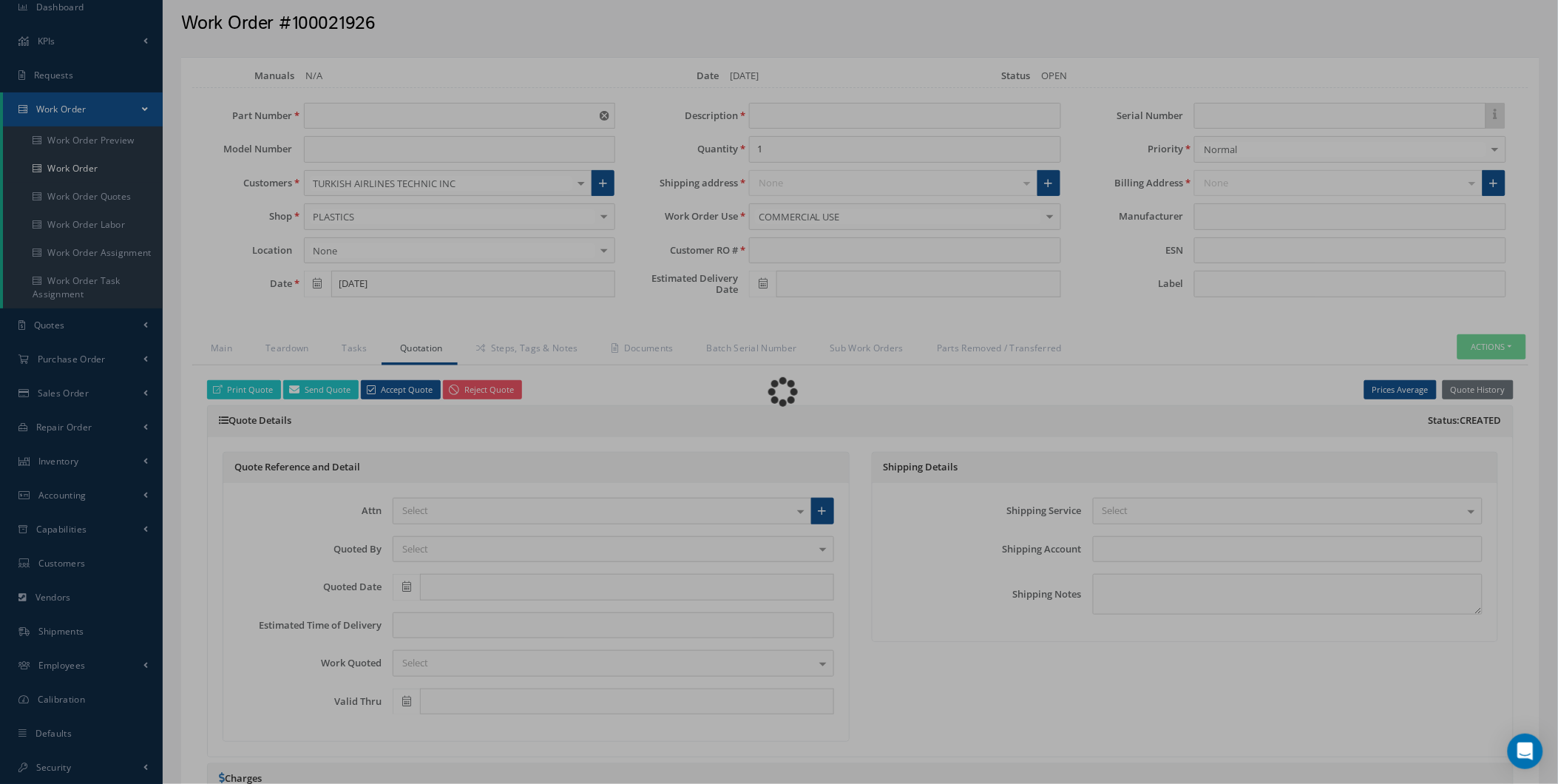
type input "D2511148900000"
type input "09/16/2025"
type input "TABLE"
type input "24681773"
type input "AEROKNOW"
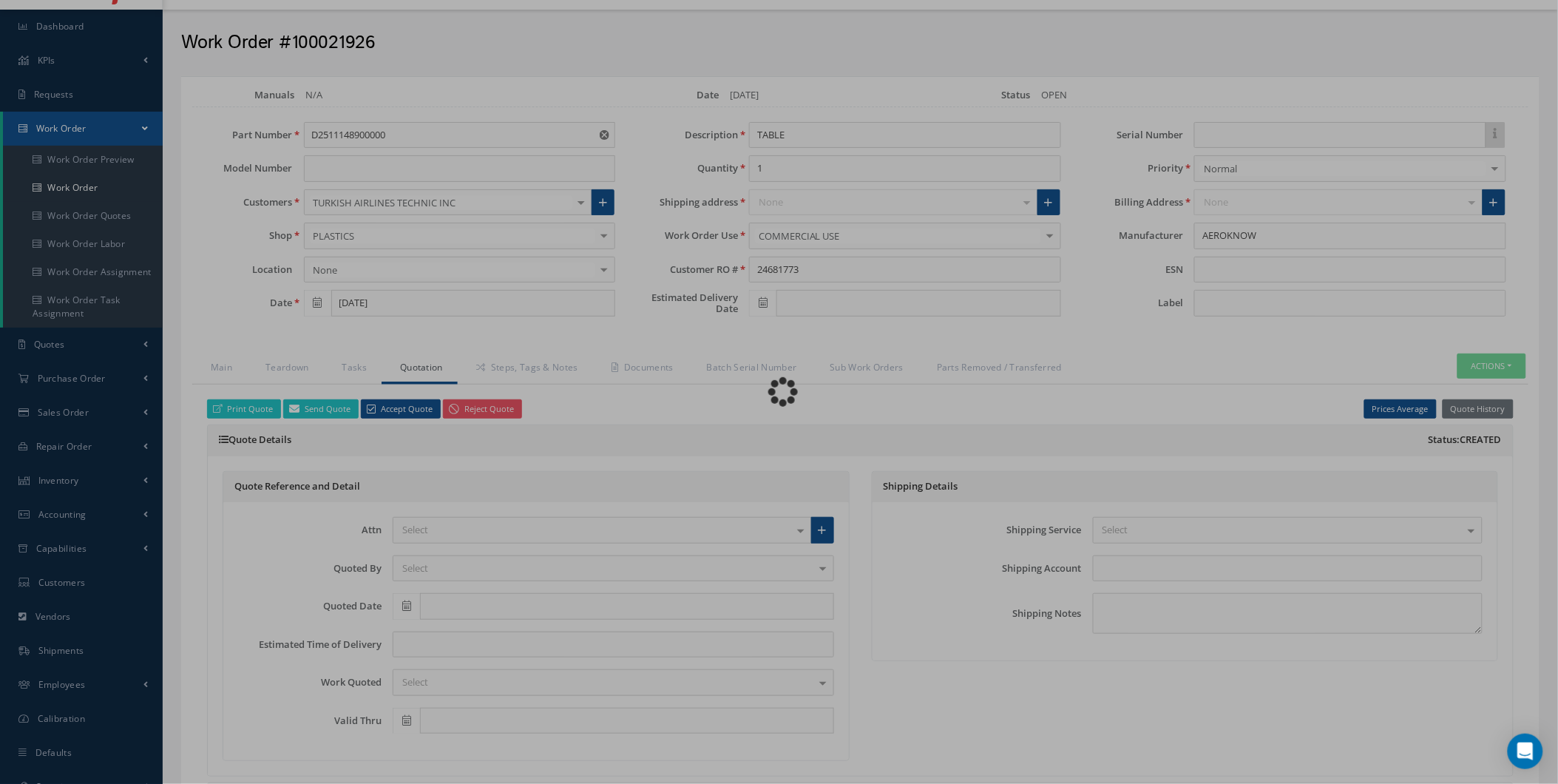
type input "$3,498"
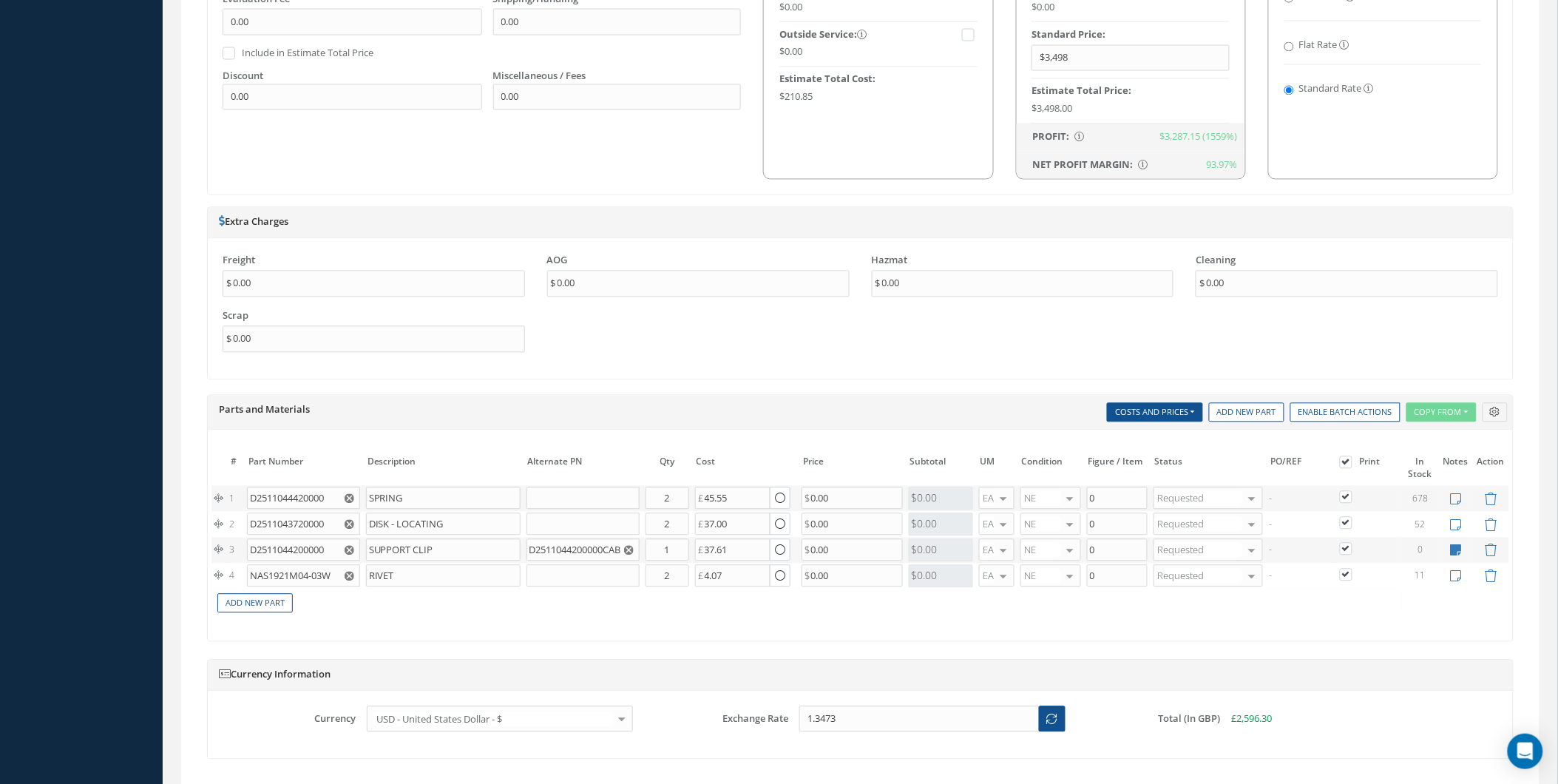
scroll to position [957, 0]
click at [764, 506] on input "45.55" at bounding box center [733, 495] width 76 height 22
click at [779, 496] on icon "button" at bounding box center [780, 496] width 10 height 13
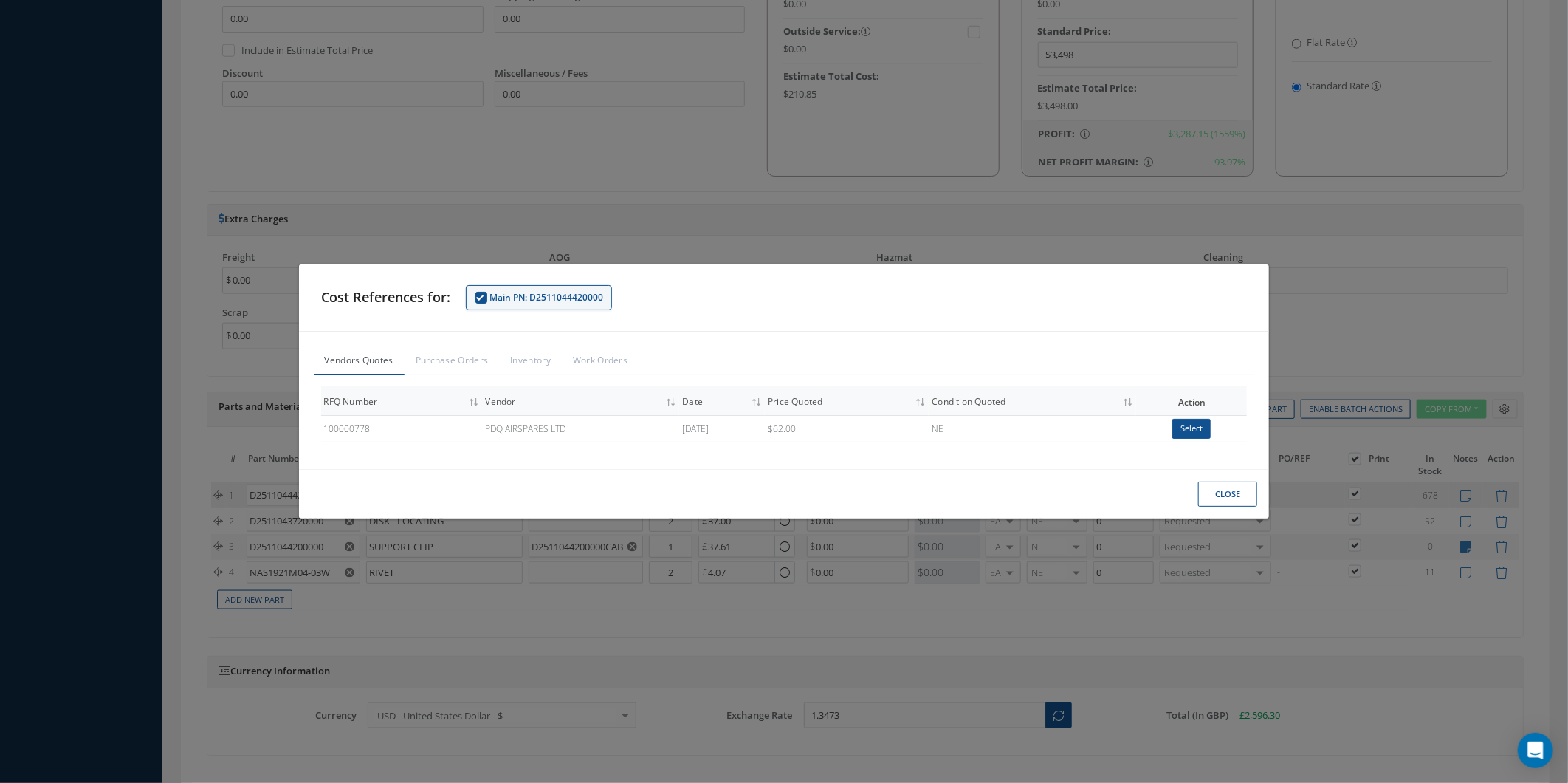
click at [1239, 496] on button "Close" at bounding box center [1228, 494] width 59 height 26
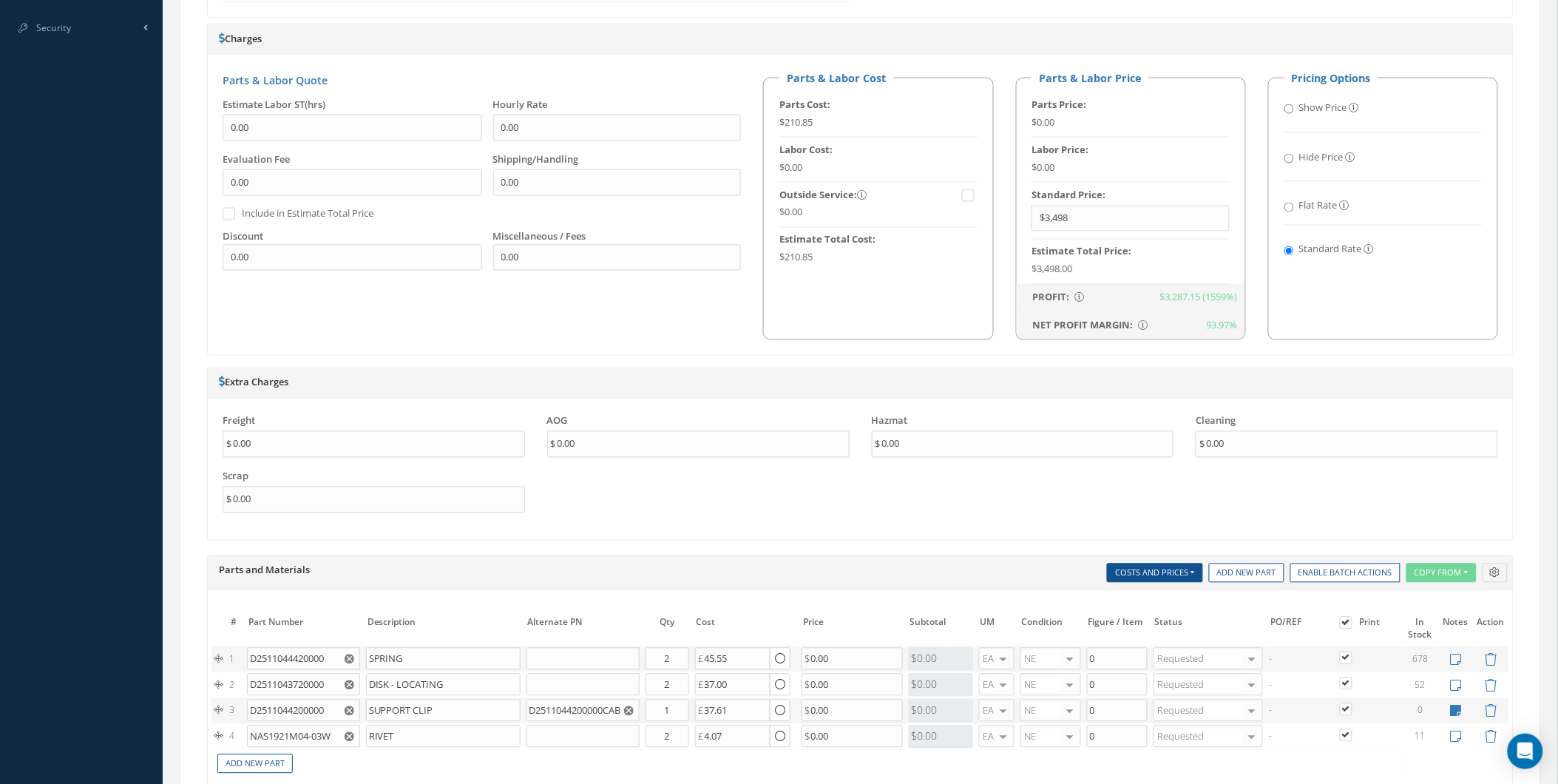
scroll to position [793, 0]
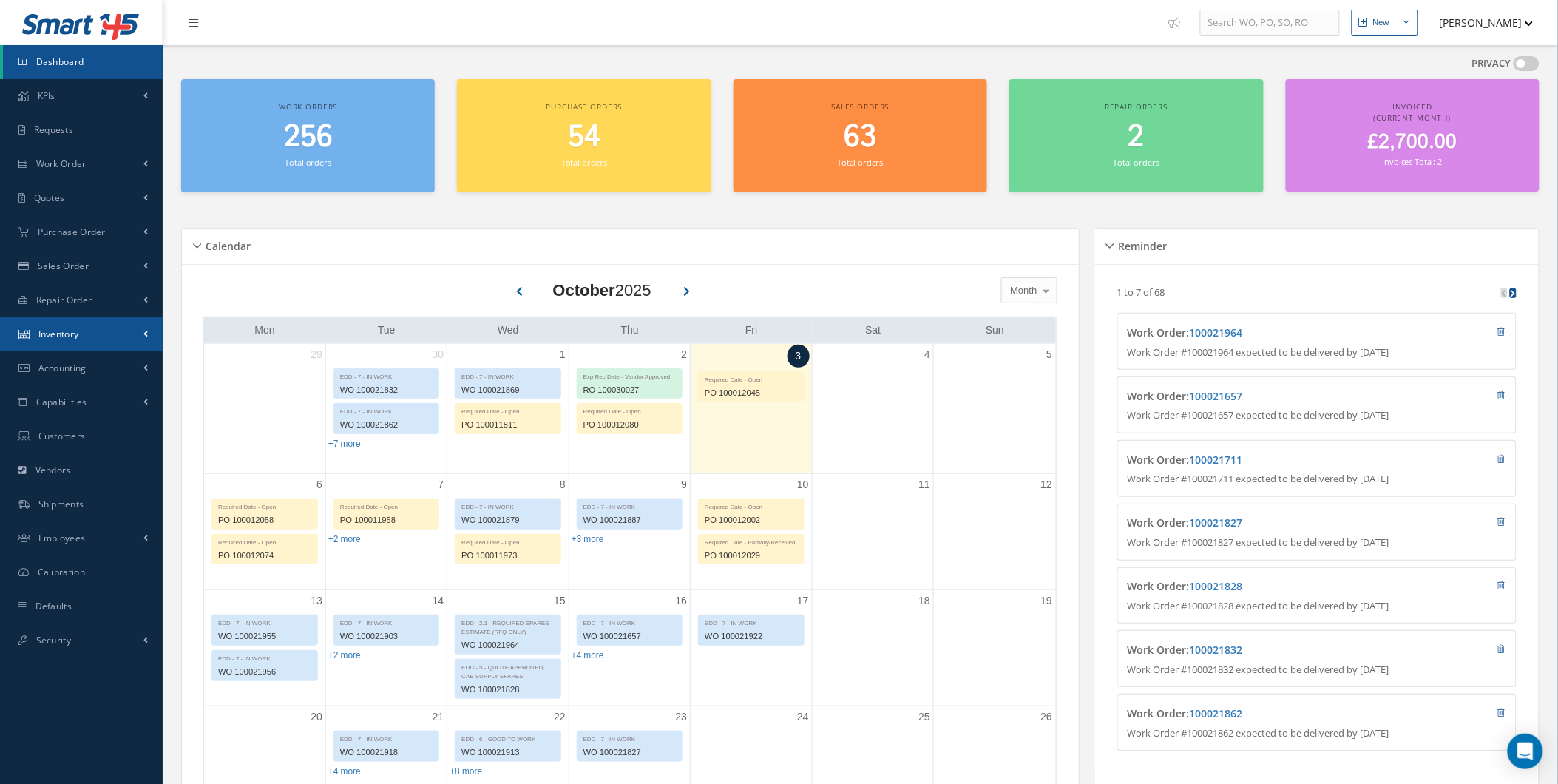
click at [114, 329] on link "Inventory" at bounding box center [81, 334] width 162 height 34
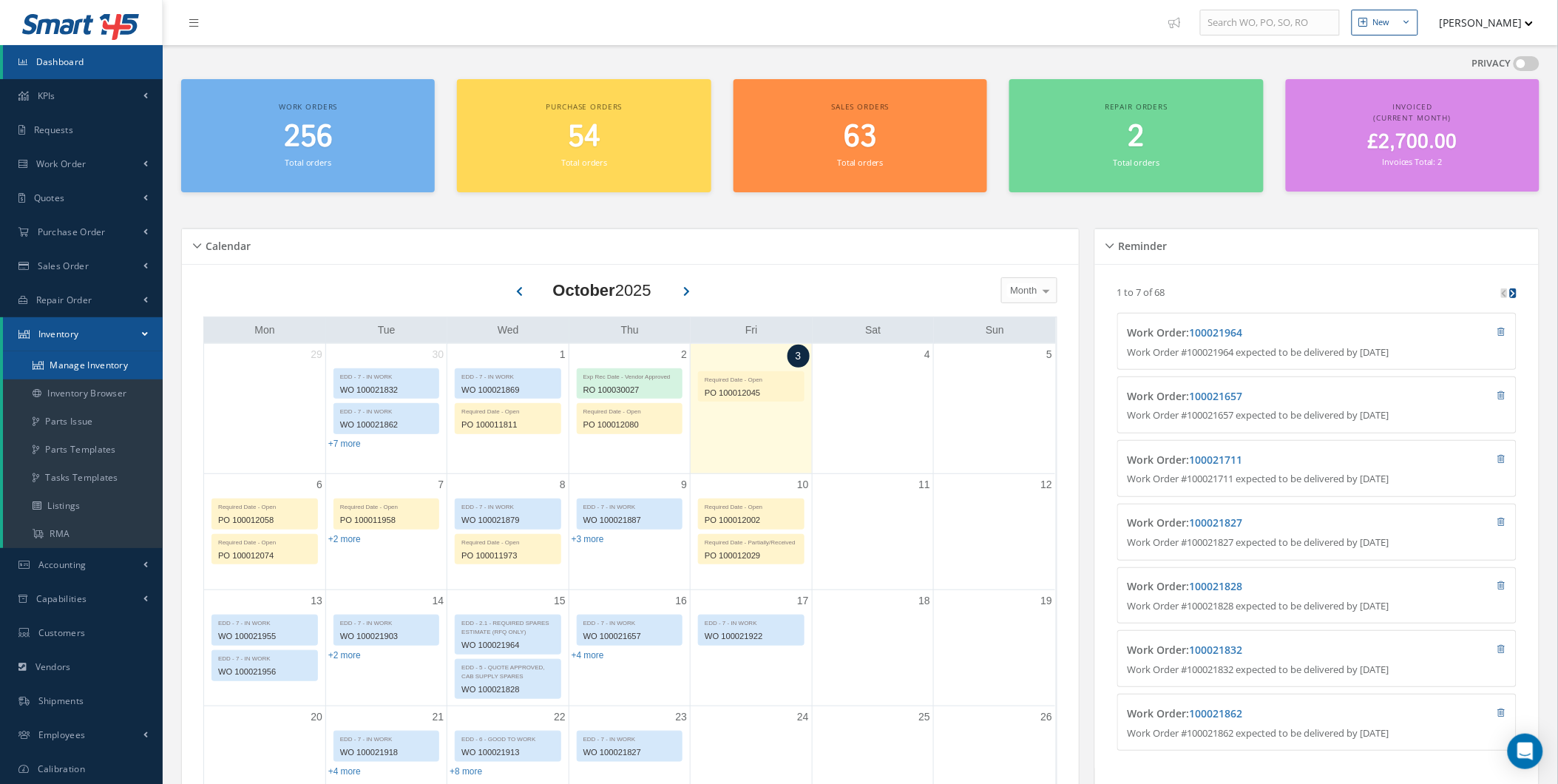
click at [114, 360] on link "Manage Inventory" at bounding box center [83, 365] width 160 height 28
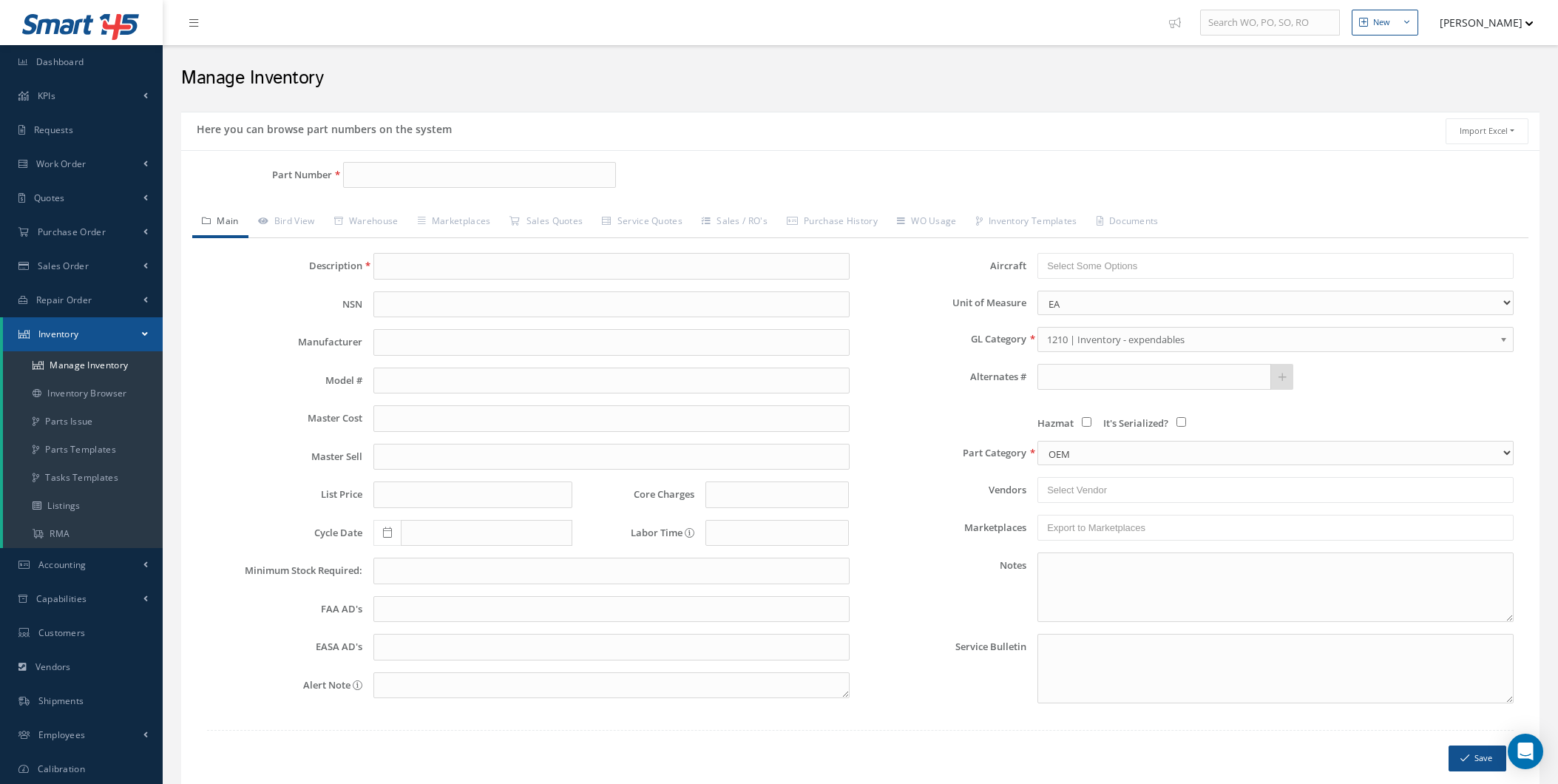
click at [356, 176] on input "Part Number" at bounding box center [480, 176] width 273 height 27
click at [482, 245] on span "ROLLER" at bounding box center [592, 237] width 222 height 15
type input "132500-04"
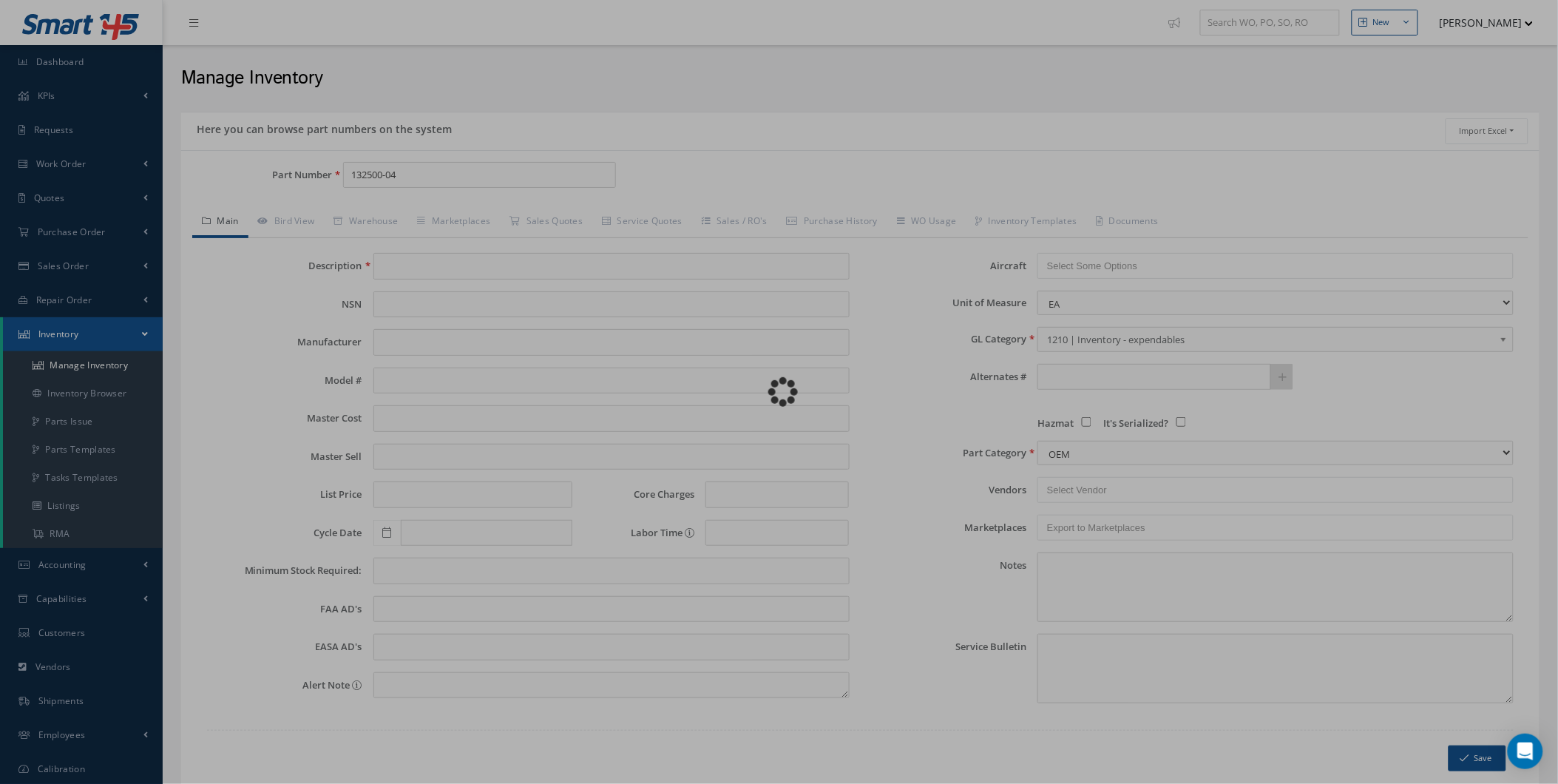
type input "ROLLER"
type input "0.00"
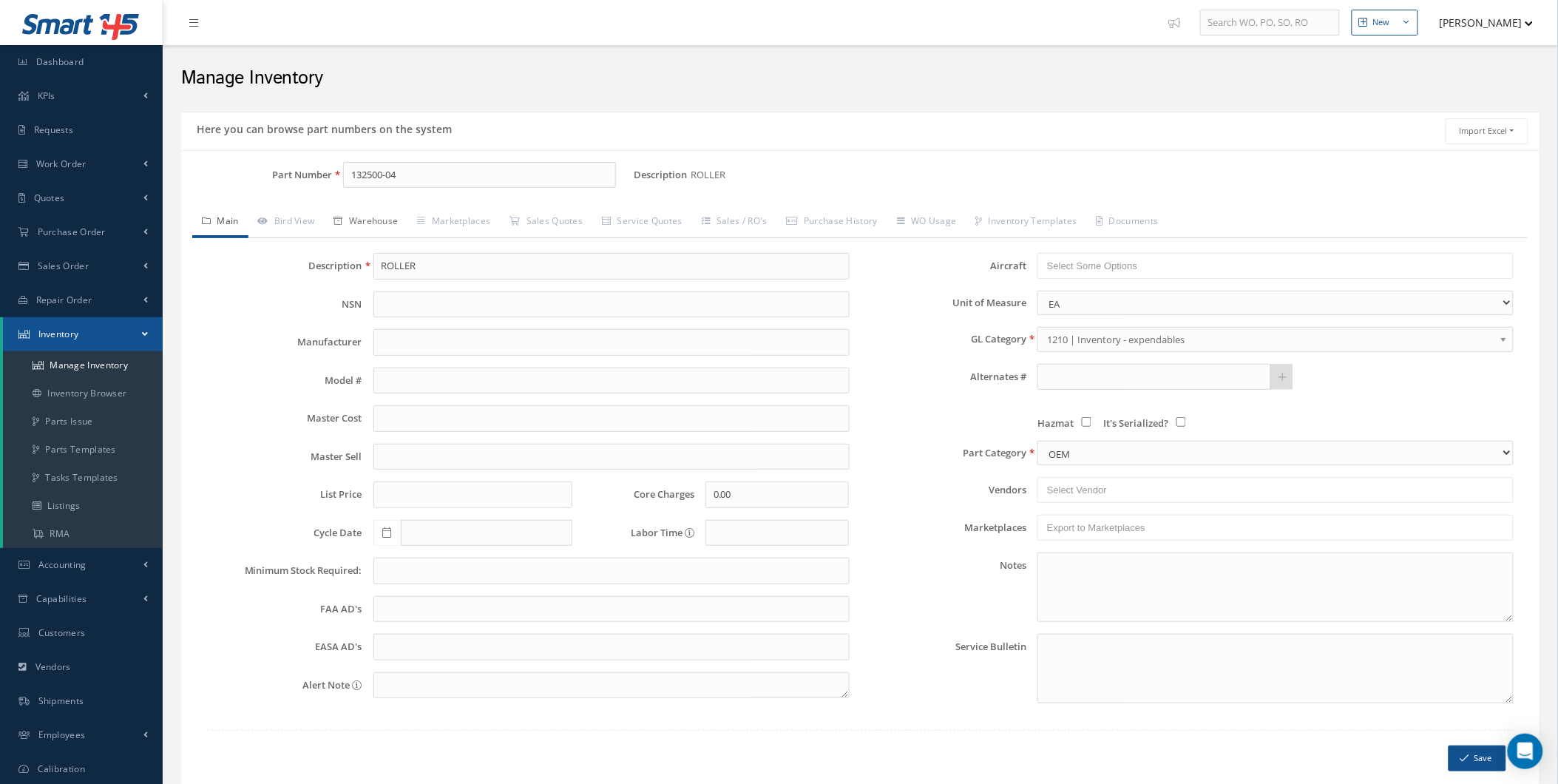
type input "132500-04"
click at [349, 230] on link "Warehouse" at bounding box center [366, 222] width 83 height 31
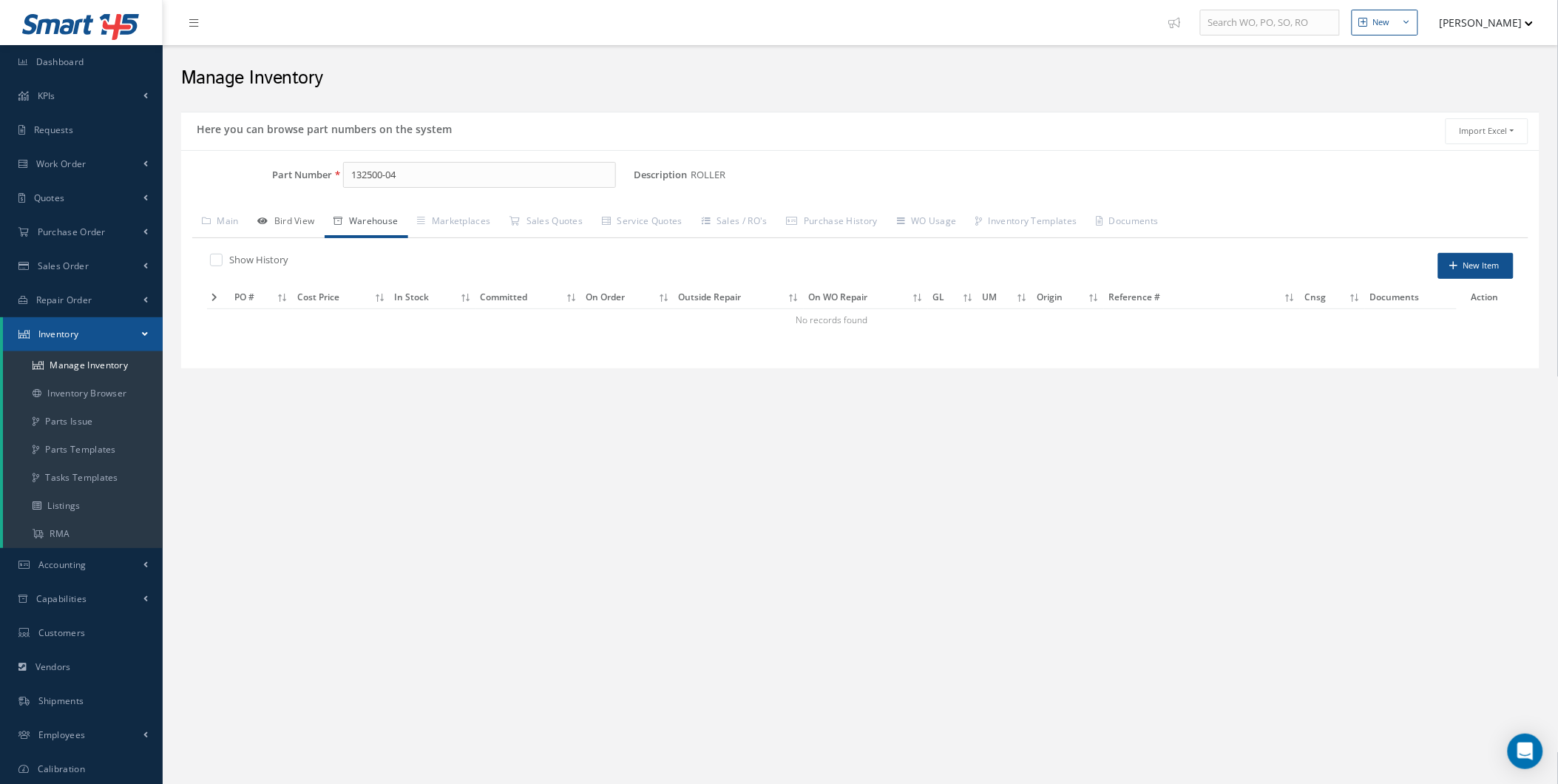
click at [320, 225] on link "Bird View" at bounding box center [286, 222] width 77 height 31
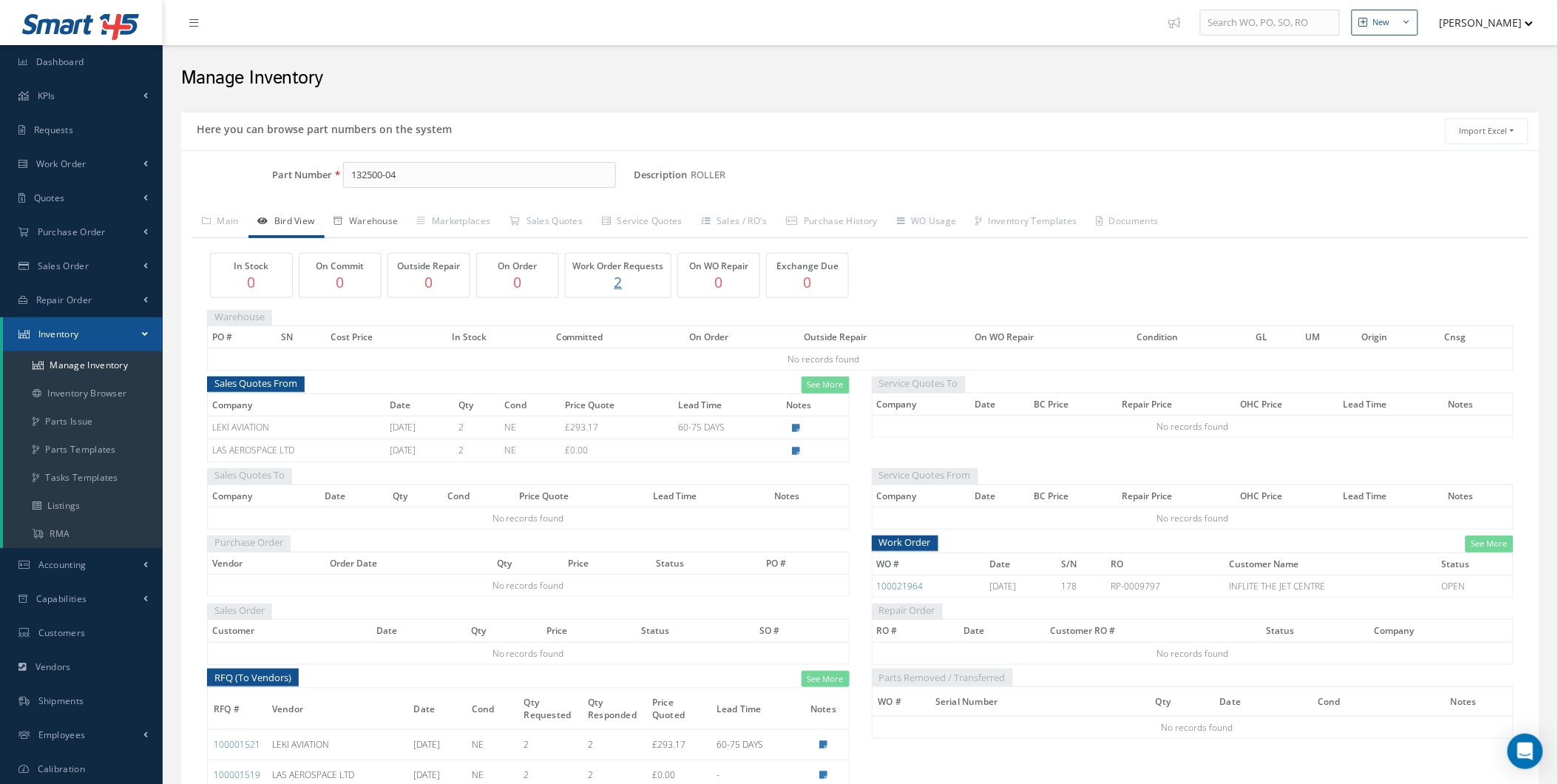
click at [383, 219] on link "Warehouse" at bounding box center [366, 222] width 83 height 31
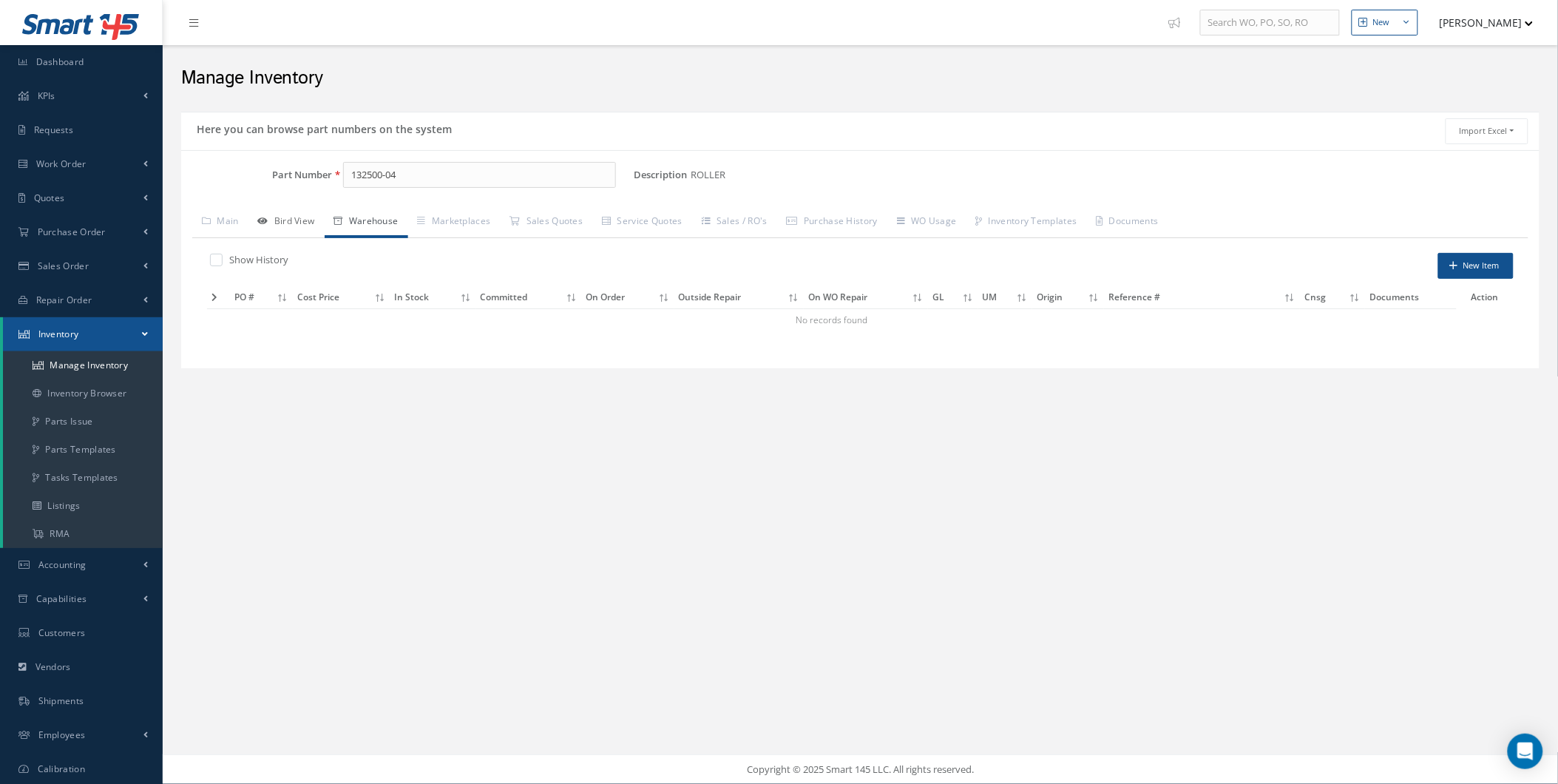
click at [314, 213] on link "Bird View" at bounding box center [286, 222] width 77 height 31
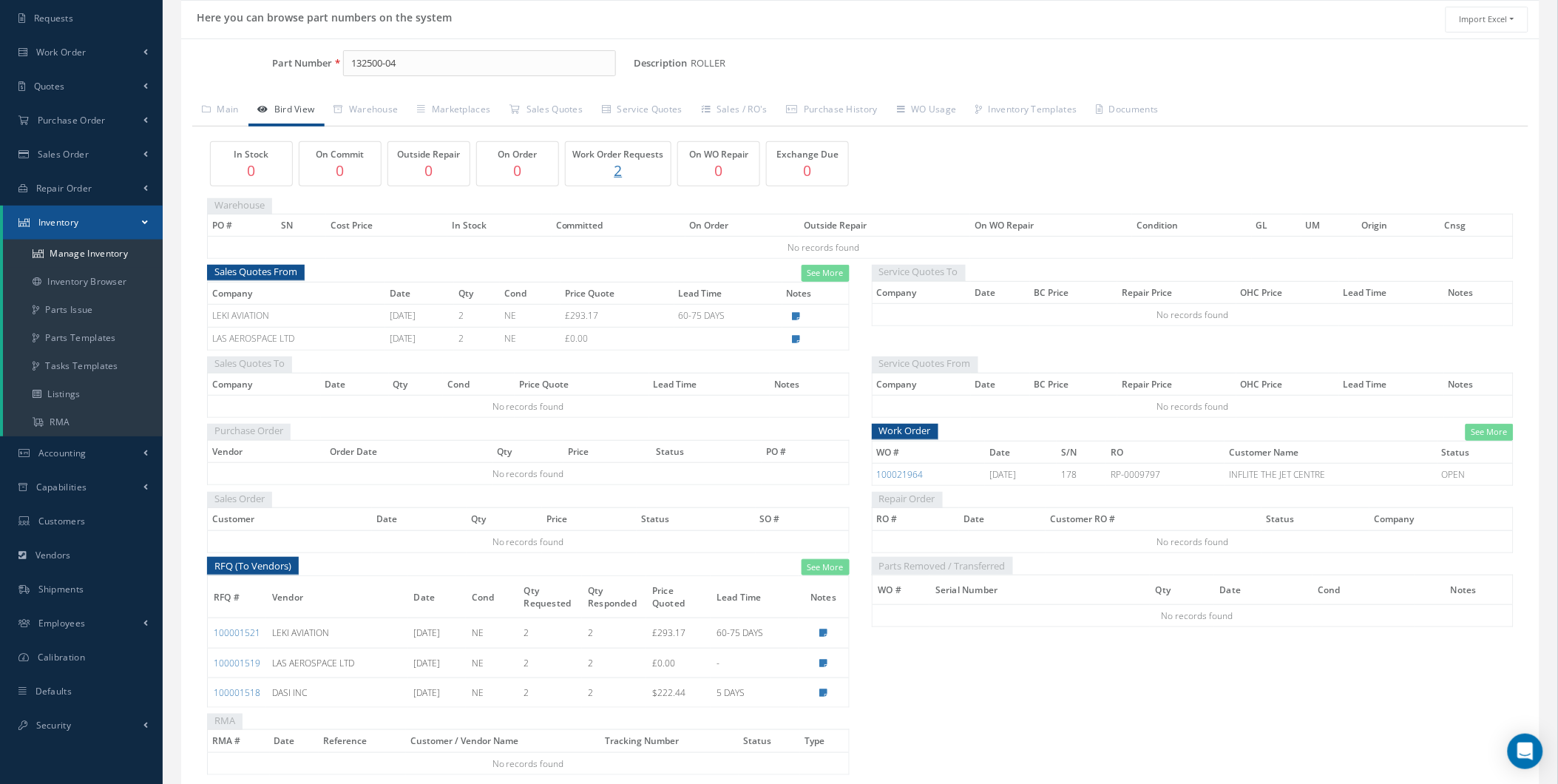
scroll to position [183, 0]
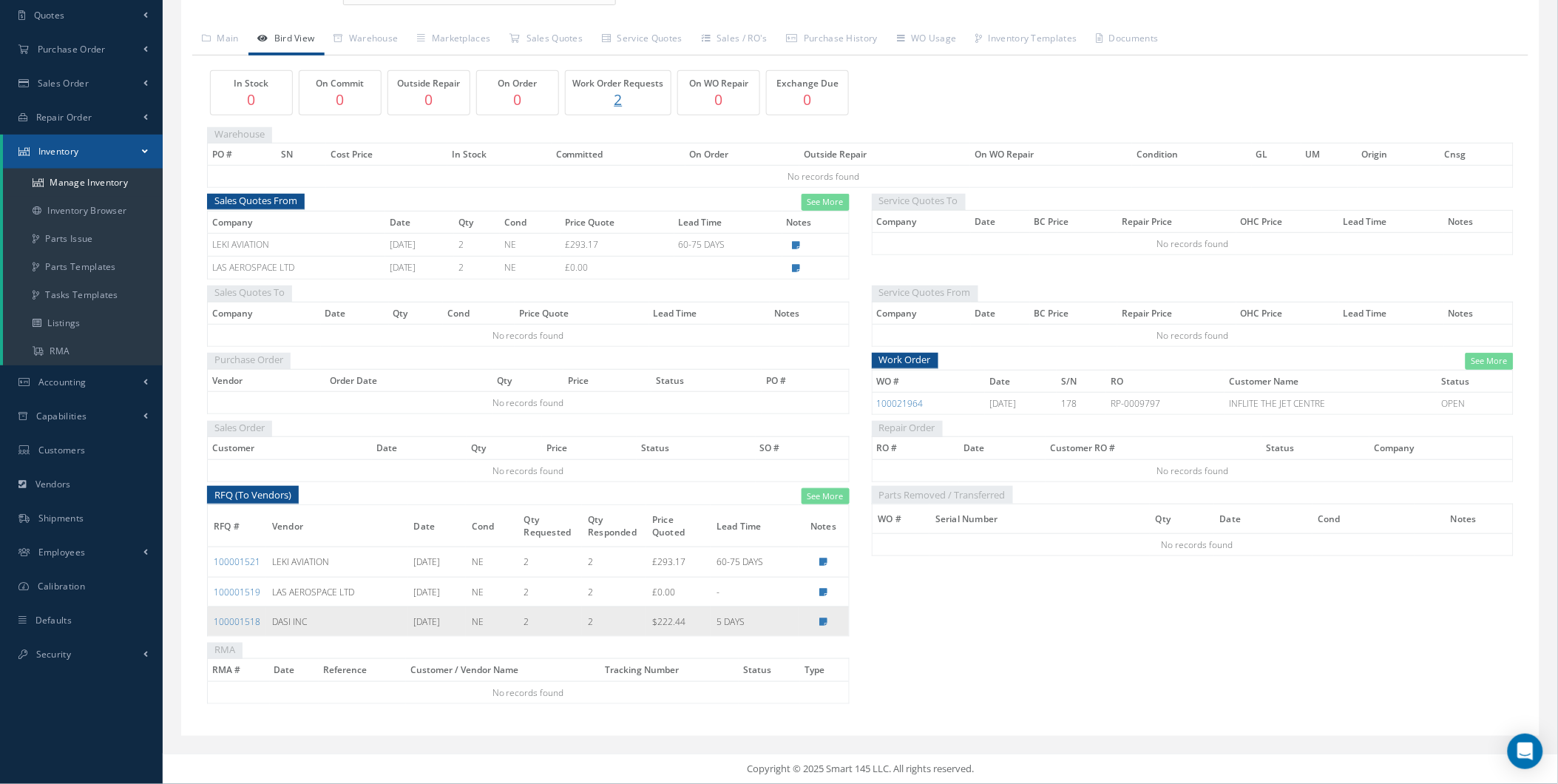
click at [737, 622] on td "5 DAYS" at bounding box center [755, 621] width 88 height 29
click at [691, 622] on td "$222.44" at bounding box center [678, 621] width 64 height 29
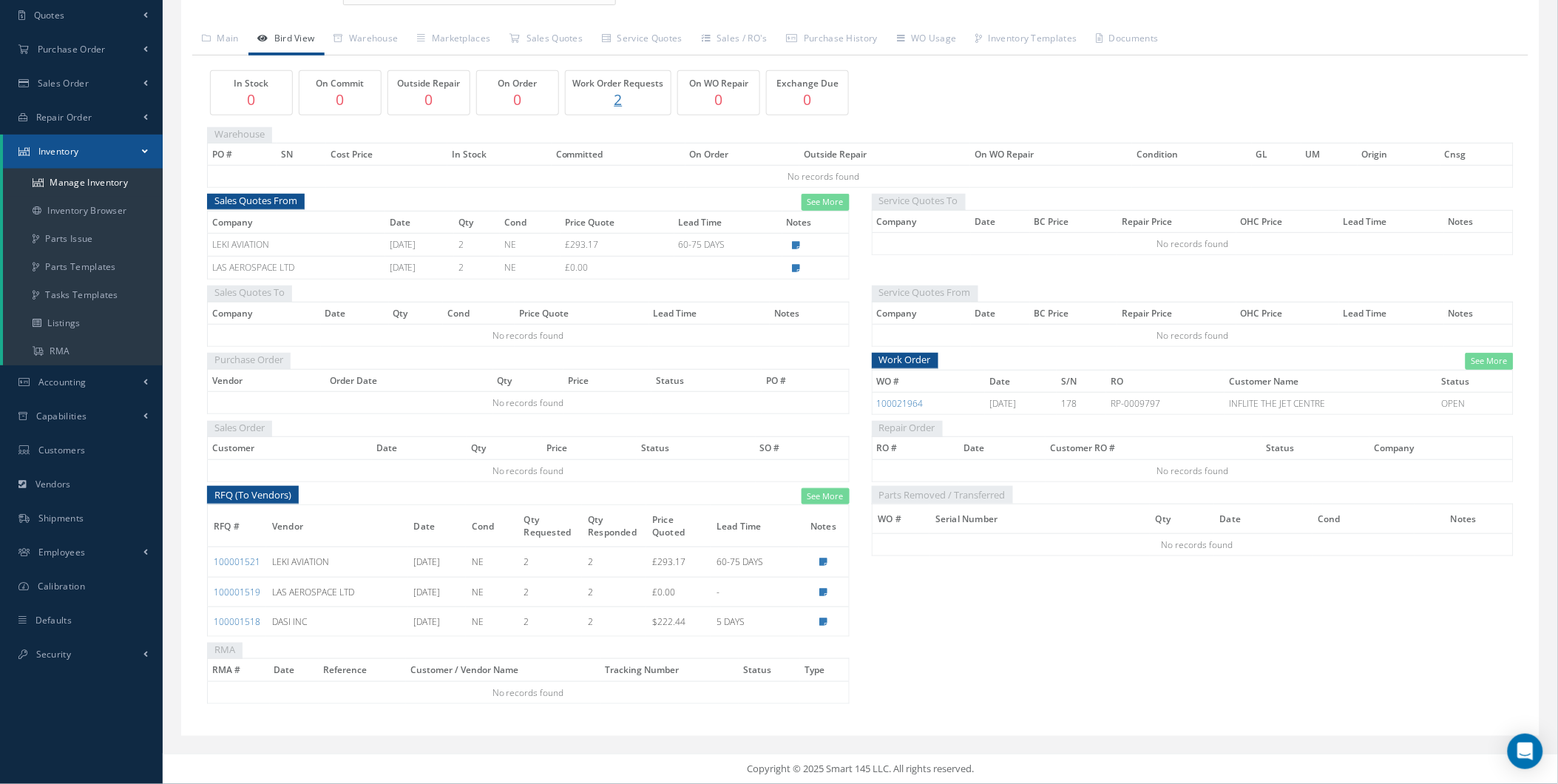
drag, startPoint x: 1350, startPoint y: 126, endPoint x: 1338, endPoint y: 117, distance: 15.0
click at [1338, 117] on div "In Stock 0 On Commit 0 Outside Repair 0 On Order 0 Work Order Requests 2 On WO …" at bounding box center [860, 390] width 1306 height 639
click at [117, 668] on link "Security" at bounding box center [81, 654] width 162 height 34
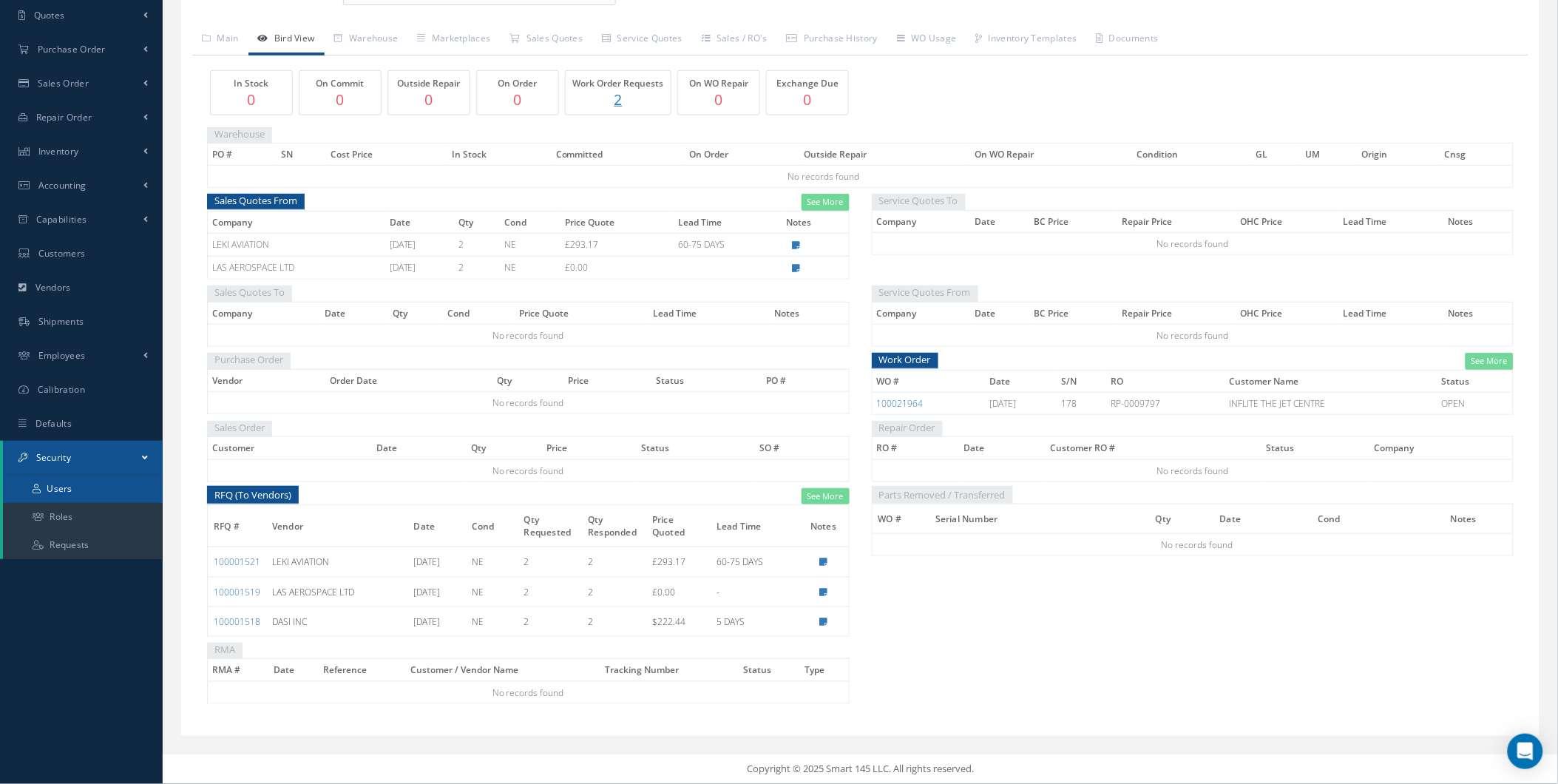
click at [119, 492] on link "Users" at bounding box center [83, 488] width 160 height 28
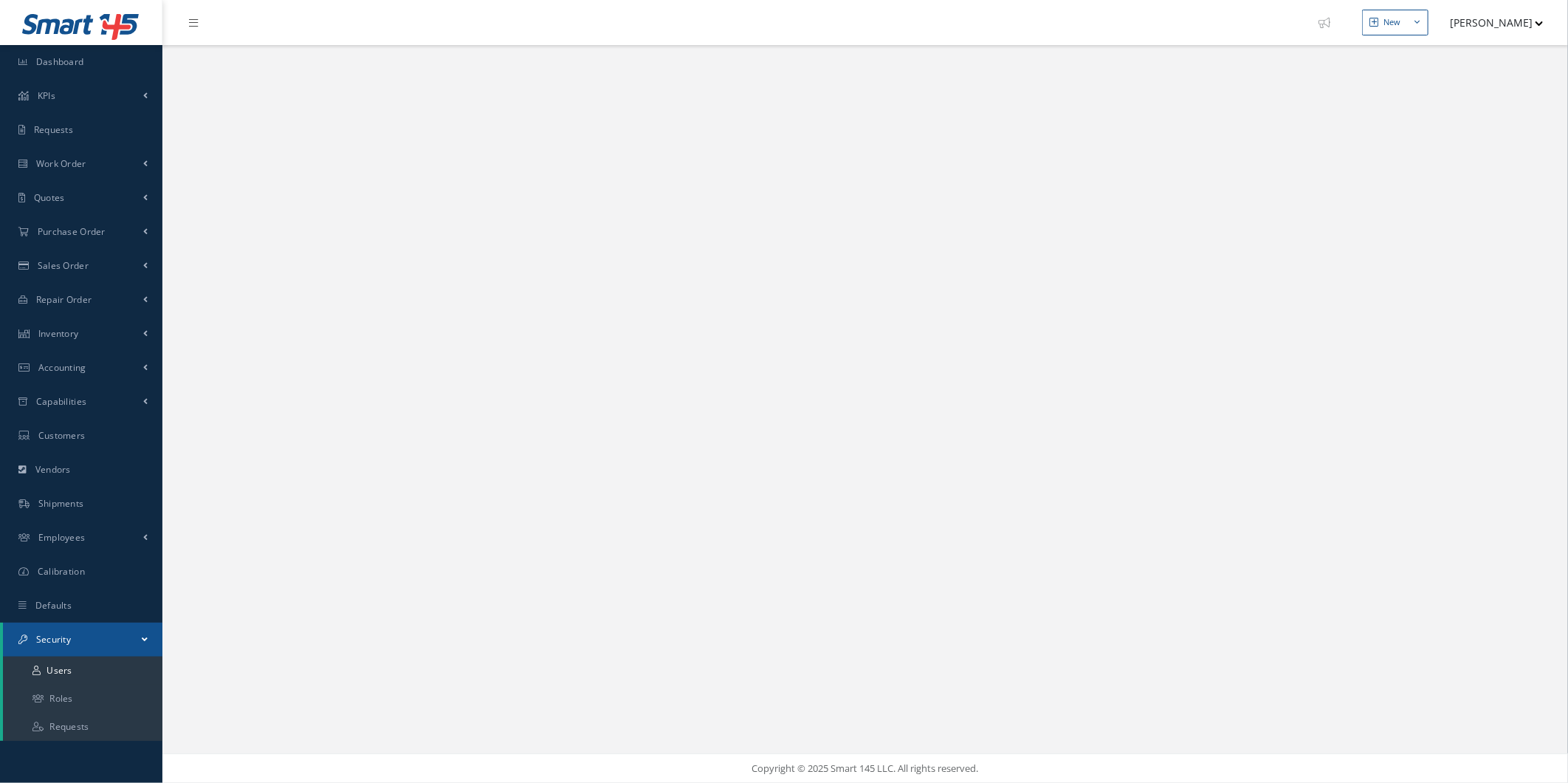
select select "25"
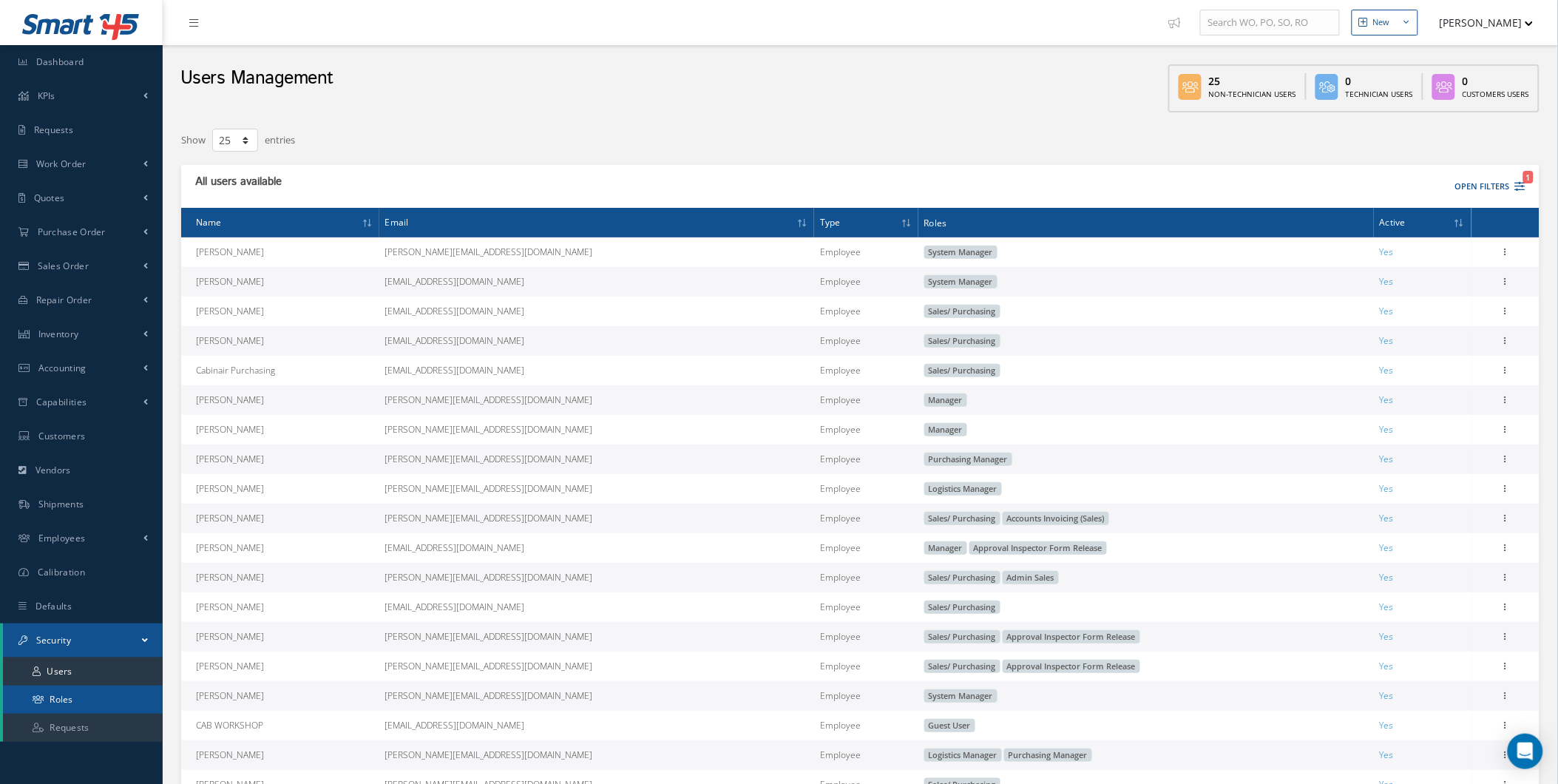
click at [93, 699] on link "Roles" at bounding box center [83, 699] width 160 height 28
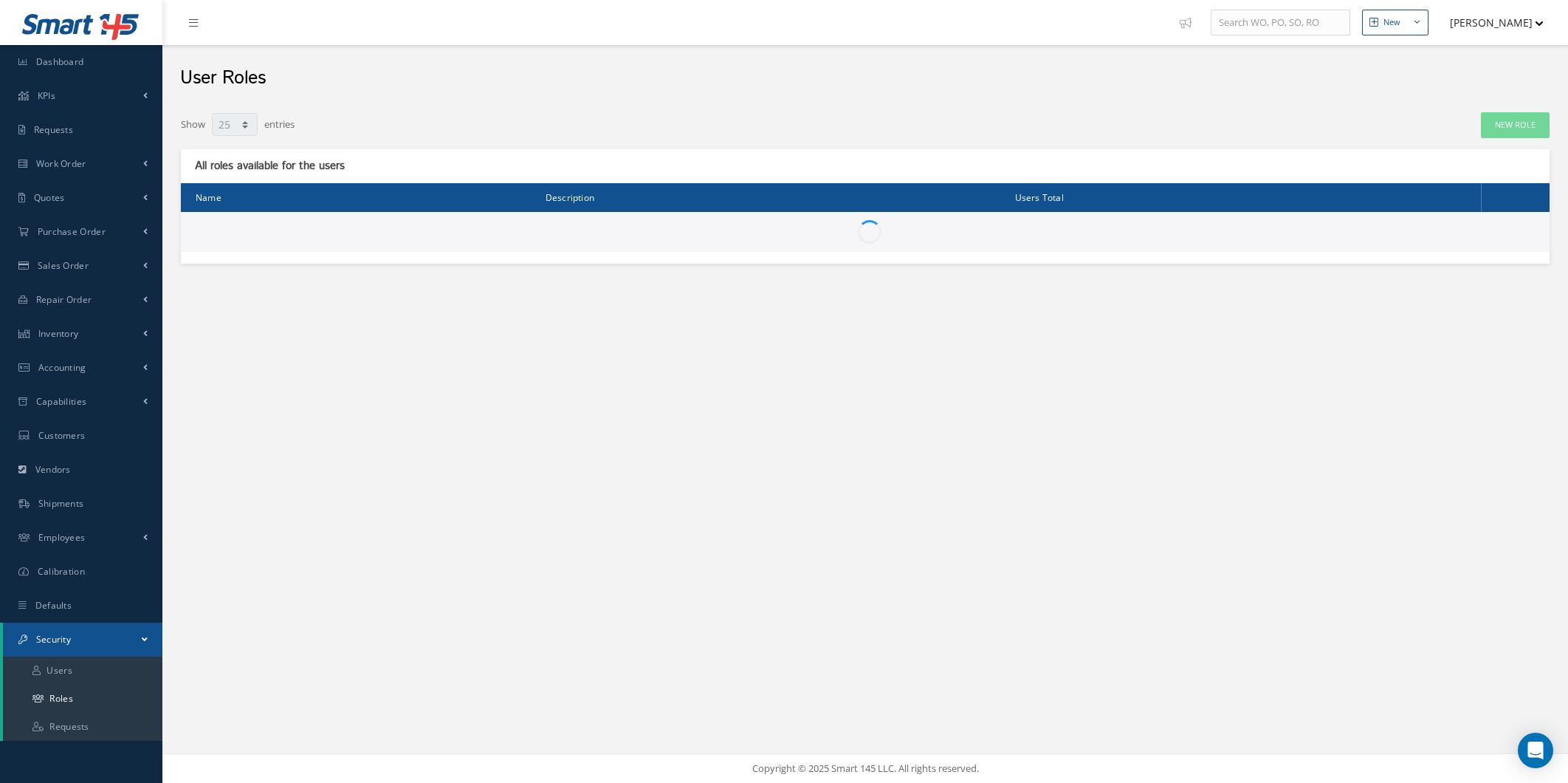
select select "25"
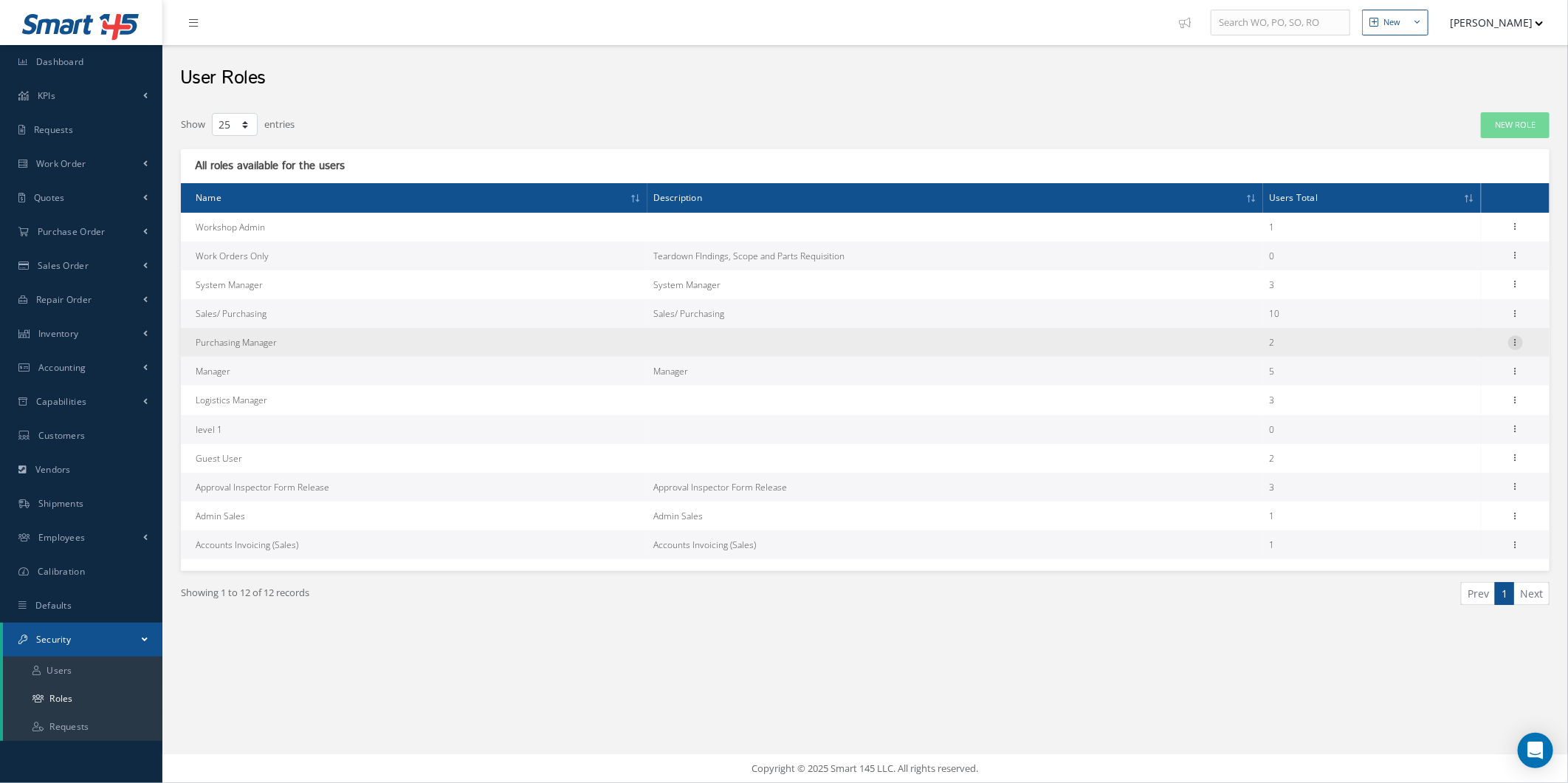
click at [1523, 339] on icon at bounding box center [1516, 341] width 15 height 12
click at [1479, 373] on link "Permissions" at bounding box center [1448, 370] width 117 height 19
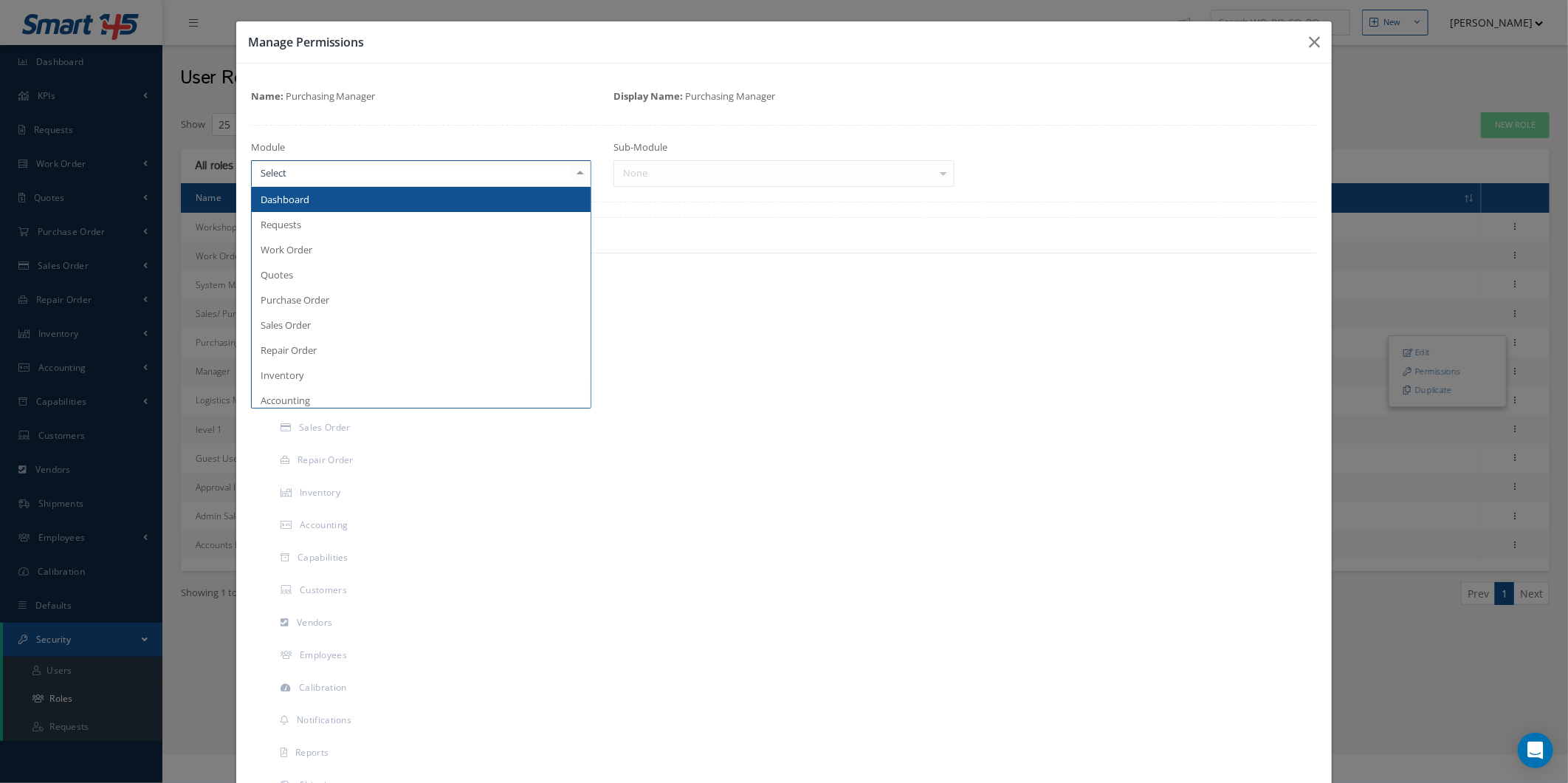
click at [317, 186] on div at bounding box center [422, 174] width 341 height 27
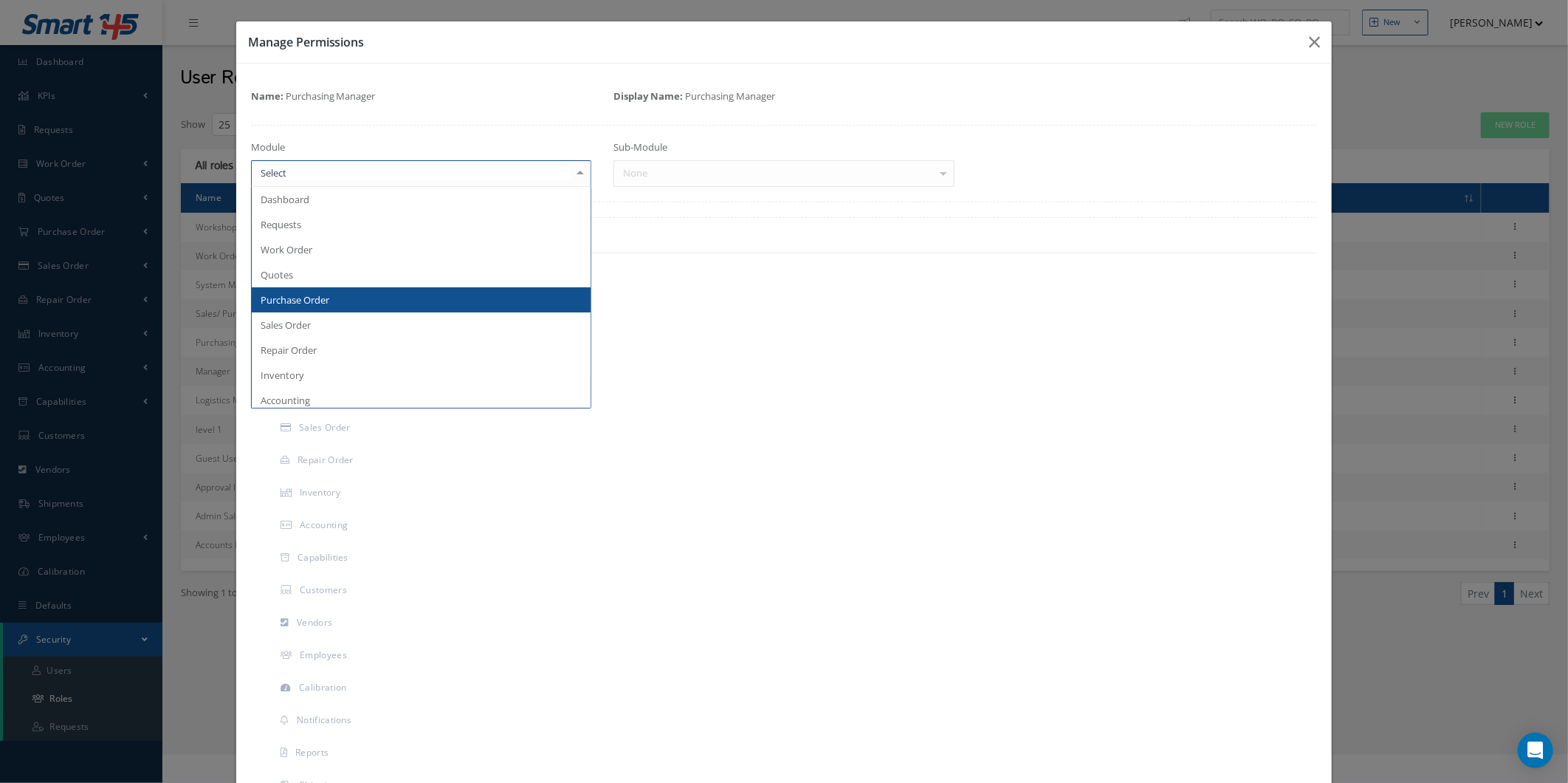
click at [342, 293] on span "Purchase Order" at bounding box center [422, 300] width 339 height 25
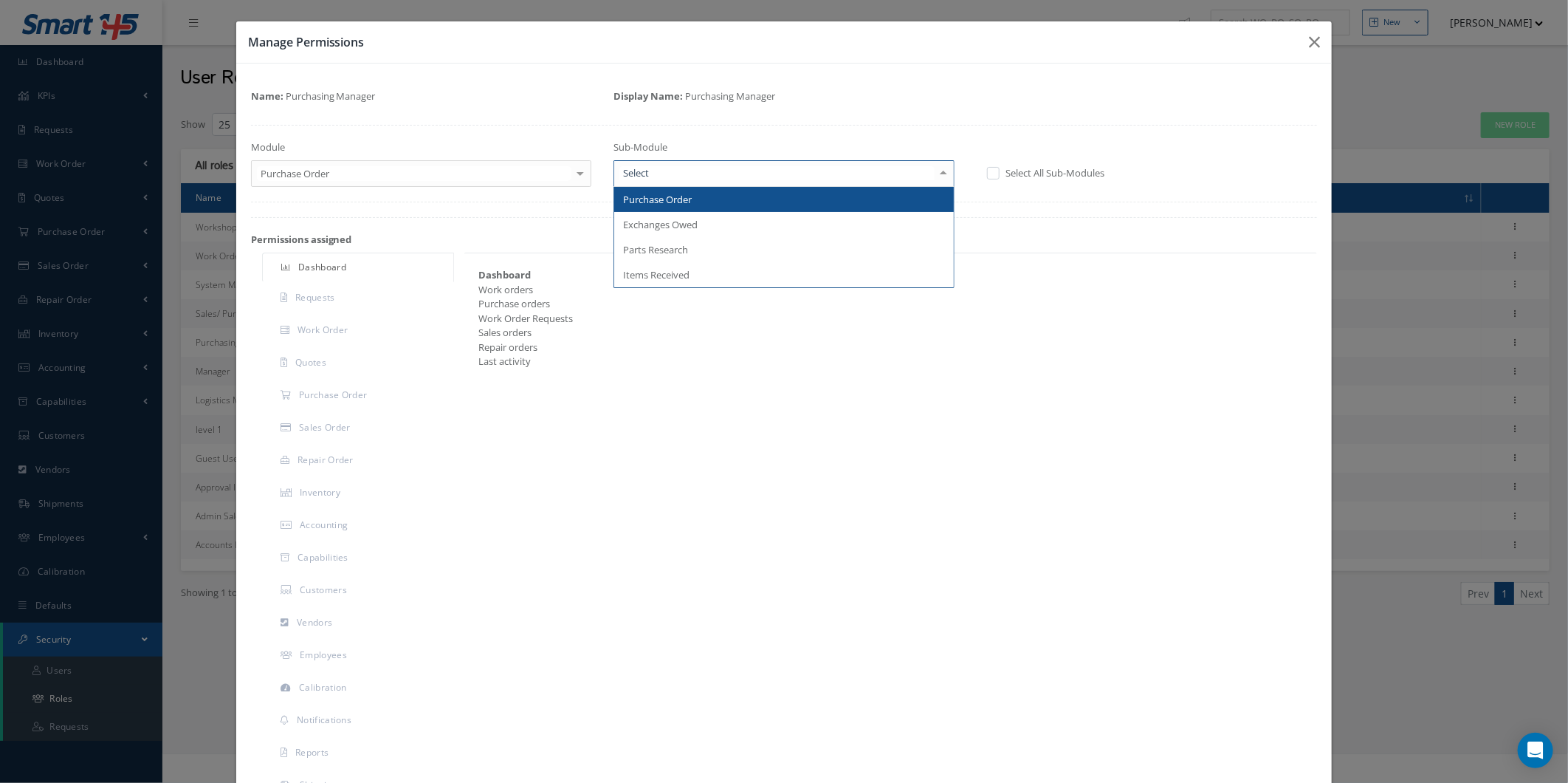
click at [672, 161] on div at bounding box center [784, 174] width 341 height 27
click at [659, 210] on span "Purchase Order" at bounding box center [784, 199] width 339 height 25
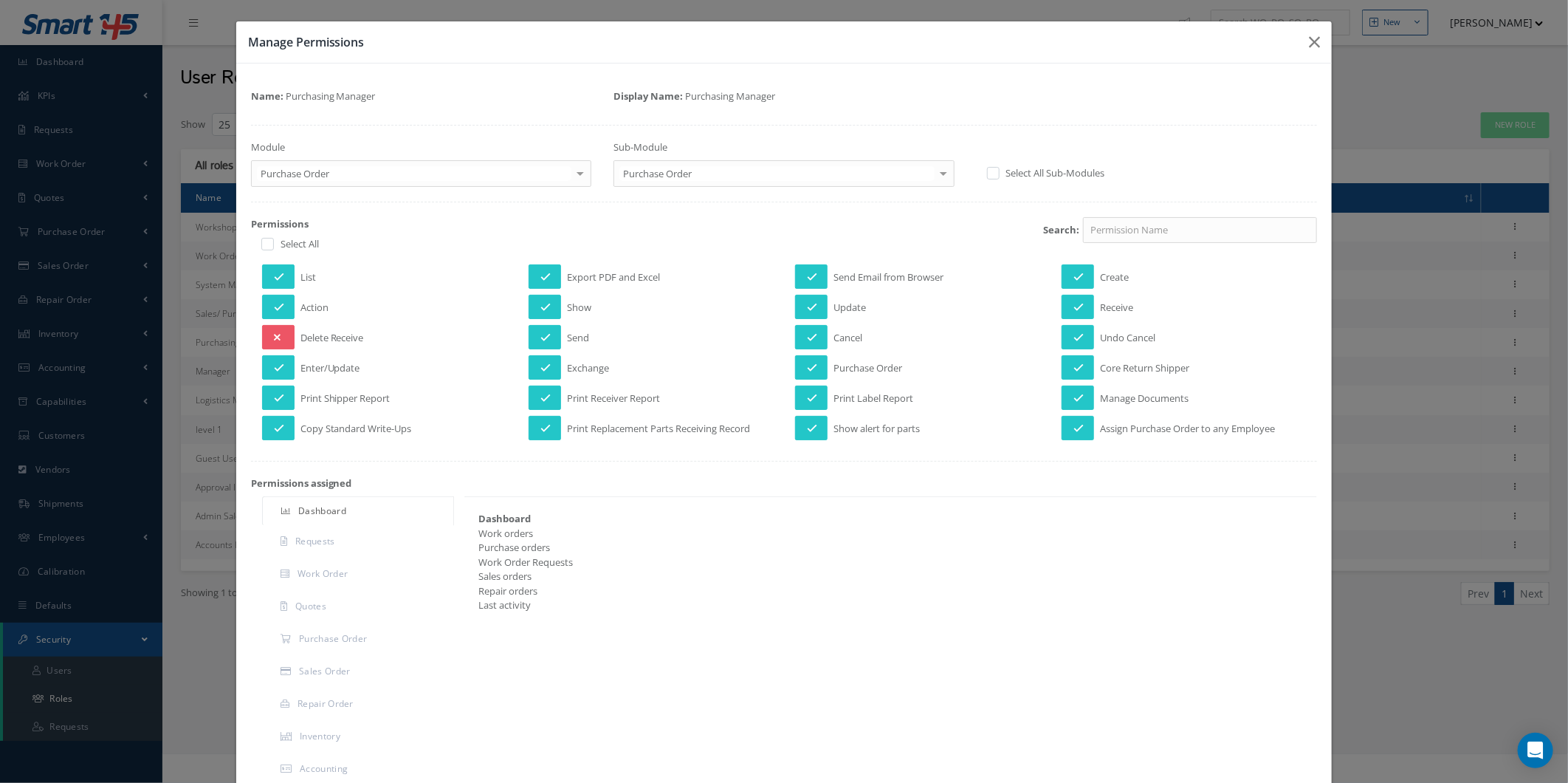
click at [666, 189] on div "Name: Purchasing Manager Display Name: Purchasing Manager Module Purchase Order…" at bounding box center [784, 601] width 1067 height 1045
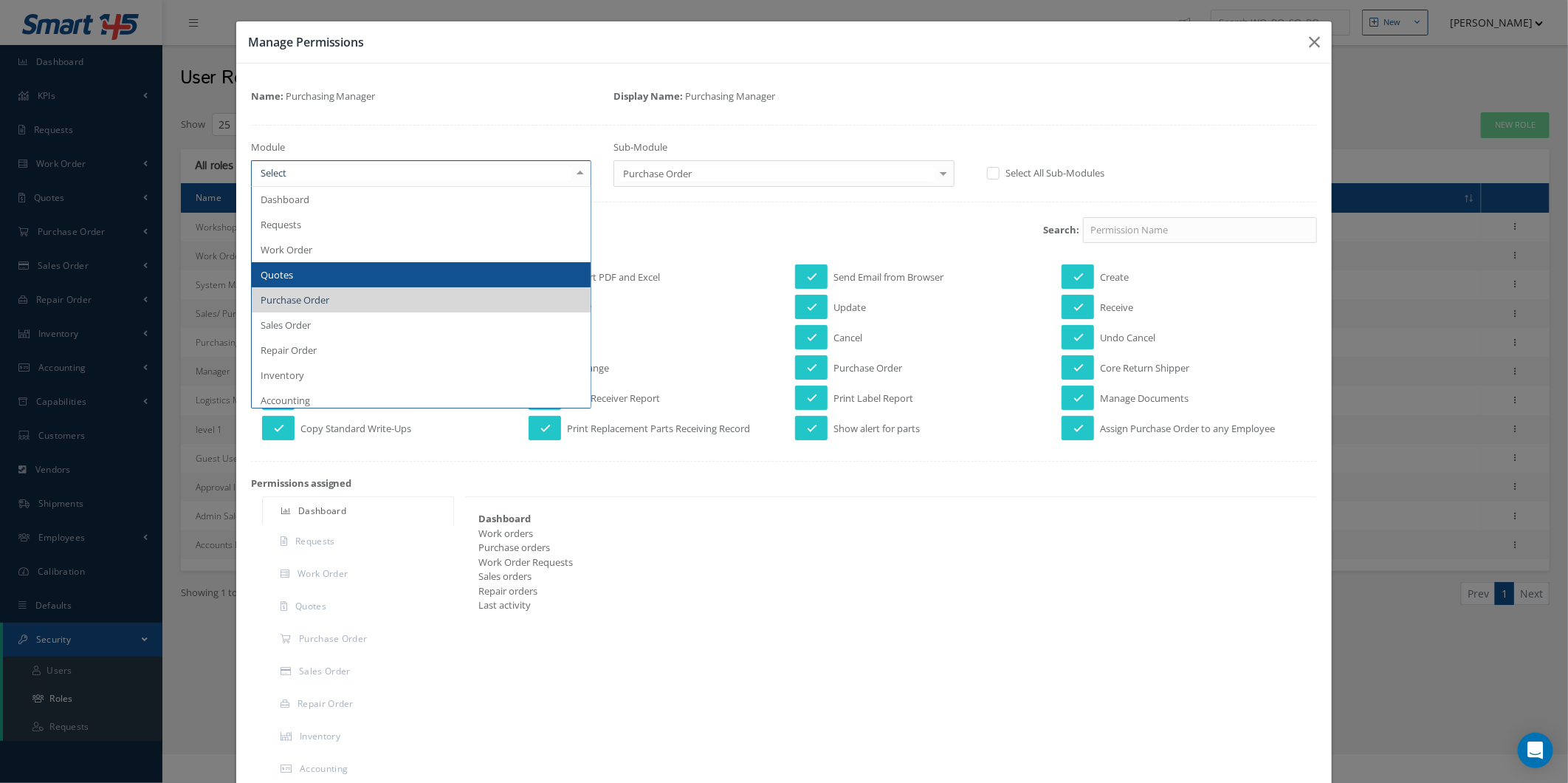
click at [365, 273] on span "Quotes" at bounding box center [422, 275] width 339 height 25
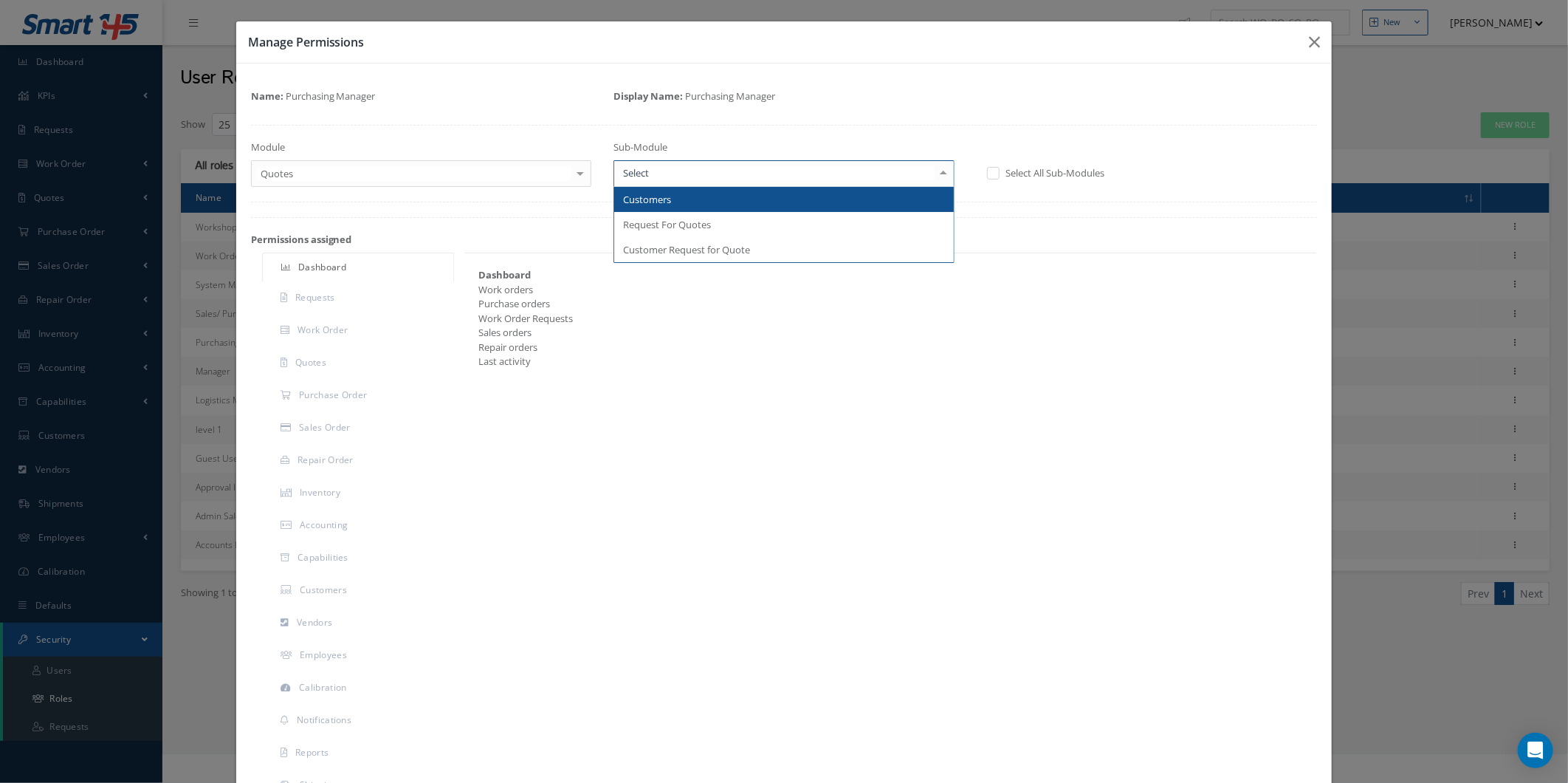
click at [687, 181] on div at bounding box center [784, 174] width 341 height 27
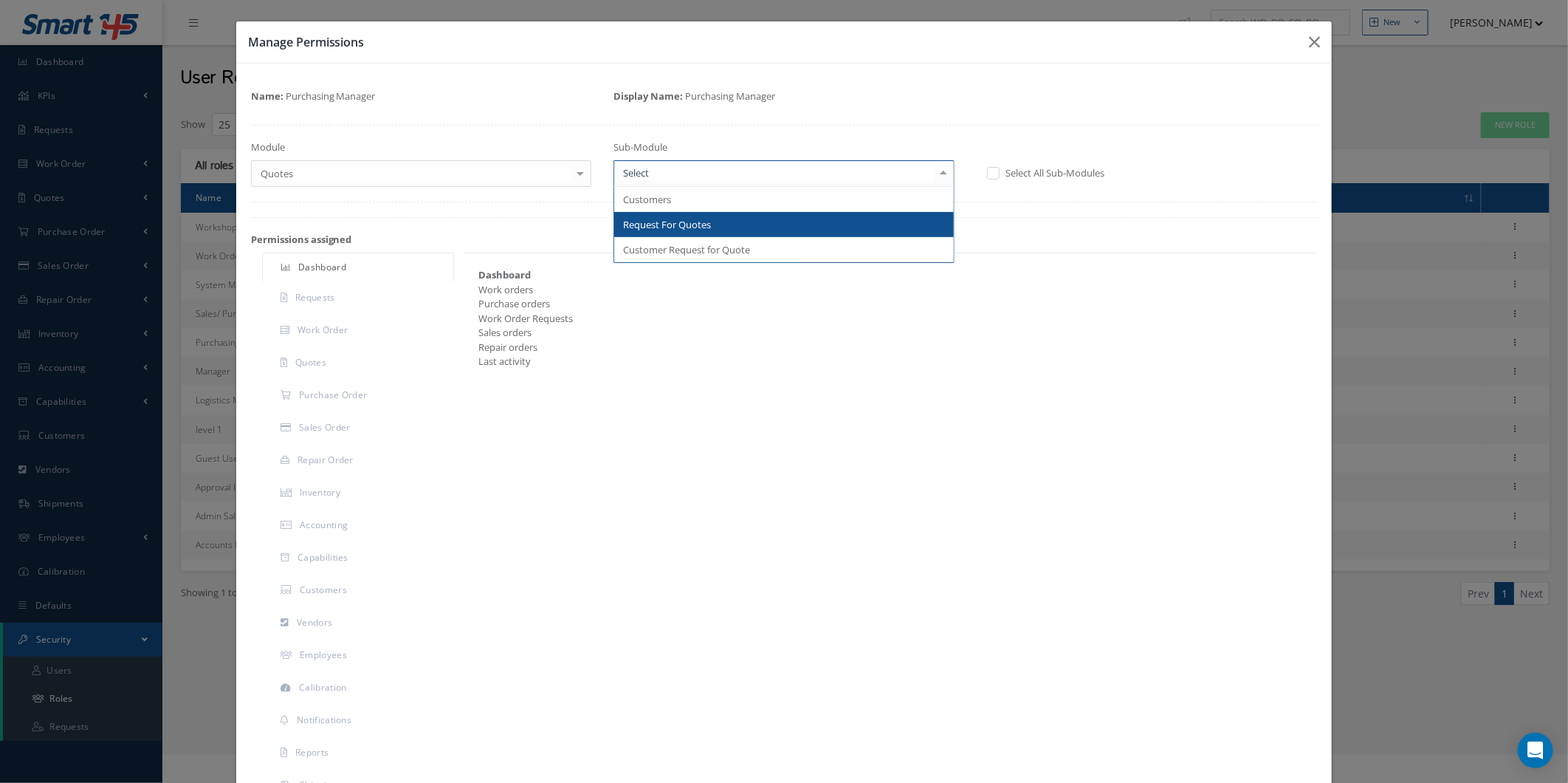
click at [674, 236] on span "Request For Quotes" at bounding box center [784, 224] width 339 height 25
click at [0, 0] on div "Loading…" at bounding box center [0, 0] width 0 height 0
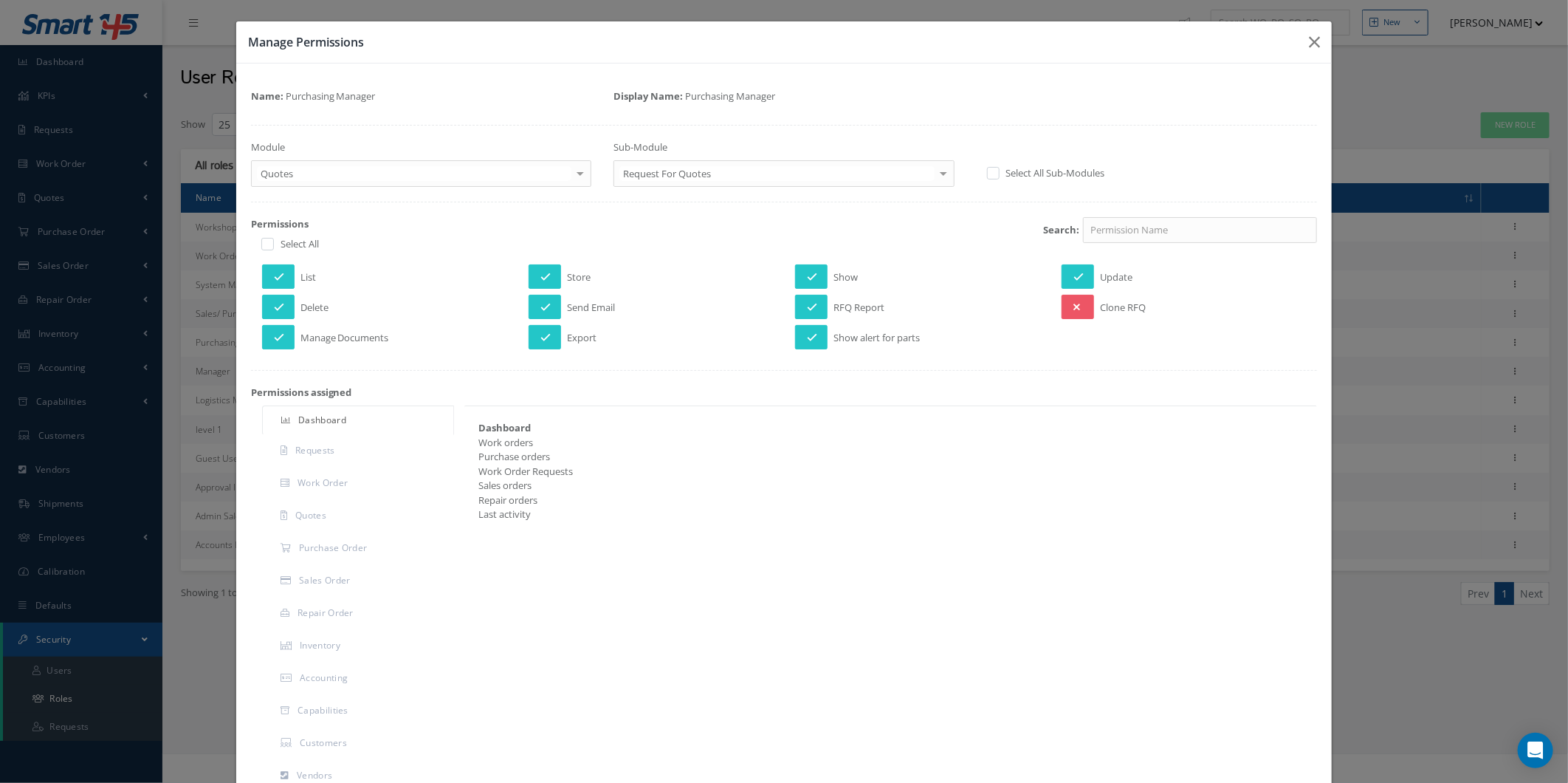
click at [673, 230] on div "Search:" at bounding box center [965, 237] width 726 height 41
click at [541, 308] on icon at bounding box center [546, 307] width 10 height 10
click at [541, 307] on icon at bounding box center [544, 307] width 7 height 10
click at [541, 307] on icon at bounding box center [546, 307] width 10 height 10
click at [1298, 62] on button "button" at bounding box center [1314, 41] width 34 height 41
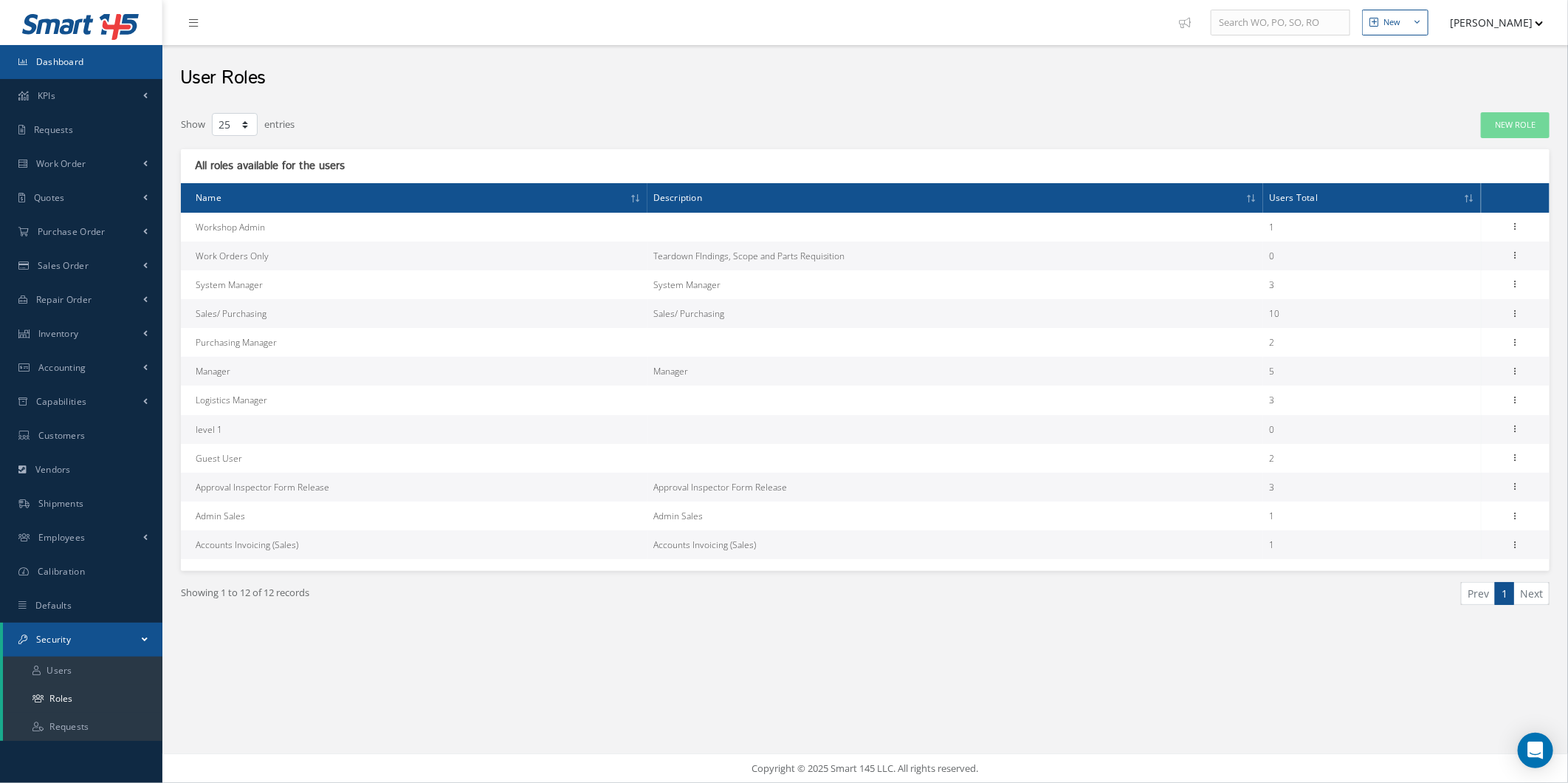
click at [15, 46] on link "Dashboard" at bounding box center [81, 62] width 162 height 34
